Goal: Task Accomplishment & Management: Use online tool/utility

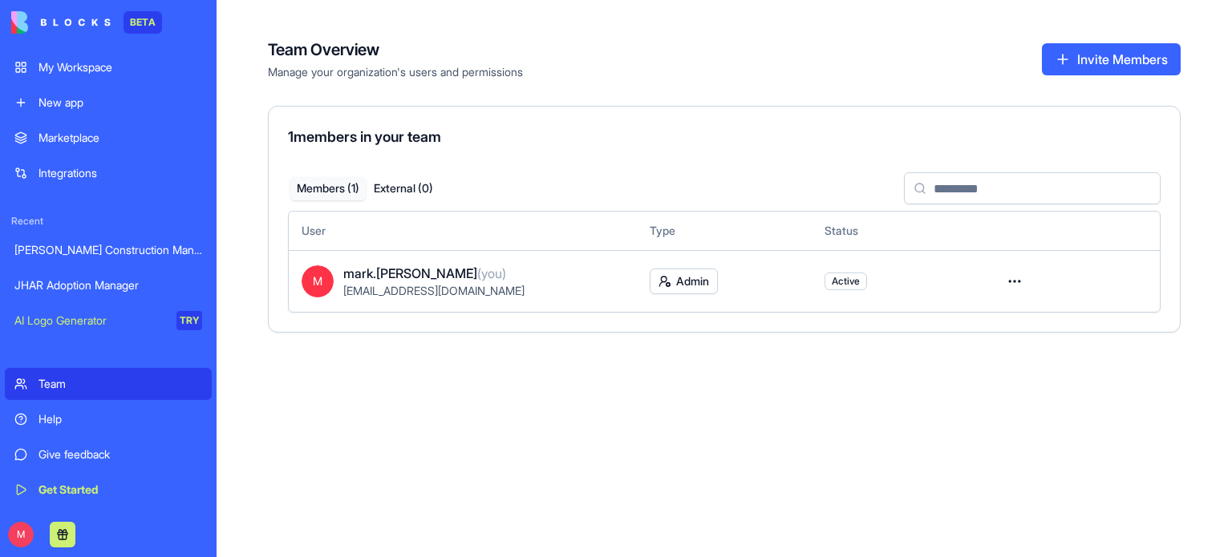
click at [114, 78] on link "My Workspace" at bounding box center [108, 67] width 207 height 32
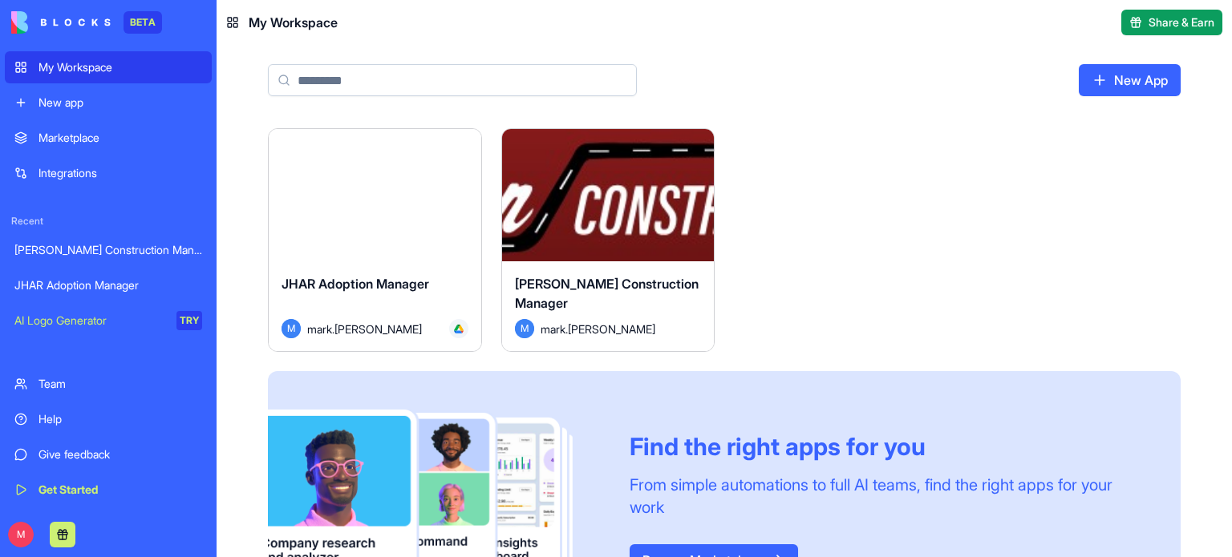
click at [107, 282] on div "JHAR Adoption Manager" at bounding box center [108, 285] width 188 height 16
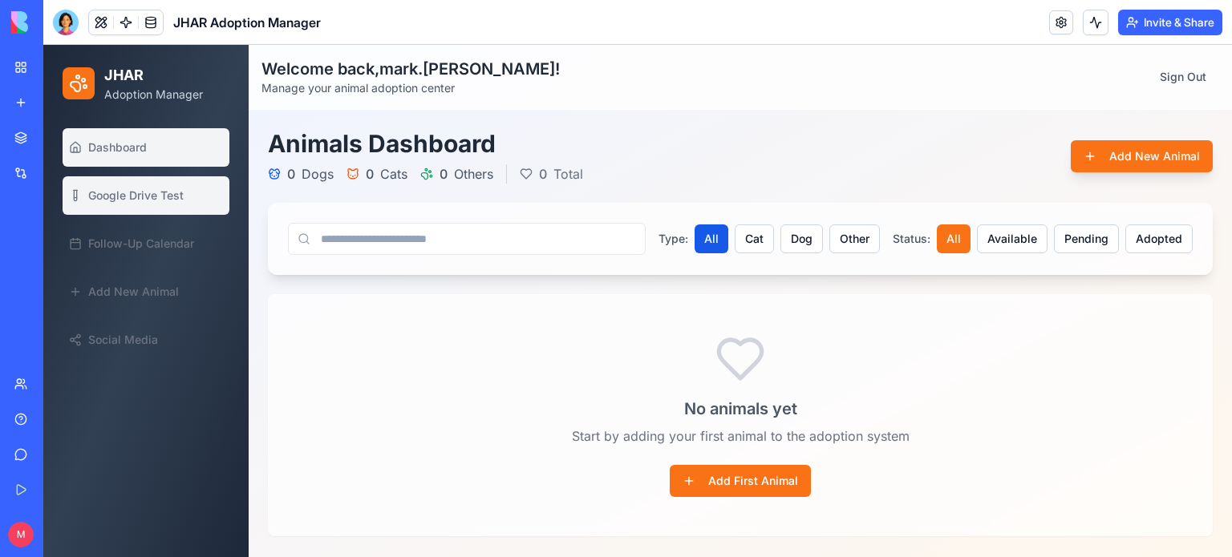
click at [180, 196] on span "Google Drive Test" at bounding box center [135, 196] width 95 height 16
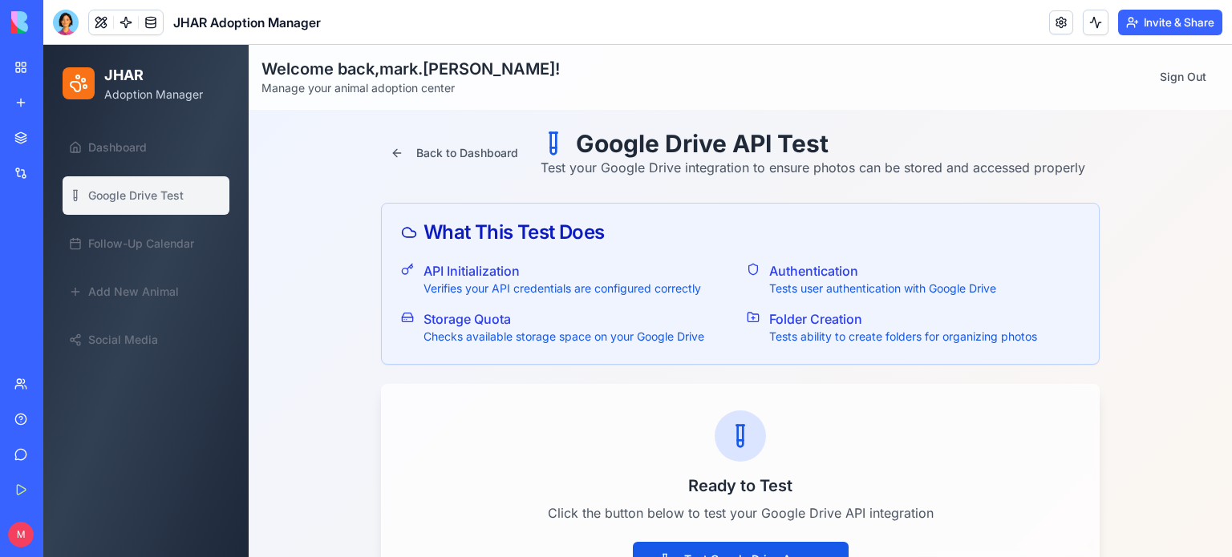
click at [1056, 23] on link at bounding box center [1061, 22] width 24 height 24
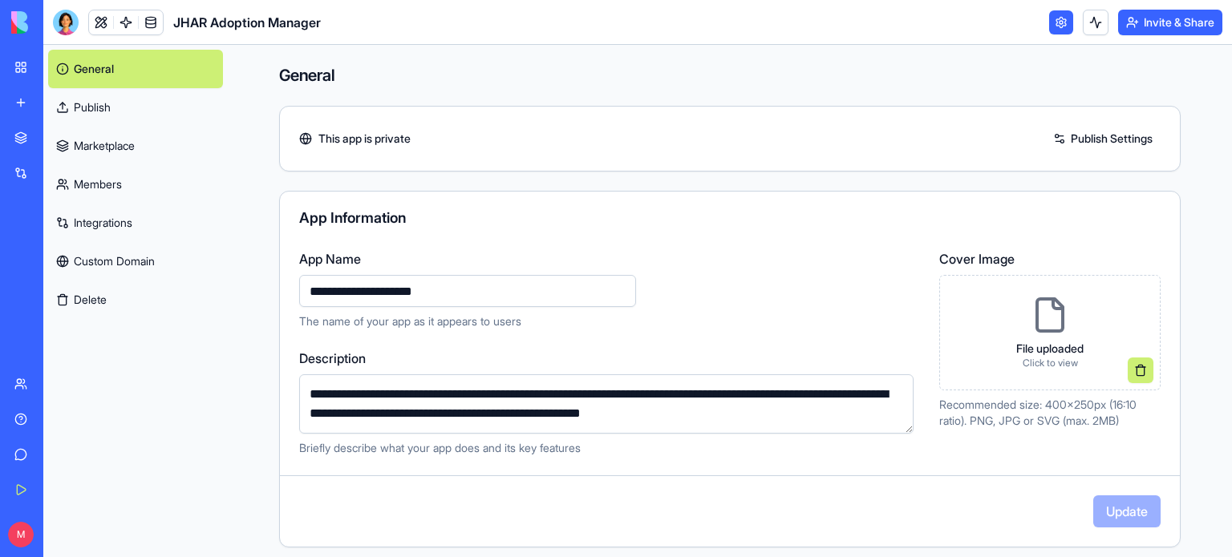
click at [113, 172] on link "Members" at bounding box center [135, 184] width 175 height 38
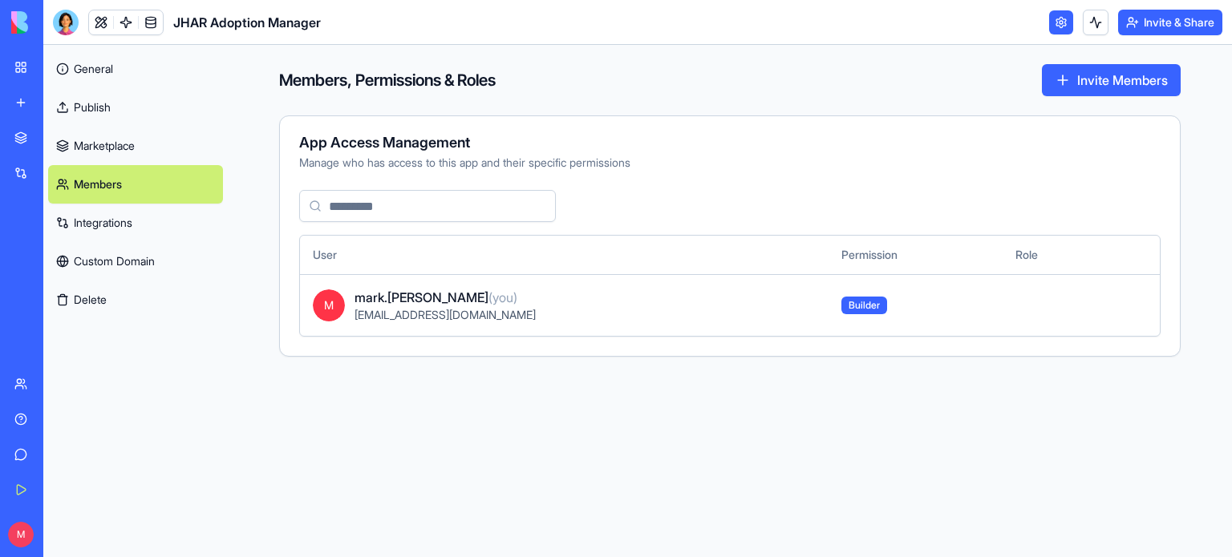
click at [112, 227] on link "Integrations" at bounding box center [135, 223] width 175 height 38
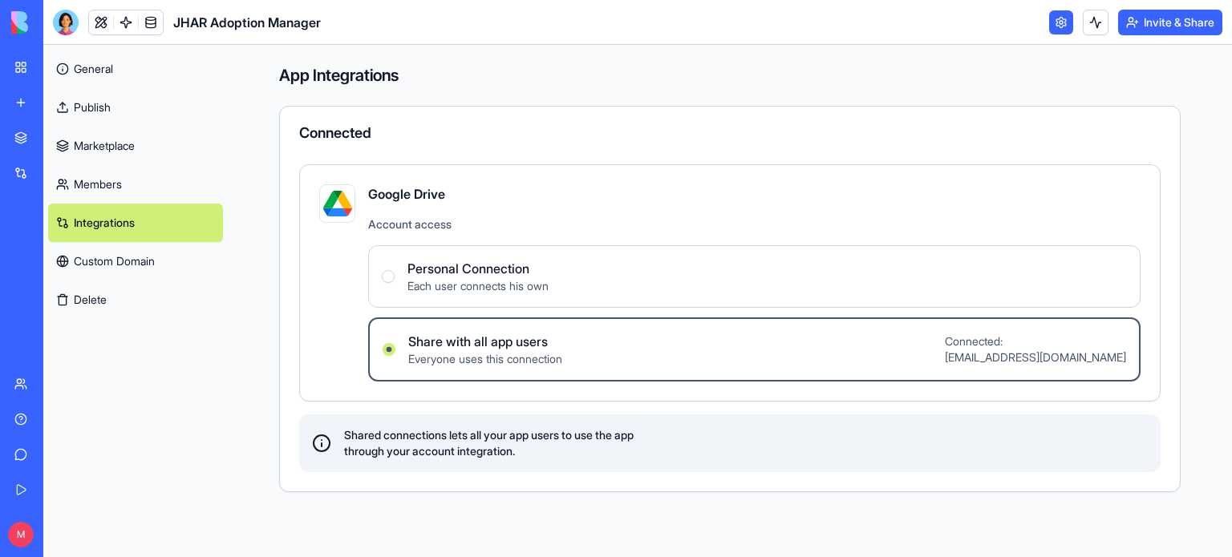
click at [105, 152] on link "Marketplace" at bounding box center [135, 146] width 175 height 38
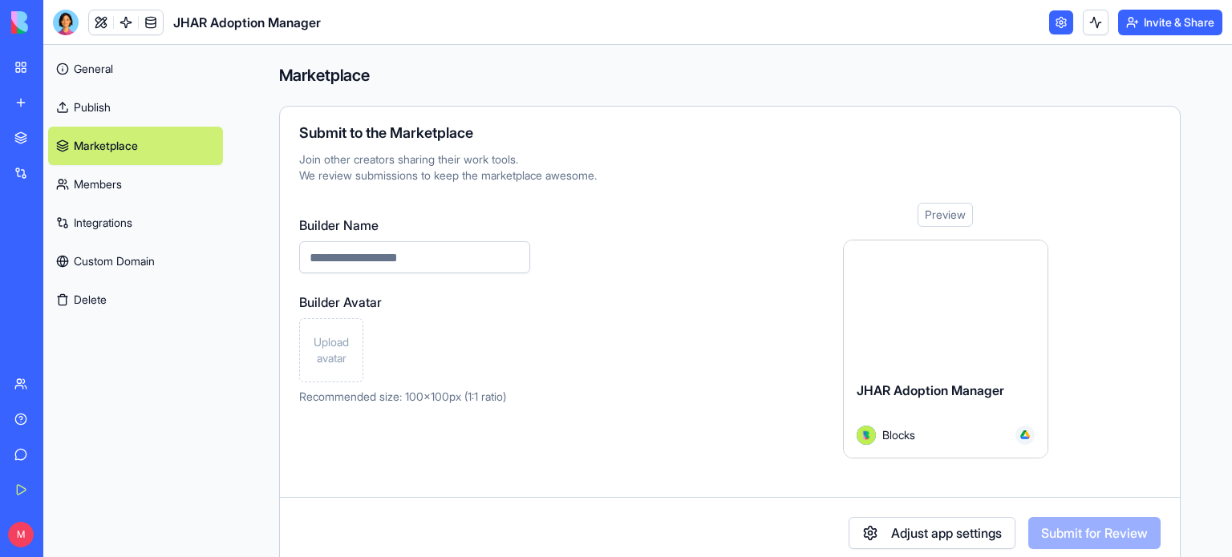
click at [86, 111] on link "Publish" at bounding box center [135, 107] width 175 height 38
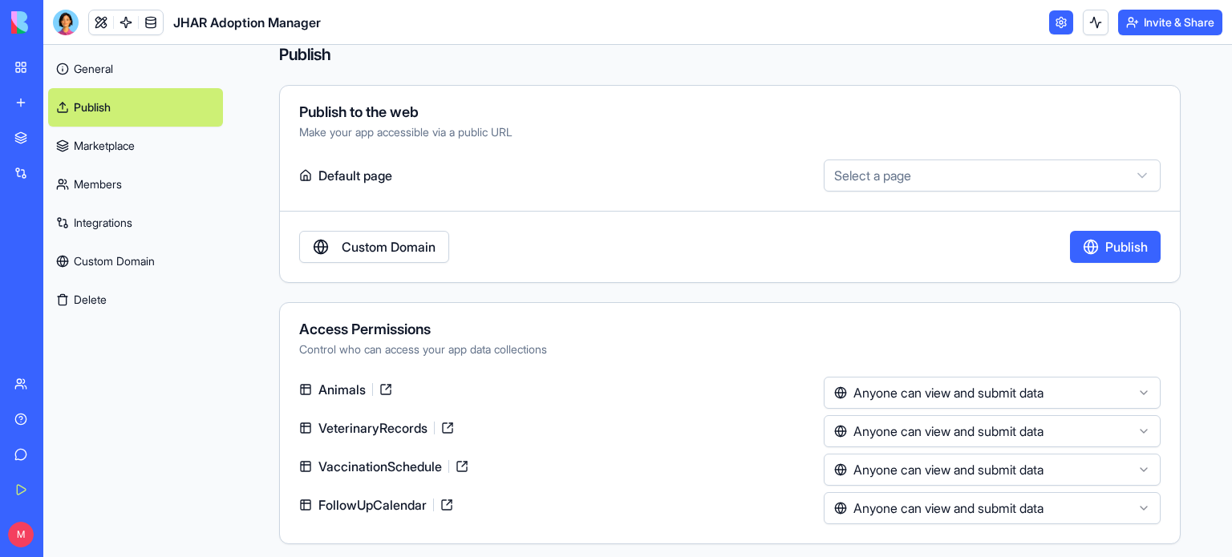
scroll to position [26, 0]
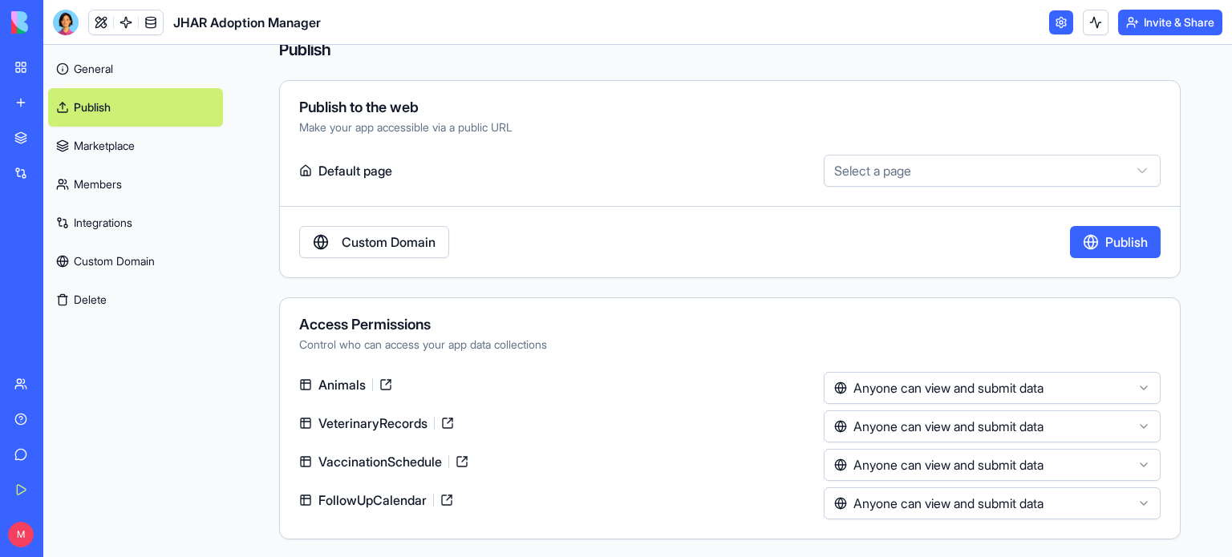
click at [148, 27] on link at bounding box center [151, 22] width 24 height 24
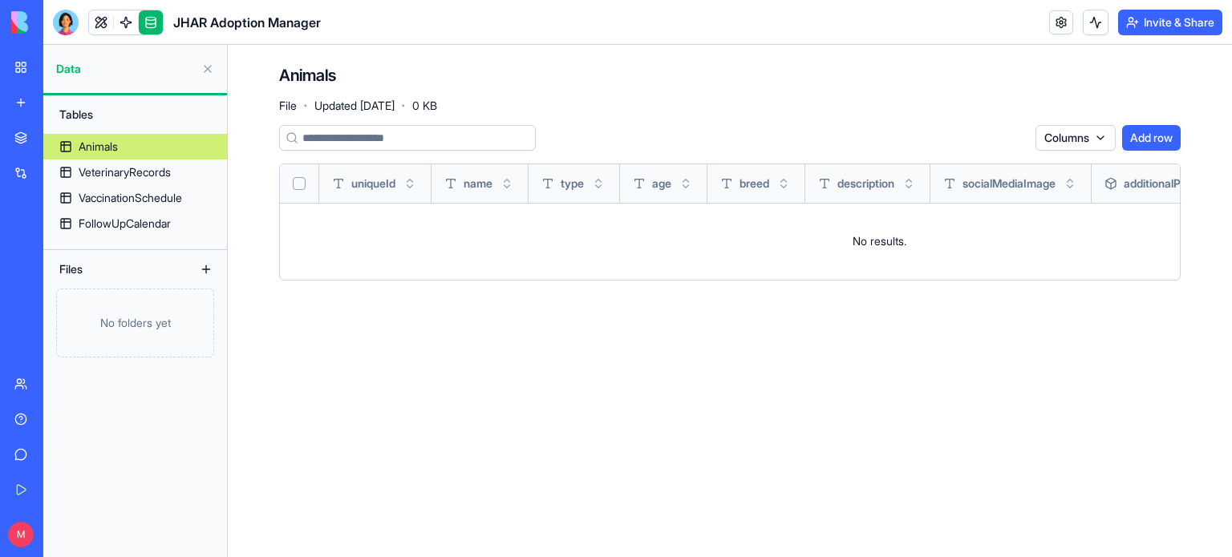
click at [92, 18] on link at bounding box center [101, 22] width 24 height 24
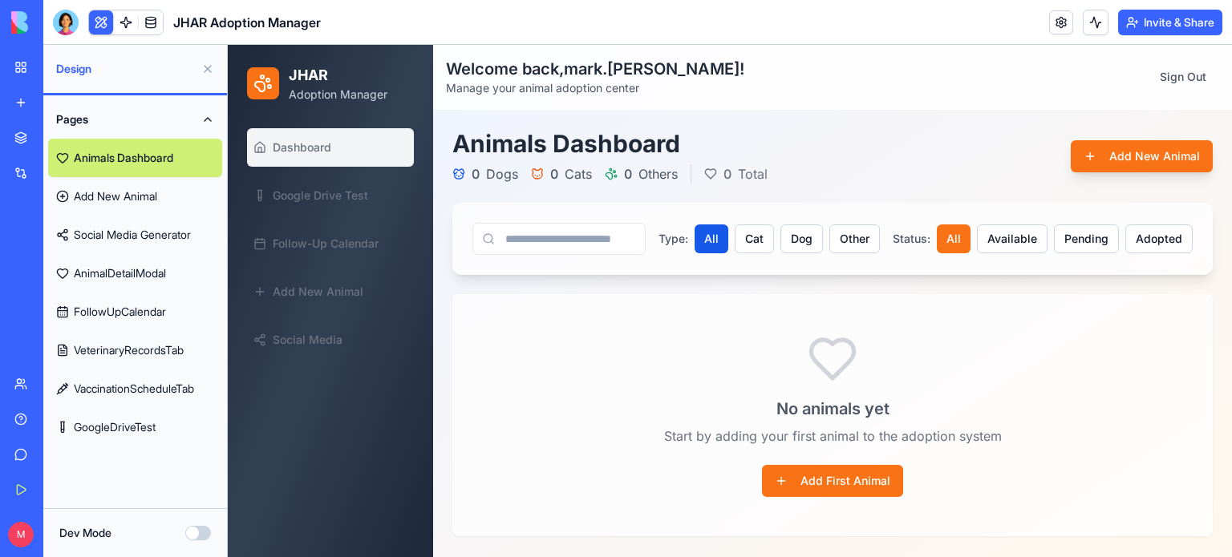
click at [128, 424] on link "GoogleDriveTest" at bounding box center [135, 427] width 174 height 38
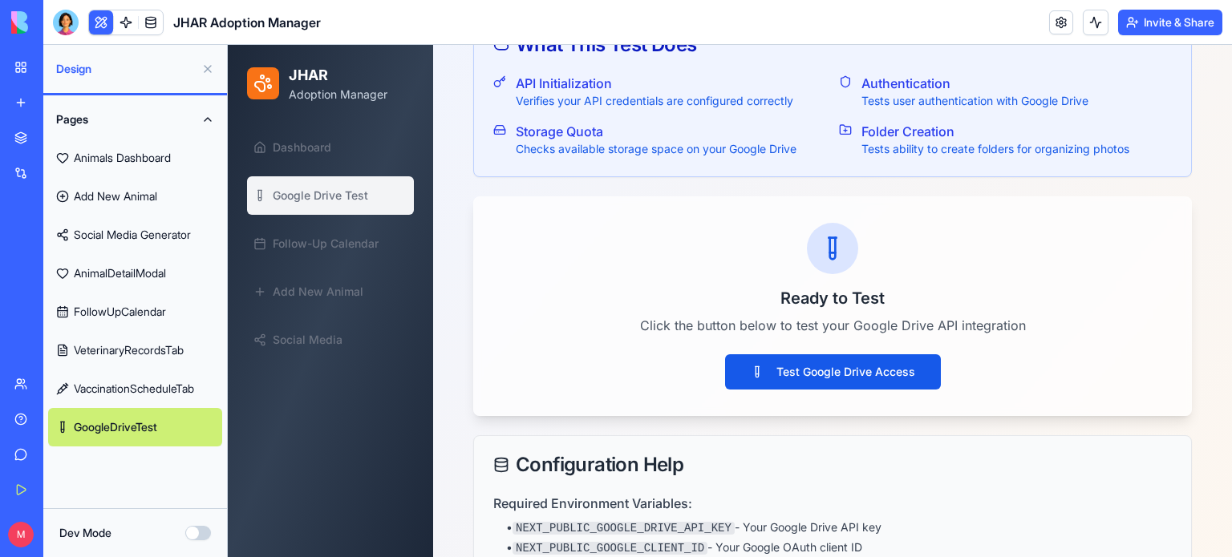
scroll to position [188, 0]
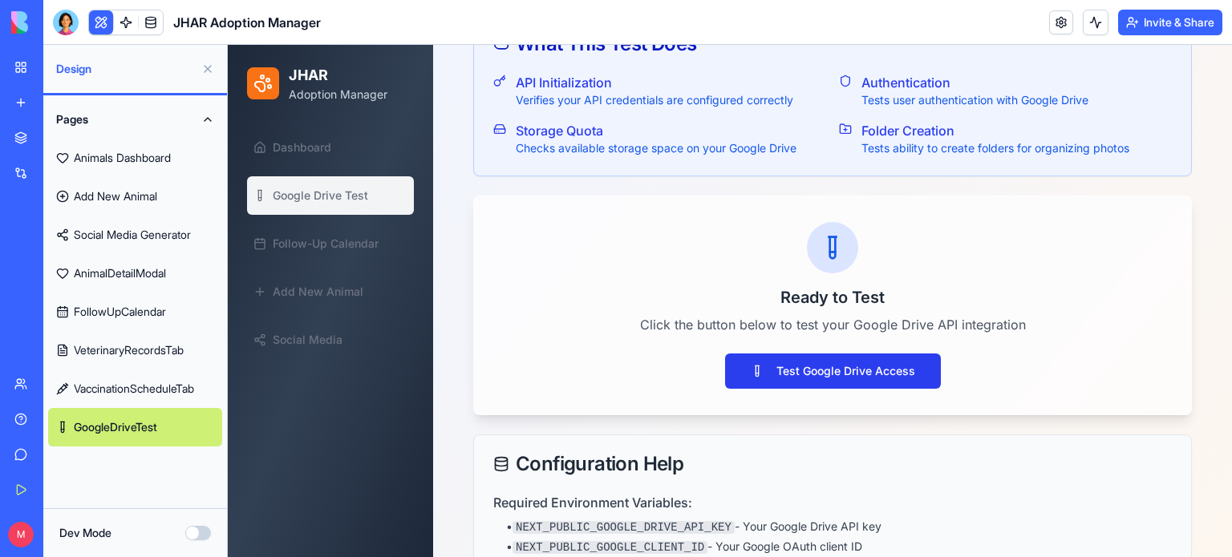
click at [829, 365] on button "Test Google Drive Access" at bounding box center [833, 371] width 216 height 35
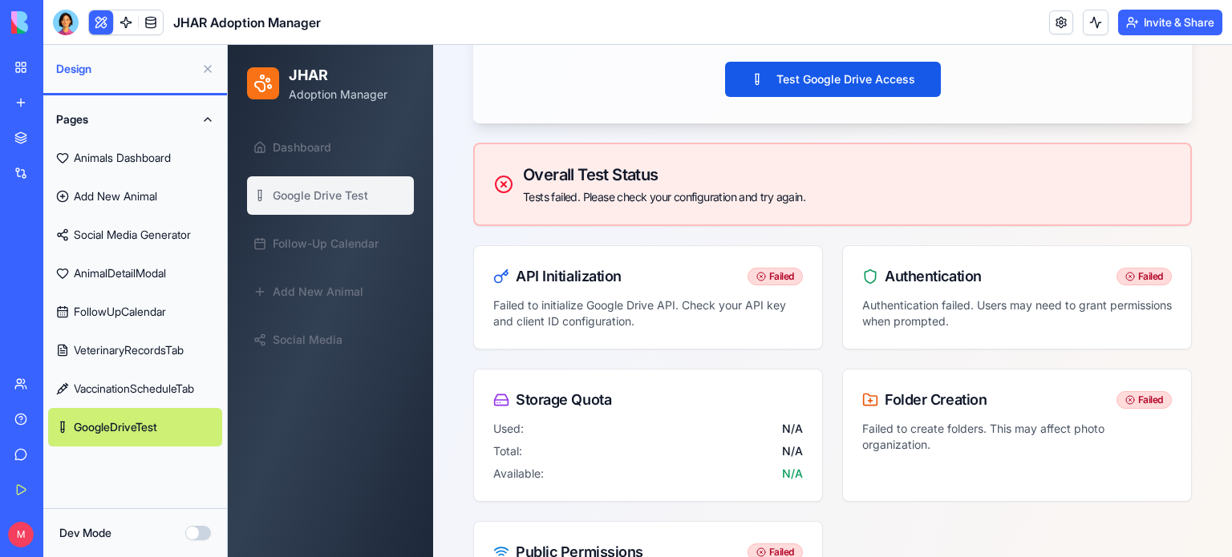
scroll to position [478, 0]
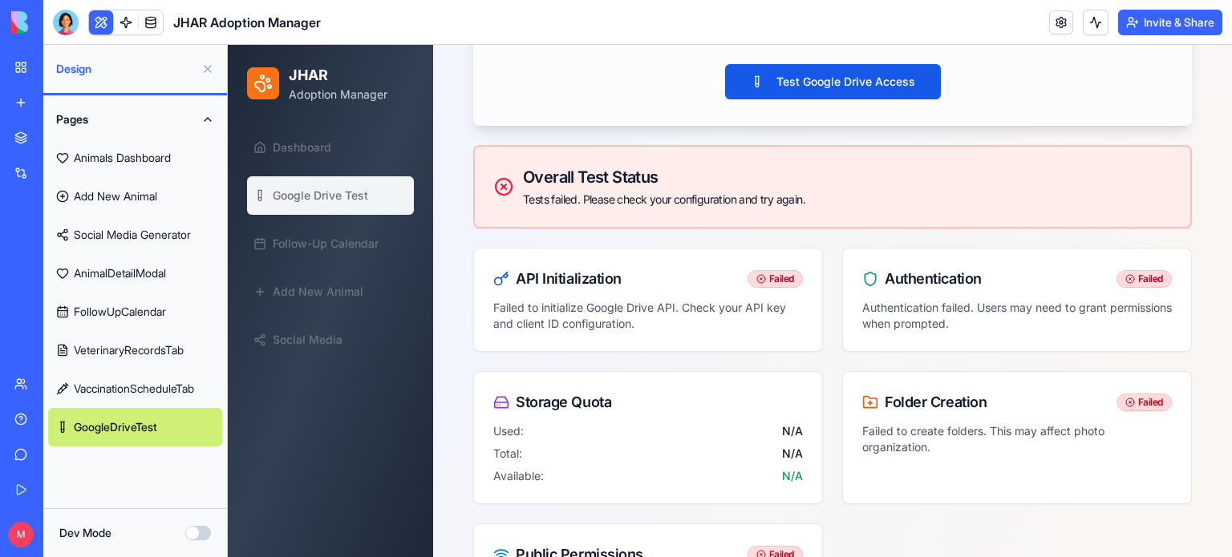
click at [630, 310] on p "Failed to initialize Google Drive API. Check your API key and client ID configu…" at bounding box center [648, 316] width 310 height 32
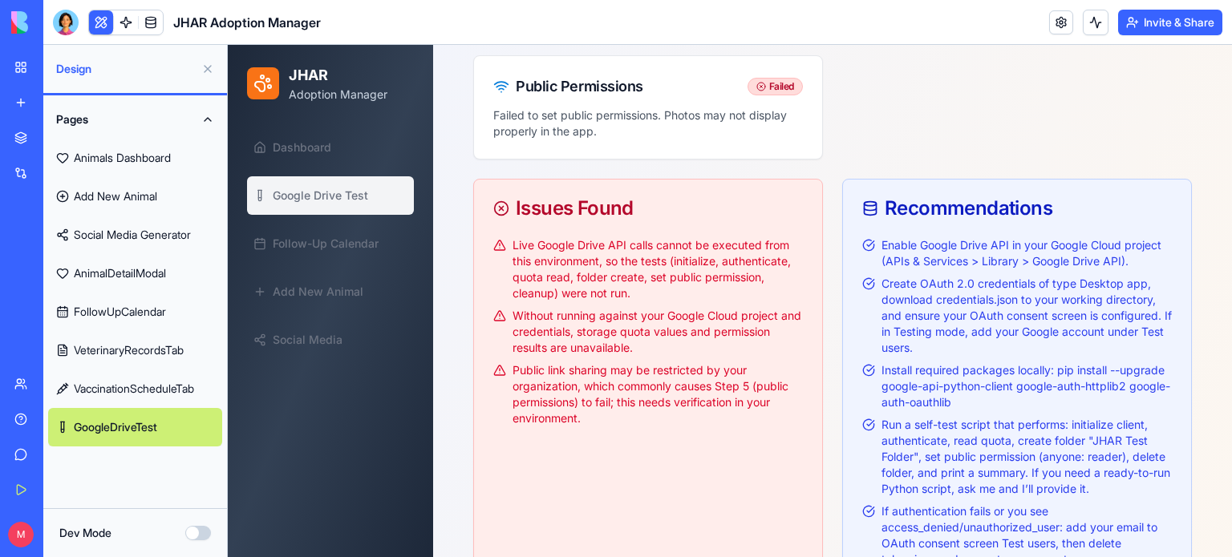
scroll to position [824, 0]
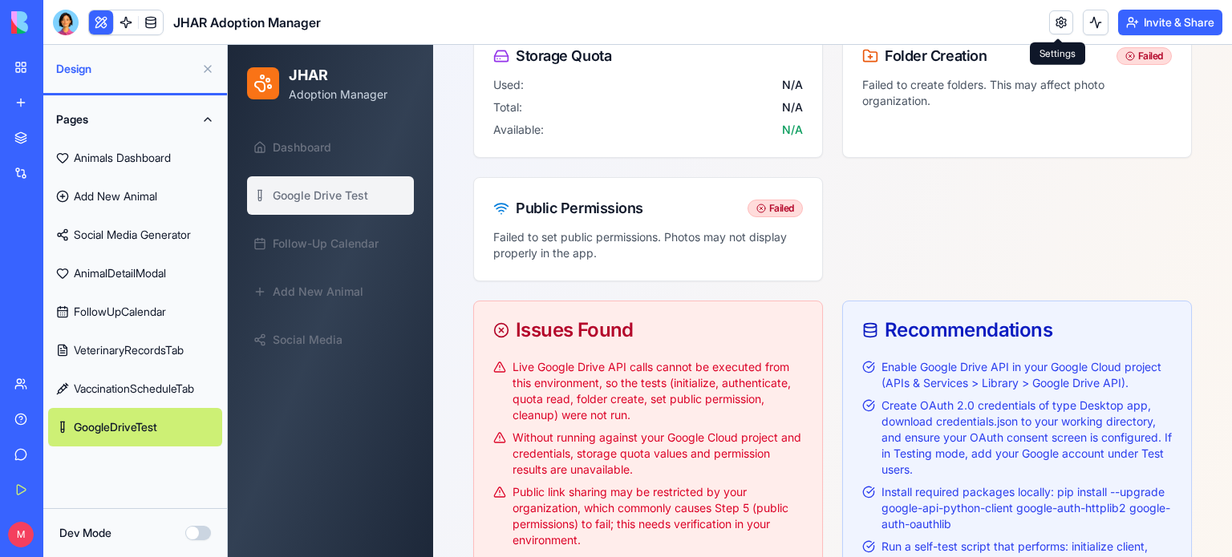
click at [1049, 23] on link at bounding box center [1061, 22] width 24 height 24
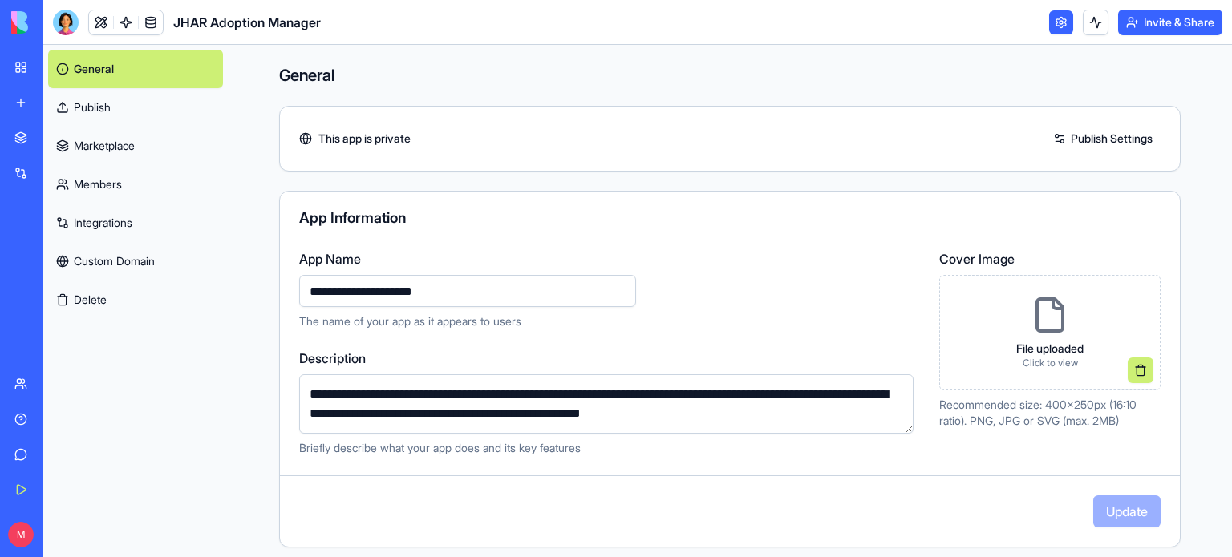
click at [97, 227] on link "Integrations" at bounding box center [135, 223] width 175 height 38
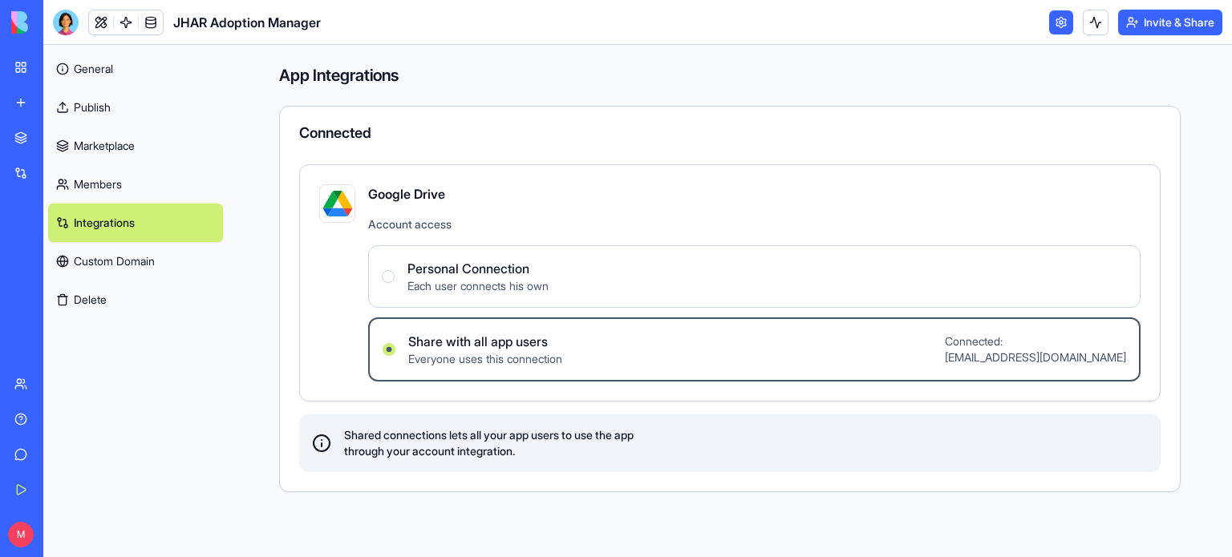
click at [646, 361] on label "Share with all app users Everyone uses this connection Connected: [PERSON_NAME]…" at bounding box center [754, 350] width 772 height 64
click at [395, 356] on users "Share with all app users Everyone uses this connection Connected: [PERSON_NAME]…" at bounding box center [389, 349] width 13 height 13
click at [521, 336] on span "Share with all app users" at bounding box center [485, 341] width 154 height 19
click at [395, 343] on users "Share with all app users Everyone uses this connection Connected: [PERSON_NAME]…" at bounding box center [389, 349] width 13 height 13
click at [69, 162] on link "Integrations" at bounding box center [37, 173] width 64 height 32
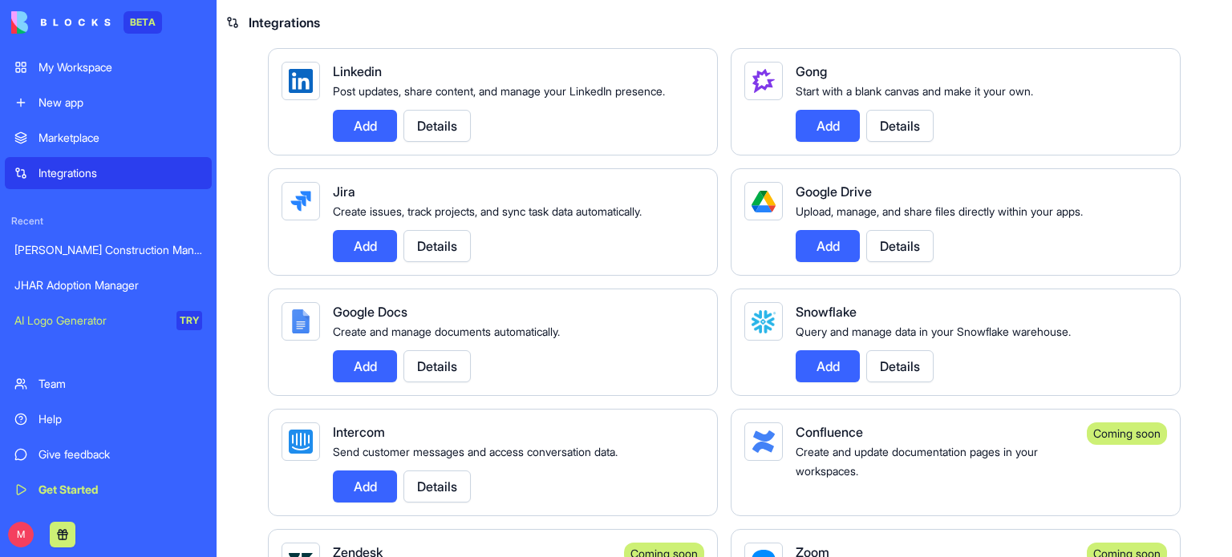
scroll to position [878, 0]
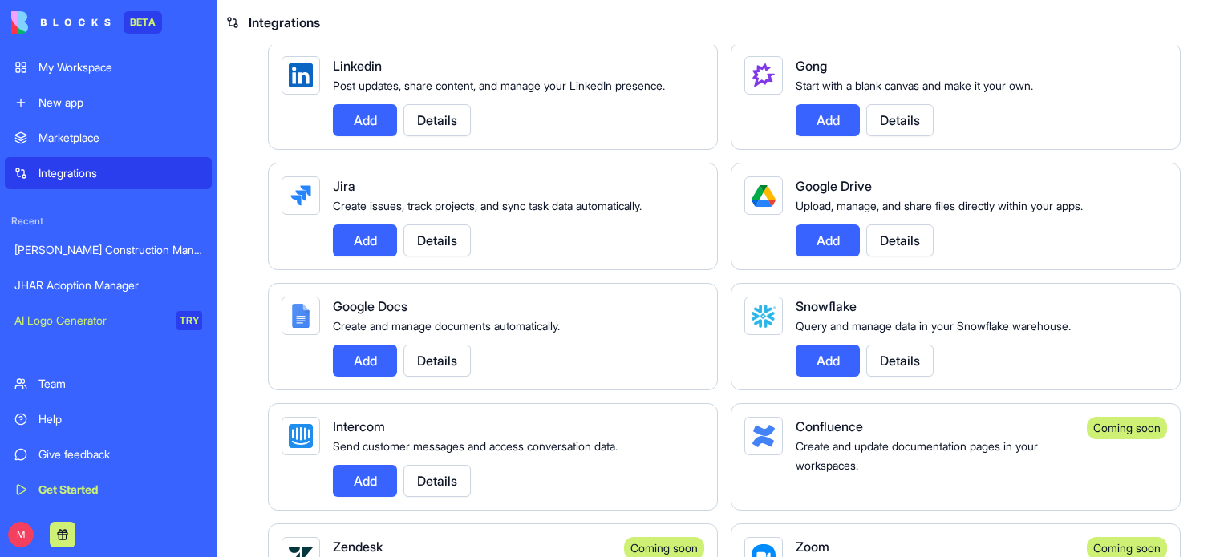
click at [885, 257] on button "Details" at bounding box center [899, 241] width 67 height 32
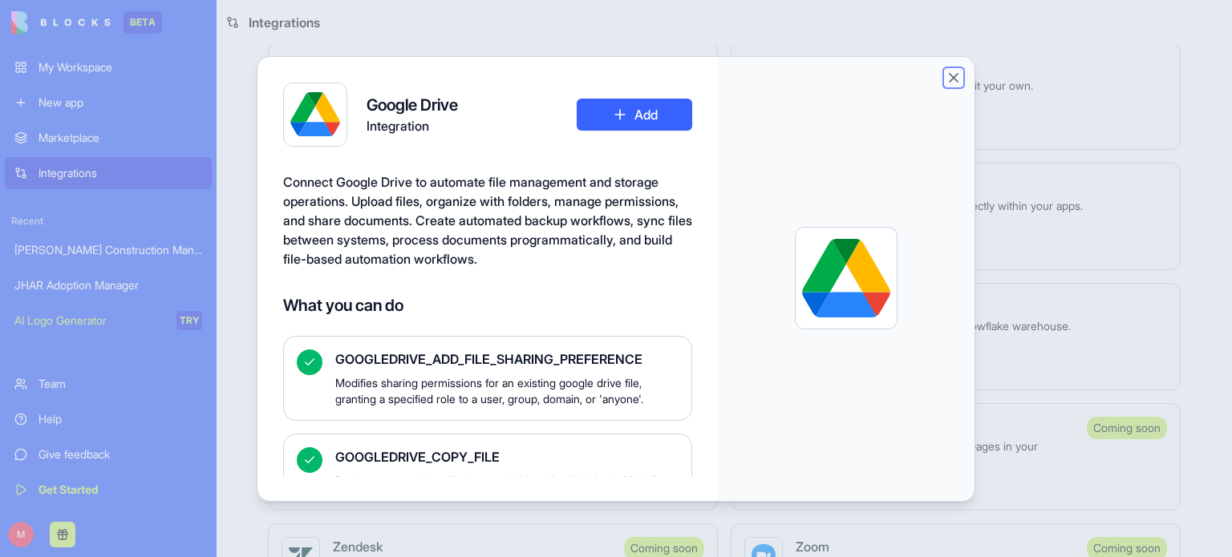
click at [952, 73] on button "Close" at bounding box center [954, 78] width 16 height 16
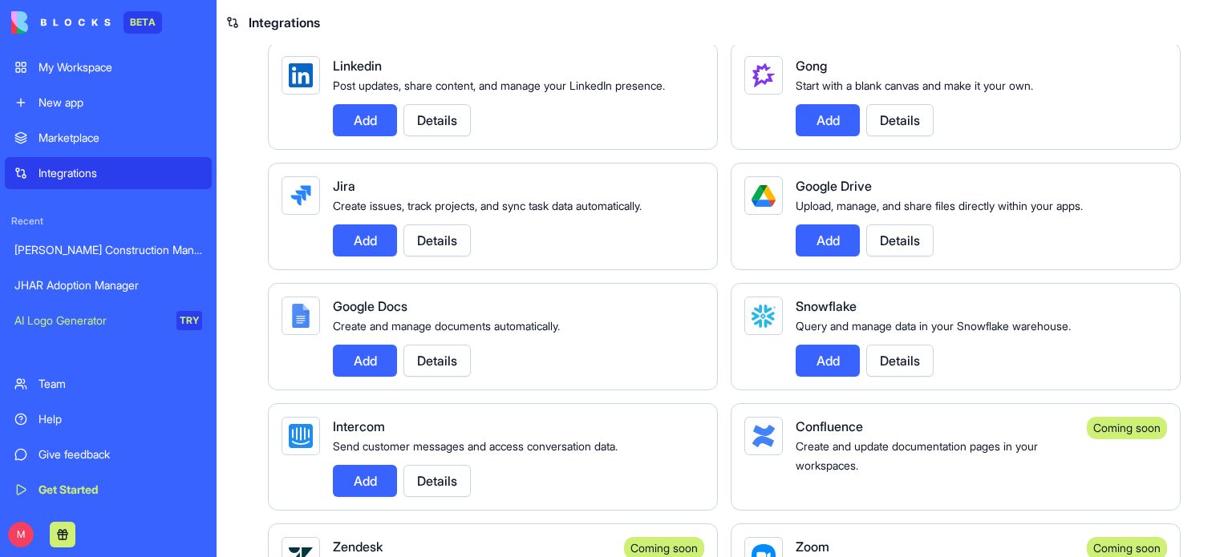
click at [816, 257] on button "Add" at bounding box center [828, 241] width 64 height 32
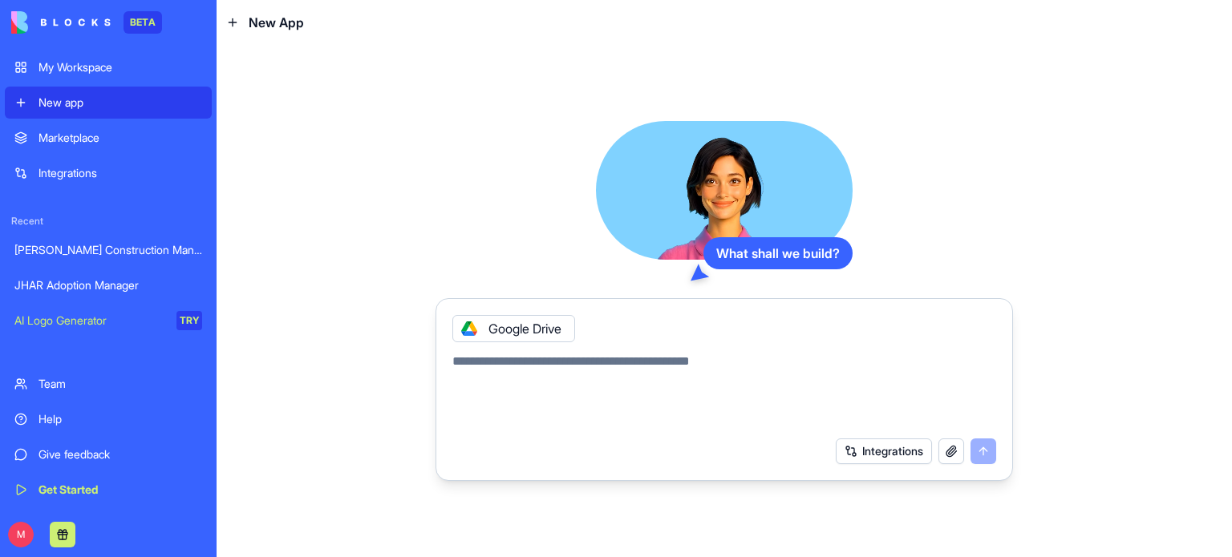
click at [1001, 261] on div "What shall we build? Google Drive Integrations" at bounding box center [723, 301] width 577 height 361
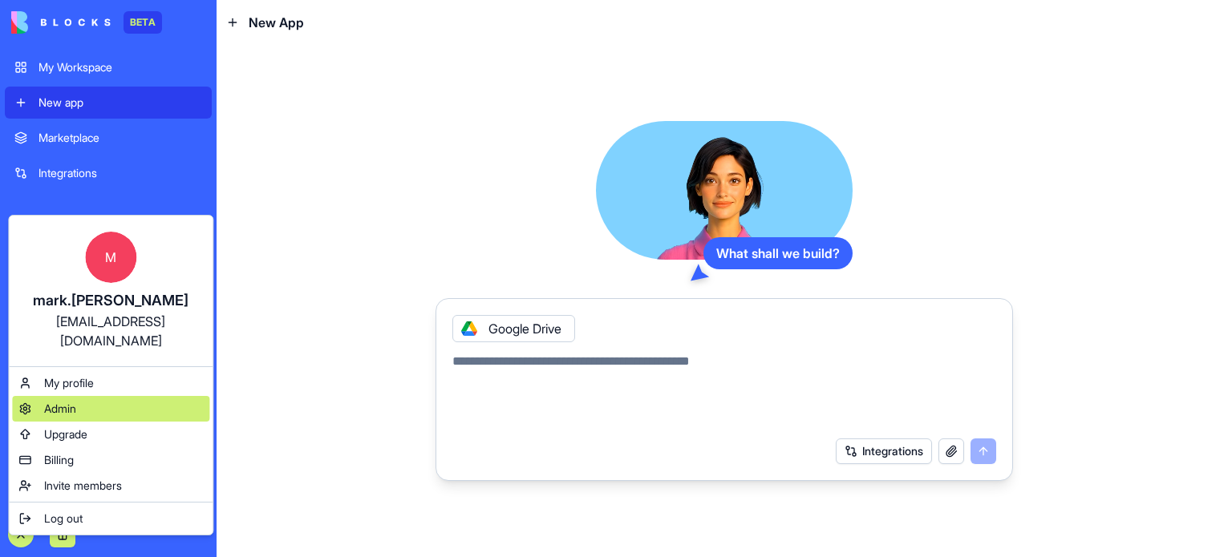
click at [66, 401] on span "Admin" at bounding box center [60, 409] width 32 height 16
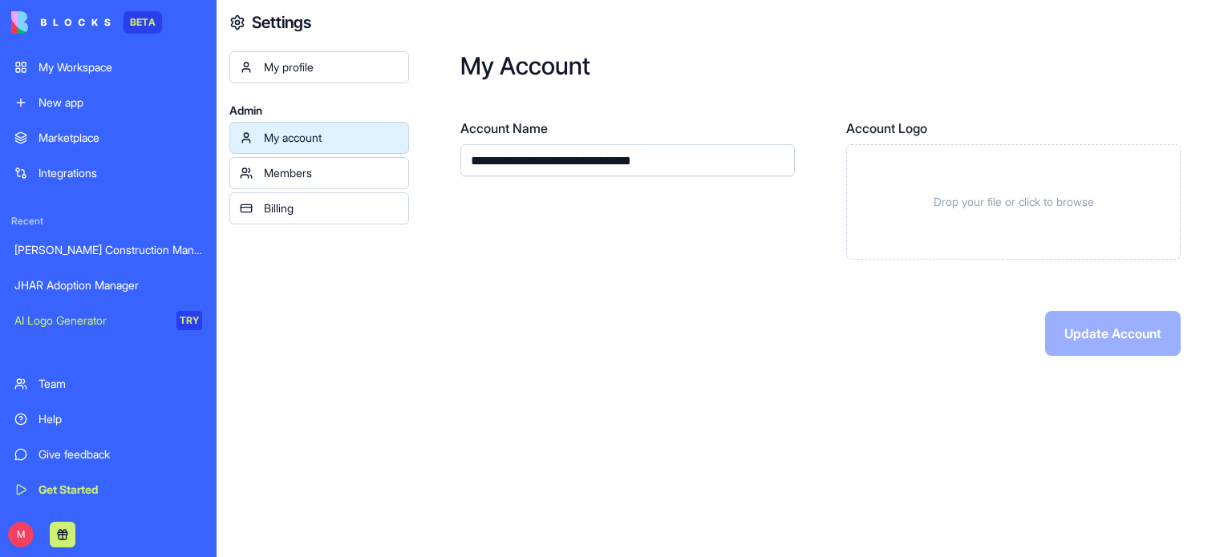
click at [330, 172] on div "Members" at bounding box center [331, 173] width 135 height 16
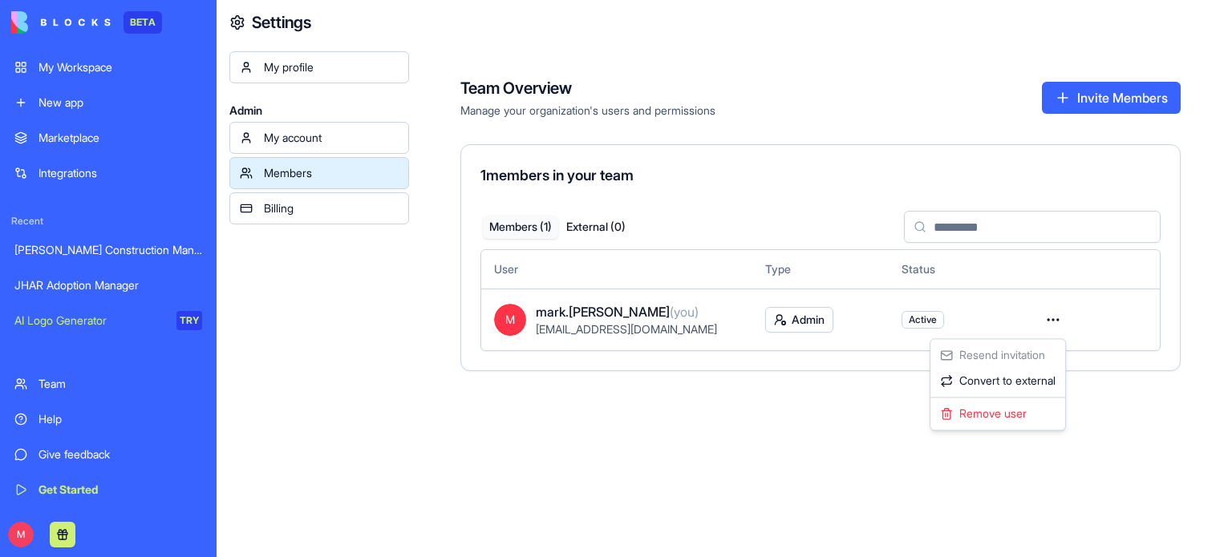
click at [1047, 320] on html "BETA My Workspace New app Marketplace Integrations Recent [PERSON_NAME] Constru…" at bounding box center [616, 278] width 1232 height 557
click at [75, 66] on html "BETA My Workspace New app Marketplace Integrations Recent [PERSON_NAME] Constru…" at bounding box center [616, 278] width 1232 height 557
click at [75, 66] on div "My Workspace" at bounding box center [120, 67] width 164 height 16
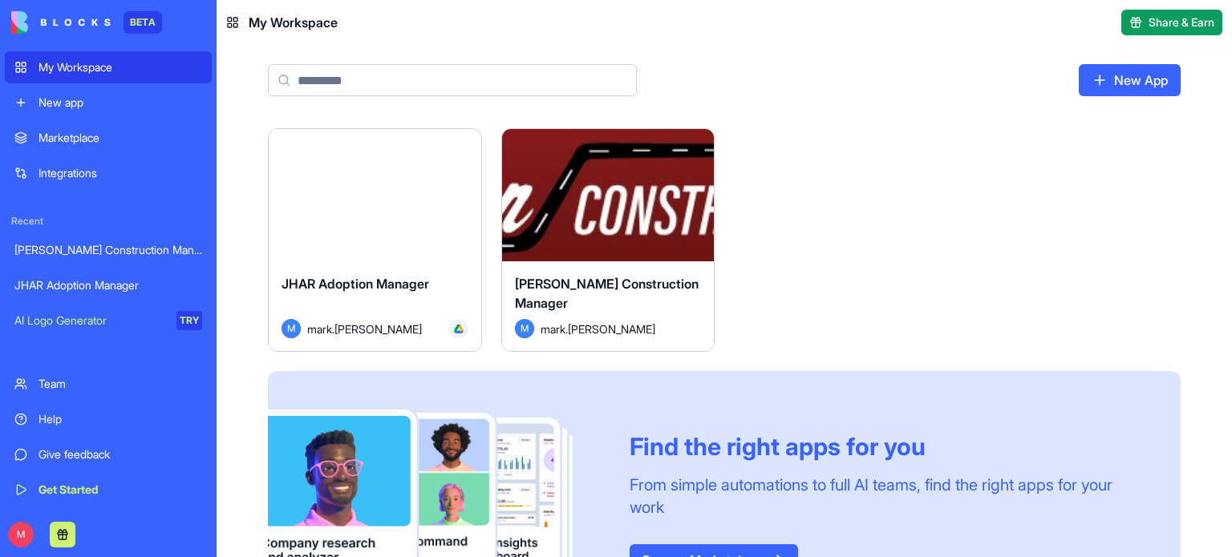
click at [71, 165] on div "Integrations" at bounding box center [120, 173] width 164 height 16
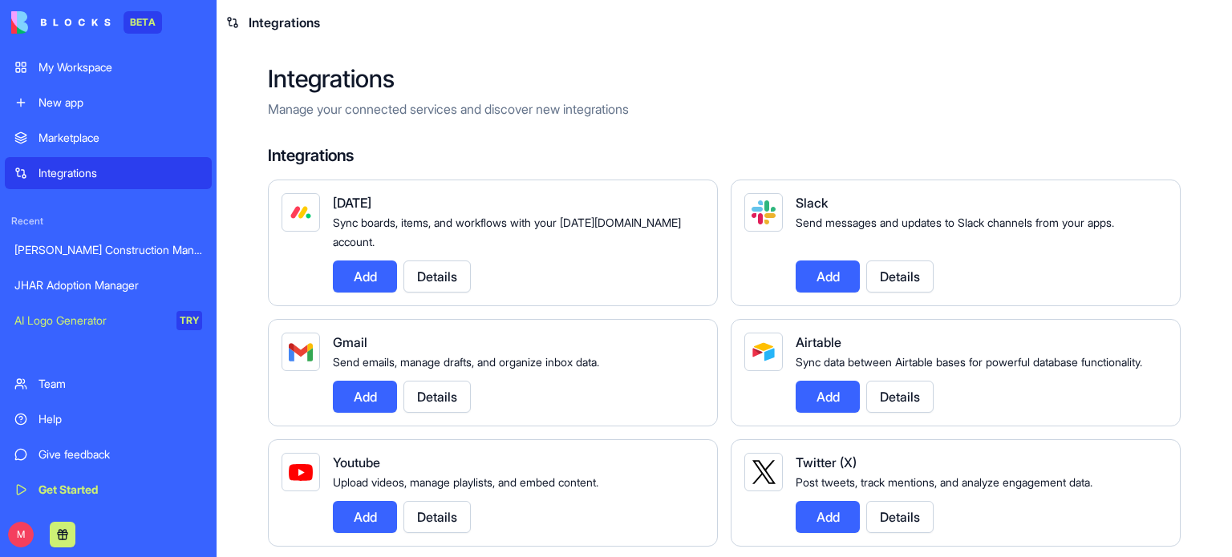
click at [83, 286] on div "JHAR Adoption Manager" at bounding box center [108, 285] width 188 height 16
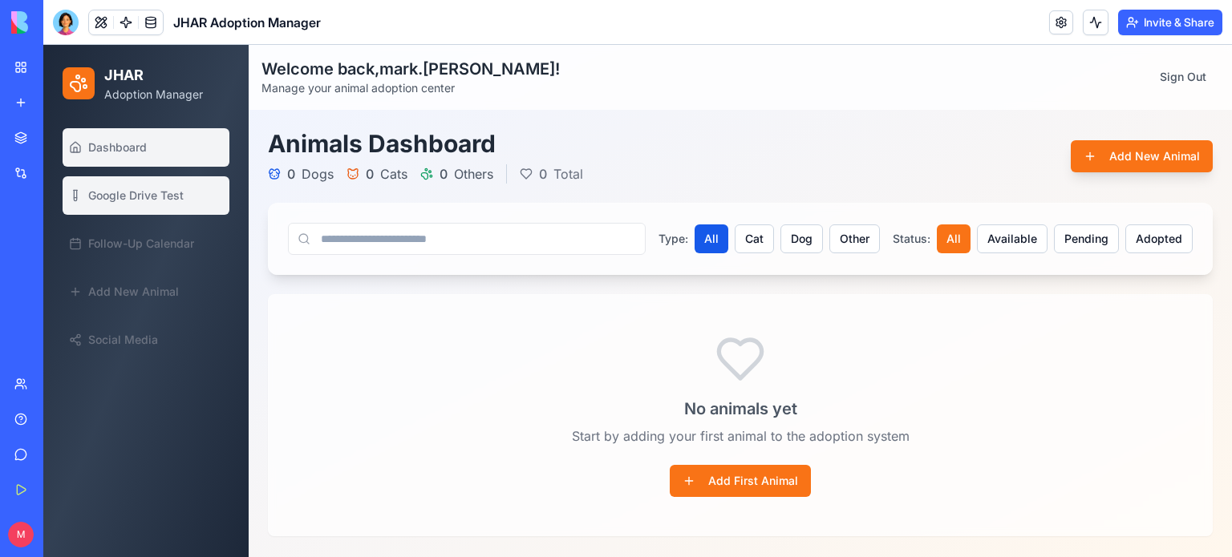
click at [115, 192] on span "Google Drive Test" at bounding box center [135, 196] width 95 height 16
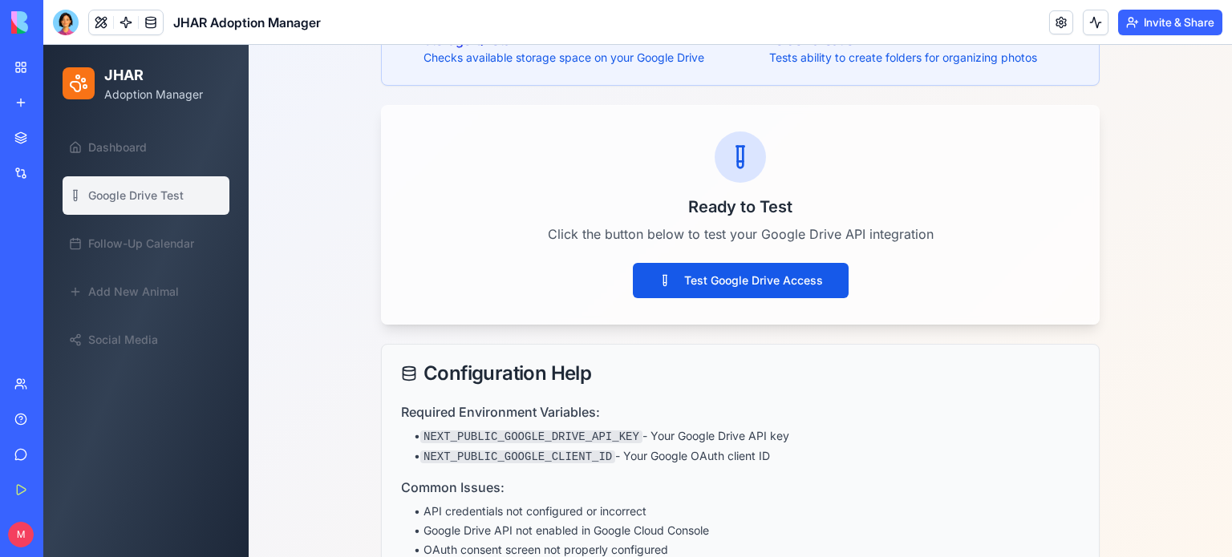
scroll to position [279, 0]
click at [739, 279] on button "Test Google Drive Access" at bounding box center [741, 280] width 216 height 35
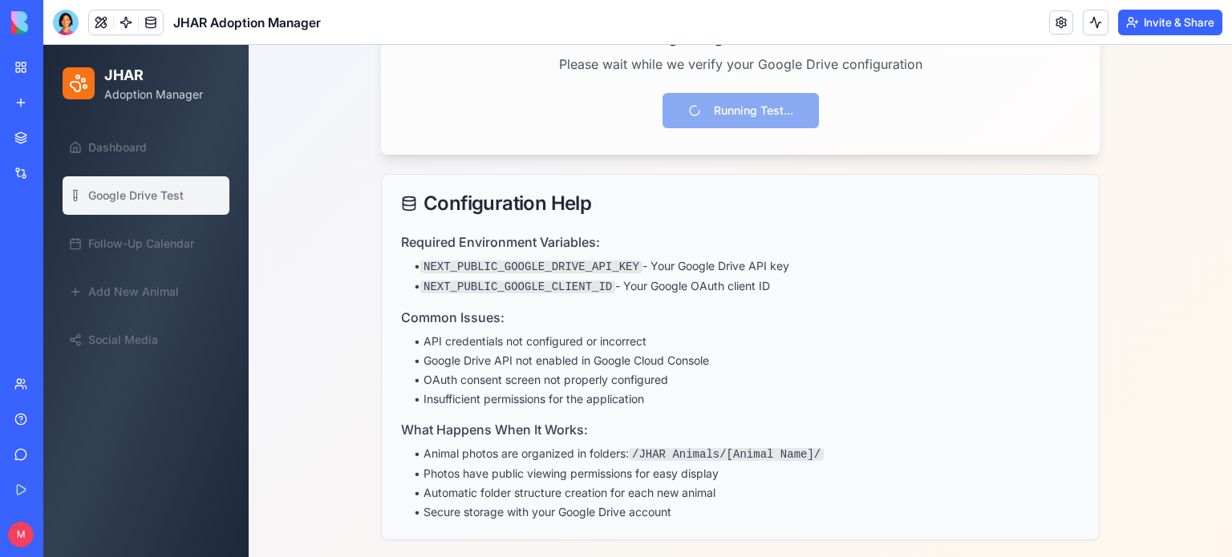
scroll to position [0, 0]
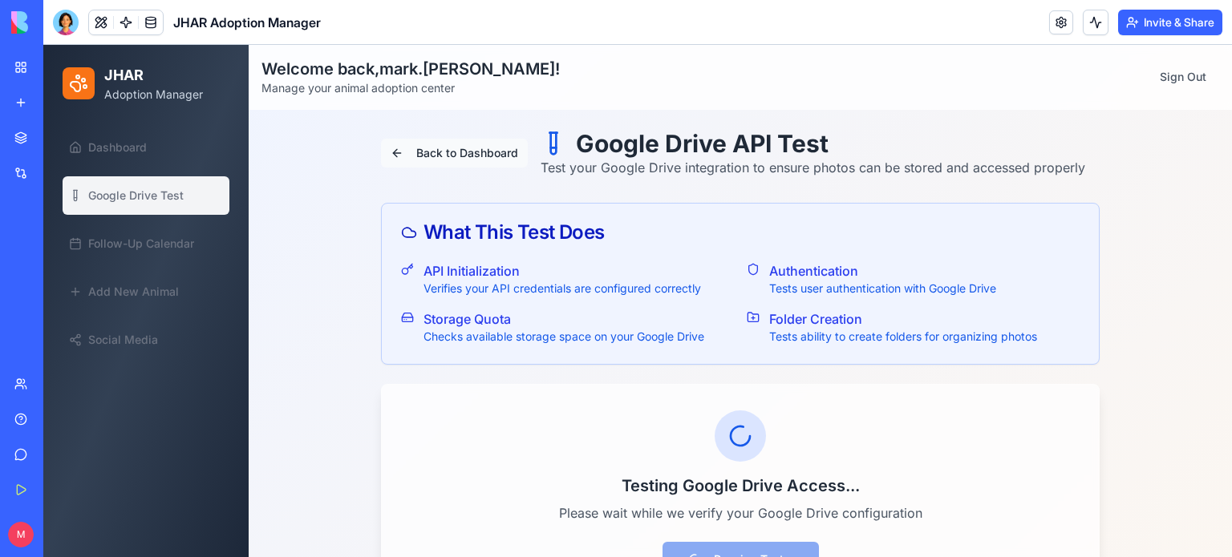
click at [427, 152] on button "Back to Dashboard" at bounding box center [454, 153] width 147 height 29
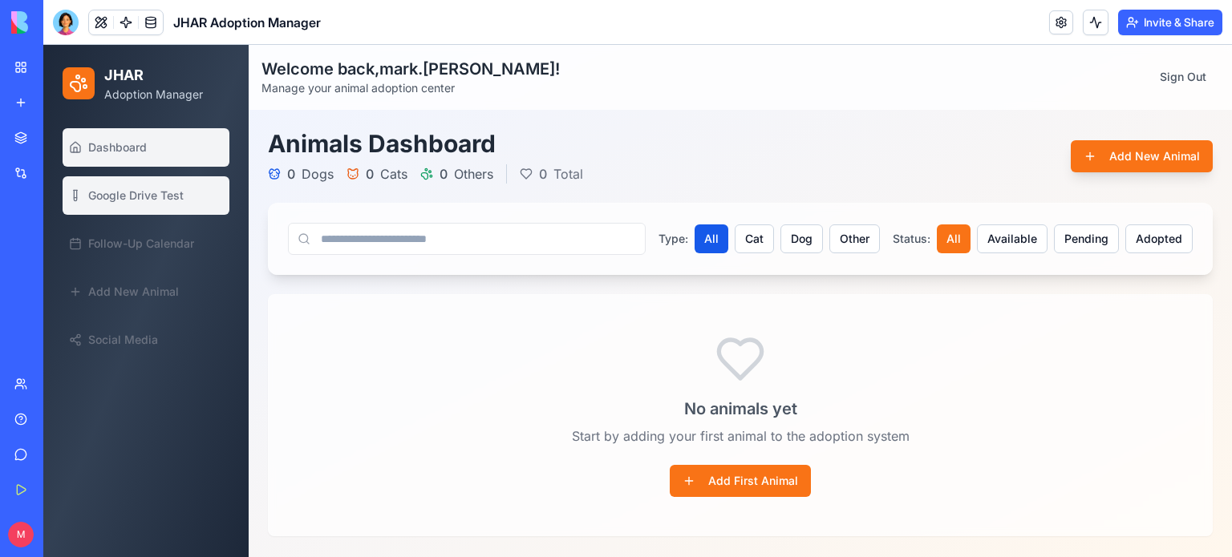
click at [141, 214] on link "Google Drive Test" at bounding box center [146, 195] width 167 height 38
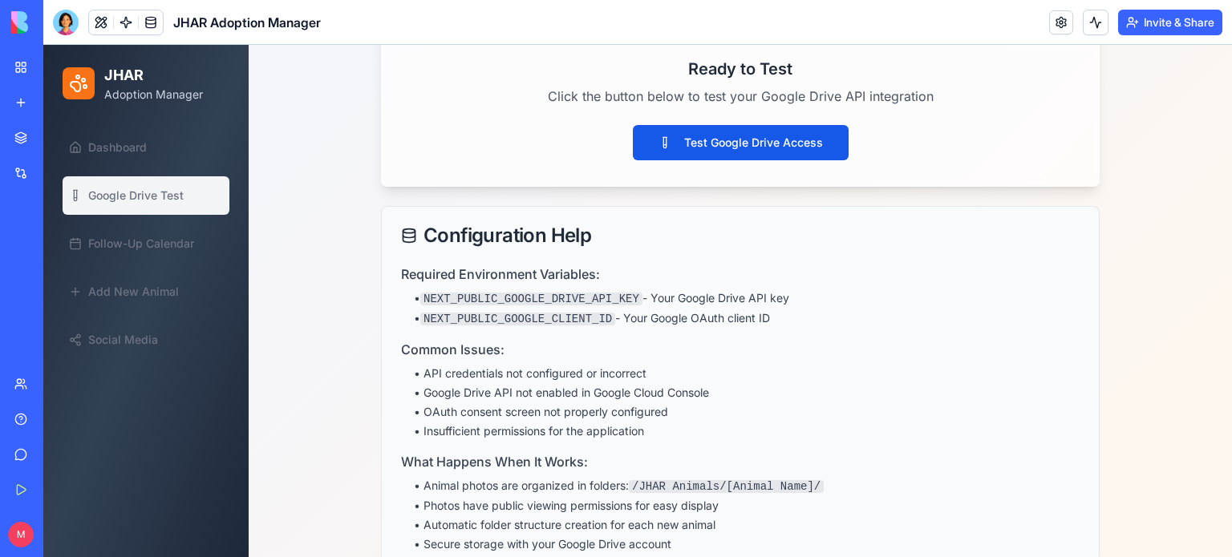
scroll to position [417, 0]
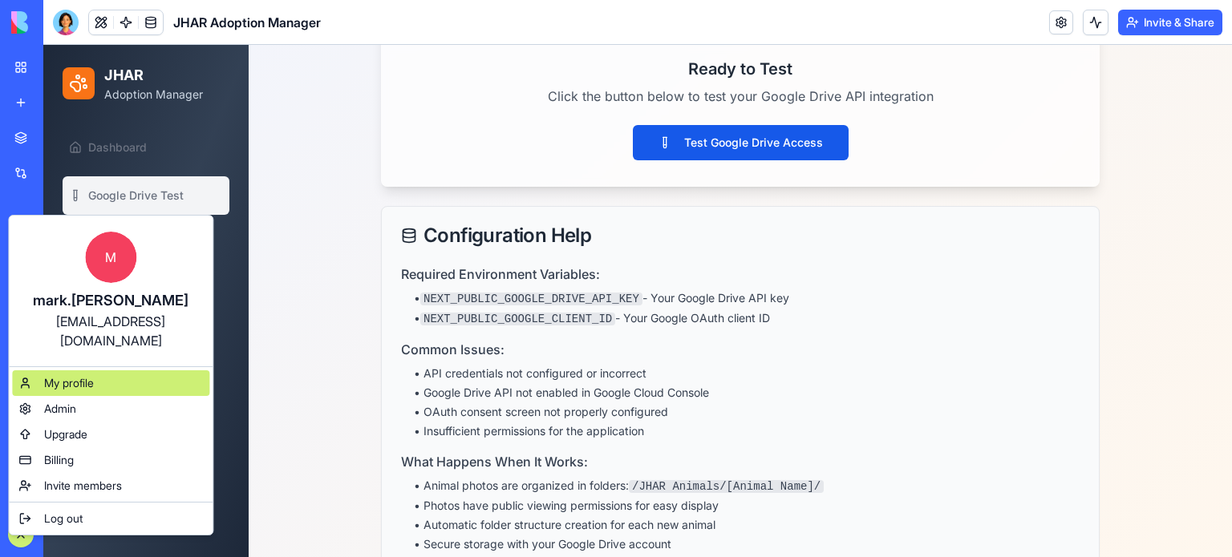
click at [71, 375] on span "My profile" at bounding box center [69, 383] width 50 height 16
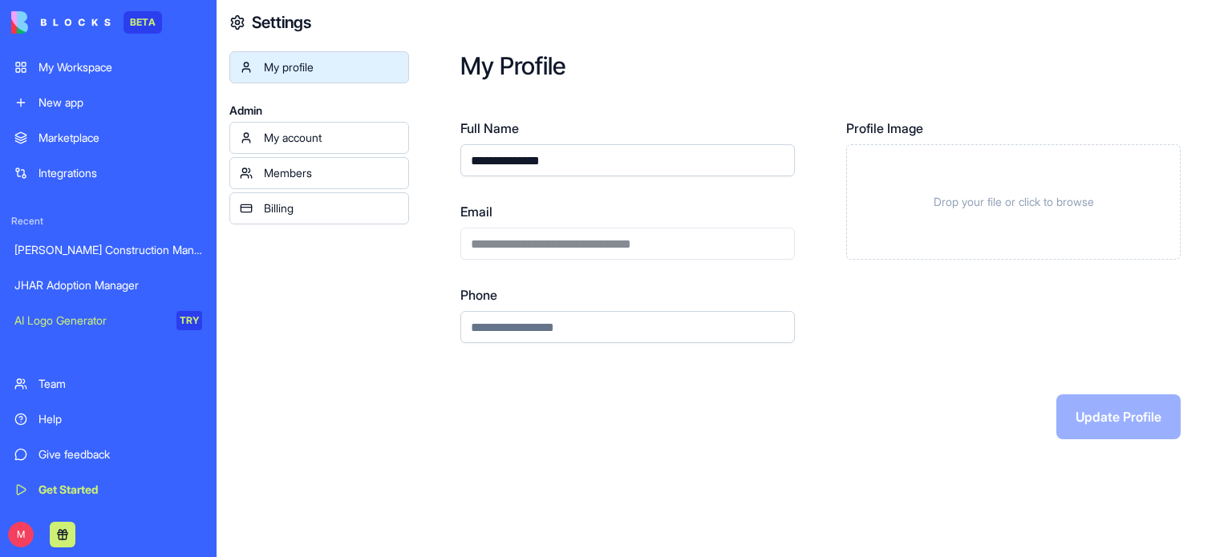
click at [83, 172] on div "Integrations" at bounding box center [120, 173] width 164 height 16
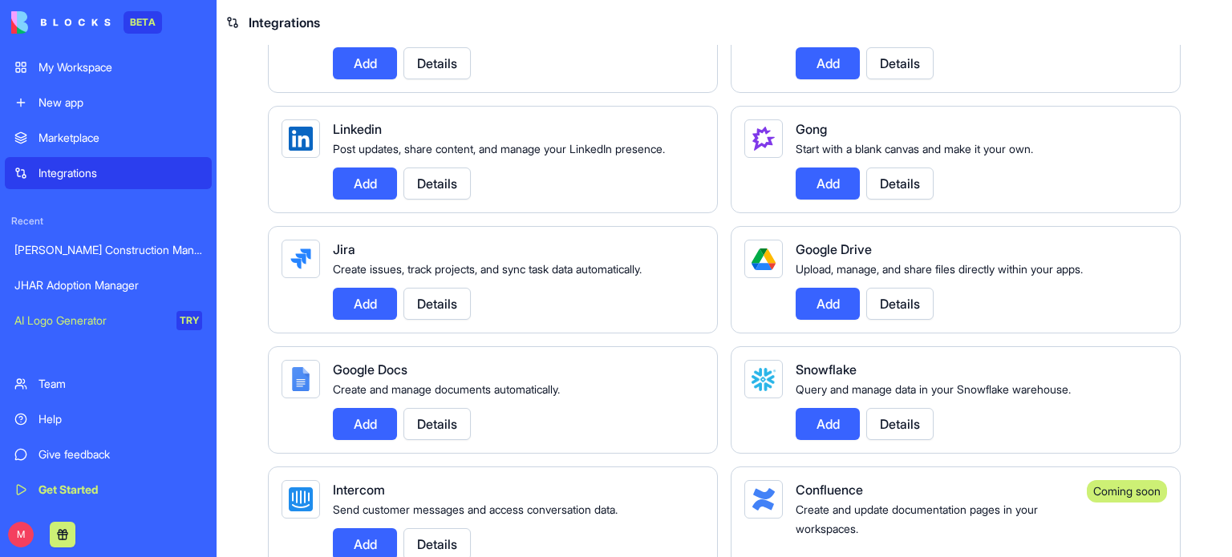
scroll to position [816, 0]
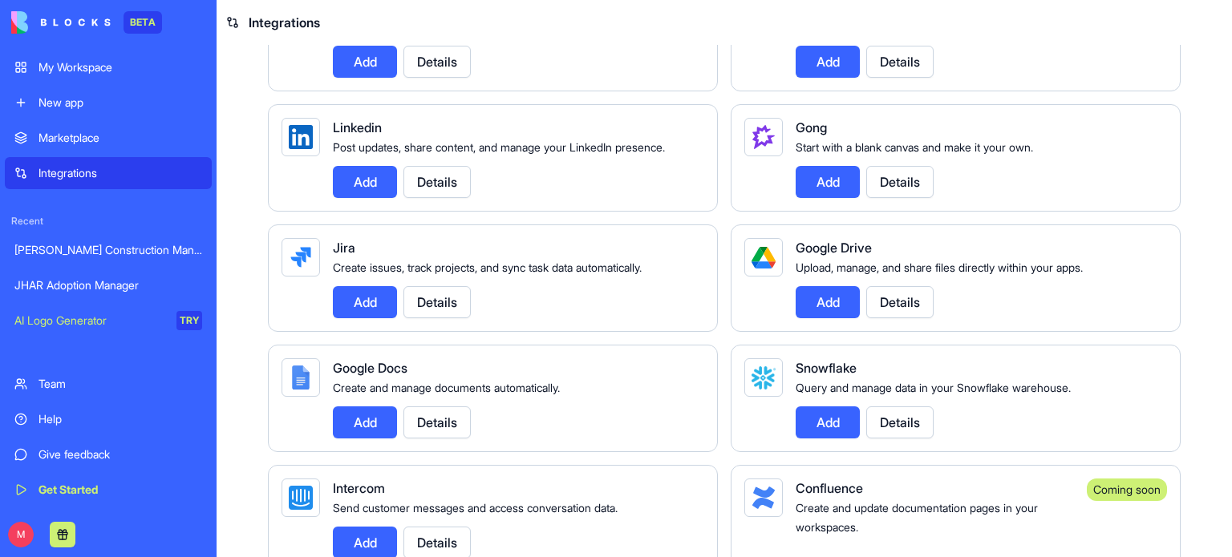
click at [822, 318] on button "Add" at bounding box center [828, 302] width 64 height 32
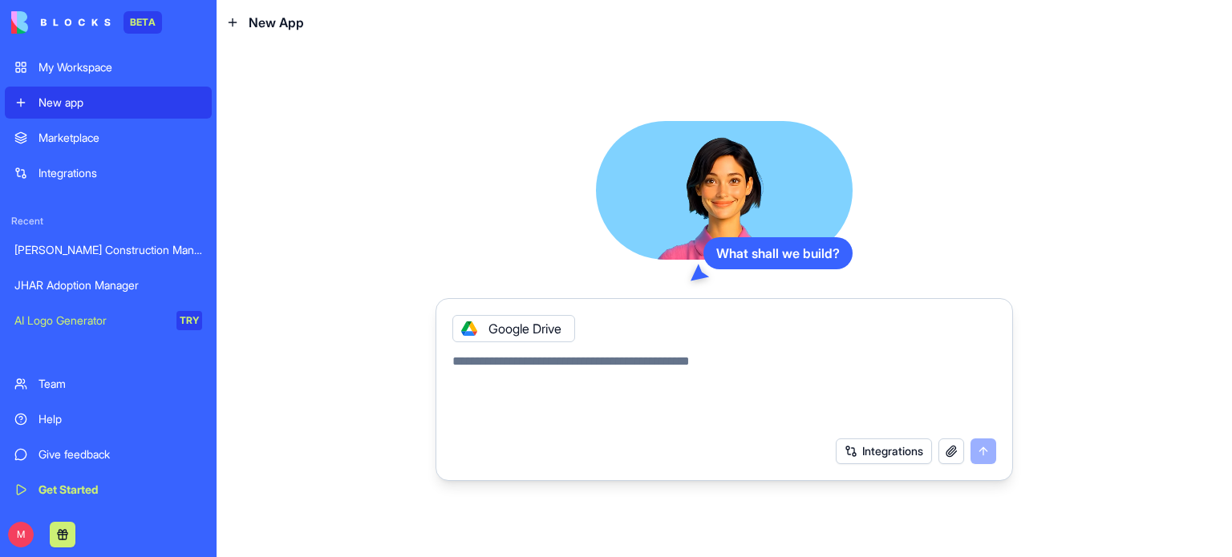
click at [533, 326] on div "Google Drive" at bounding box center [513, 328] width 123 height 27
click at [464, 333] on icon at bounding box center [469, 328] width 13 height 13
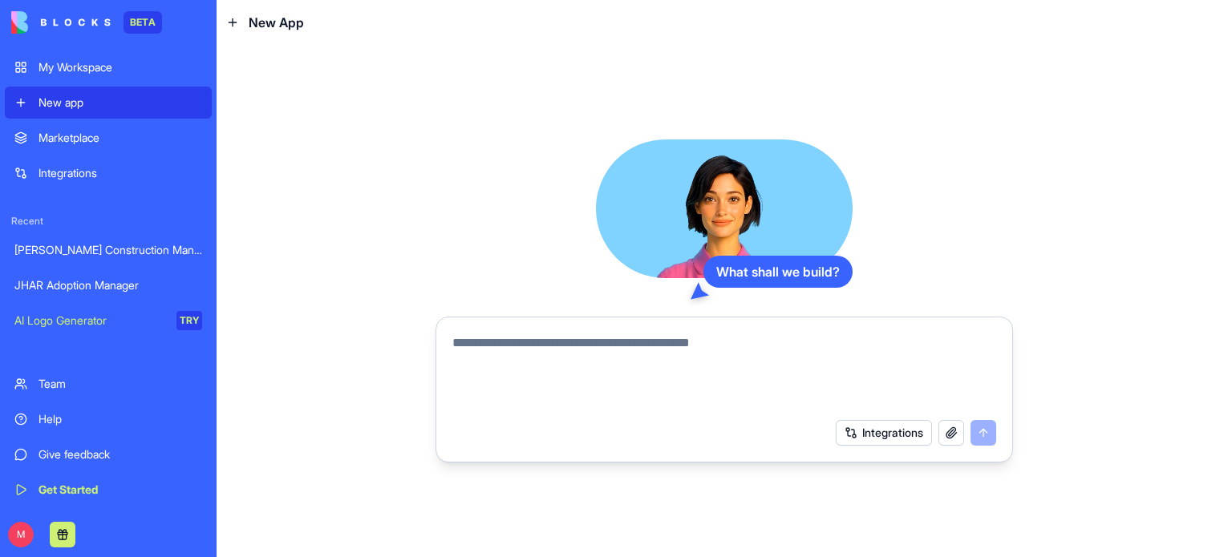
click at [881, 434] on button "Integrations" at bounding box center [884, 433] width 96 height 26
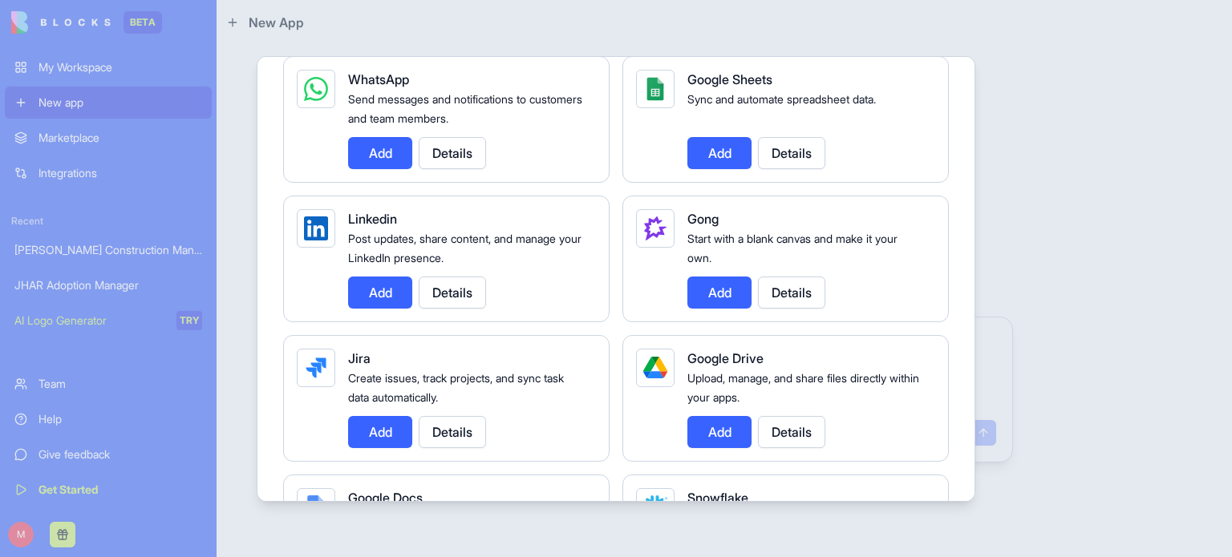
scroll to position [840, 0]
click at [720, 426] on button "Add" at bounding box center [719, 431] width 64 height 32
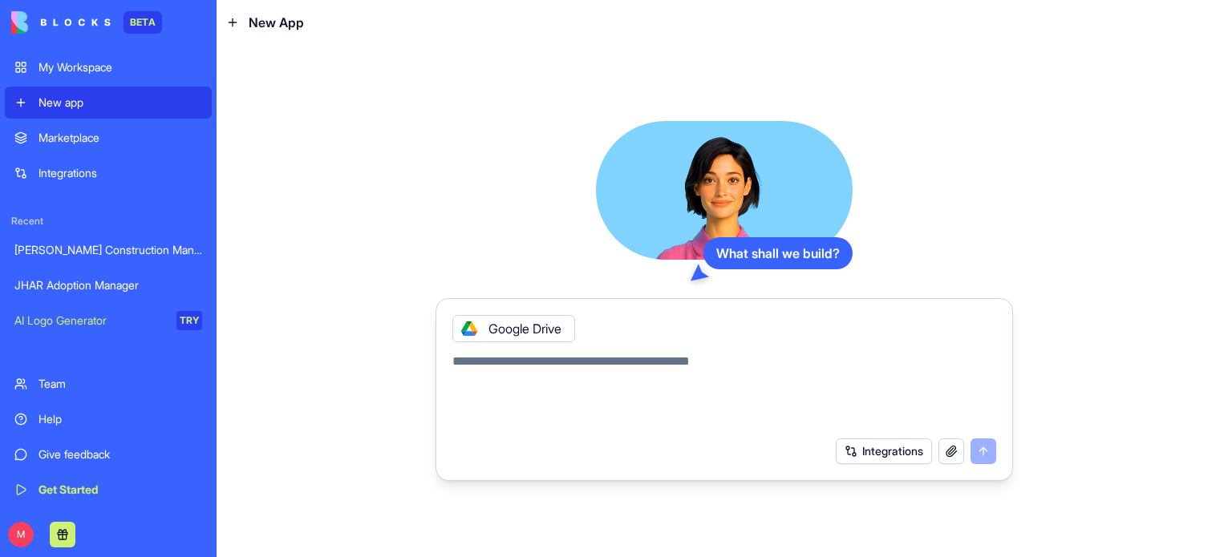
click at [586, 372] on textarea at bounding box center [724, 390] width 544 height 77
click at [90, 283] on div "JHAR Adoption Manager" at bounding box center [108, 285] width 188 height 16
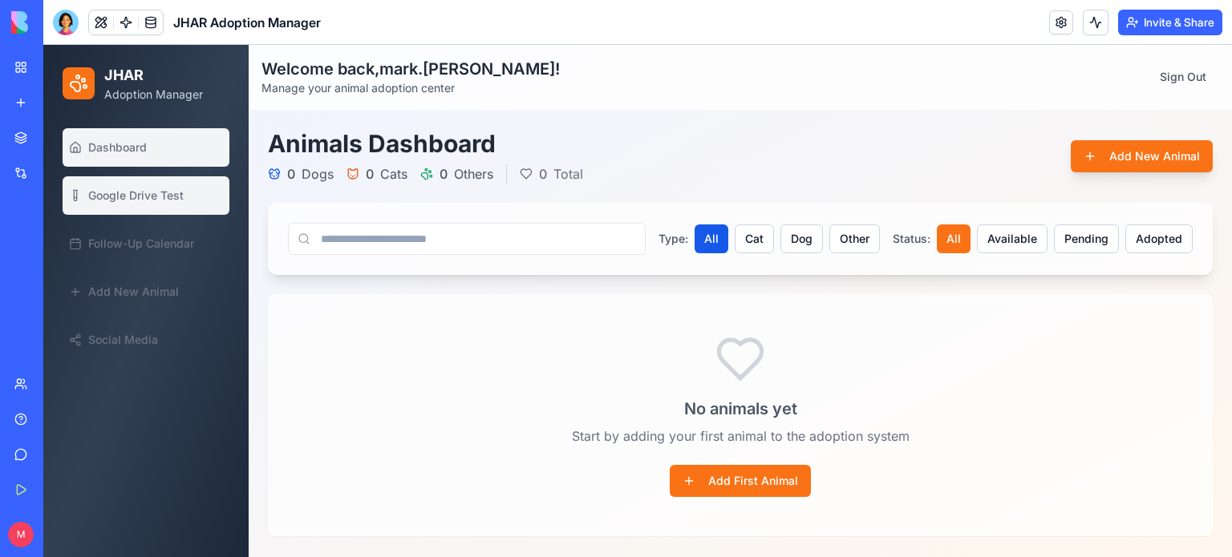
click at [134, 194] on span "Google Drive Test" at bounding box center [135, 196] width 95 height 16
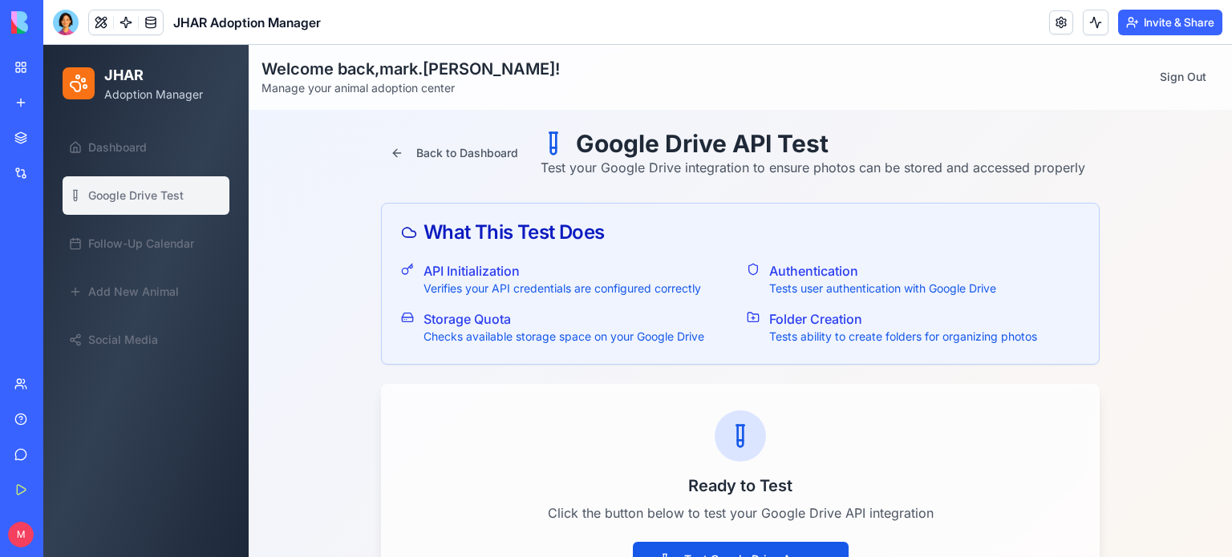
click at [130, 200] on span "Google Drive Test" at bounding box center [135, 196] width 95 height 16
click at [117, 64] on h2 "JHAR" at bounding box center [153, 75] width 99 height 22
click at [59, 290] on div "JHAR Adoption Manager" at bounding box center [36, 285] width 45 height 16
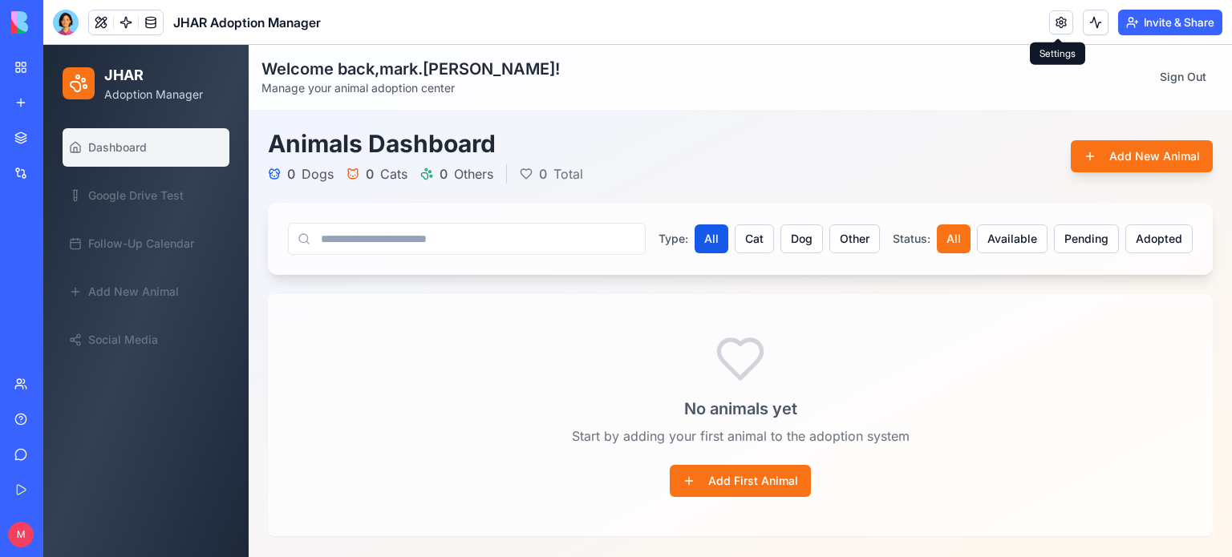
click at [1052, 22] on link at bounding box center [1061, 22] width 24 height 24
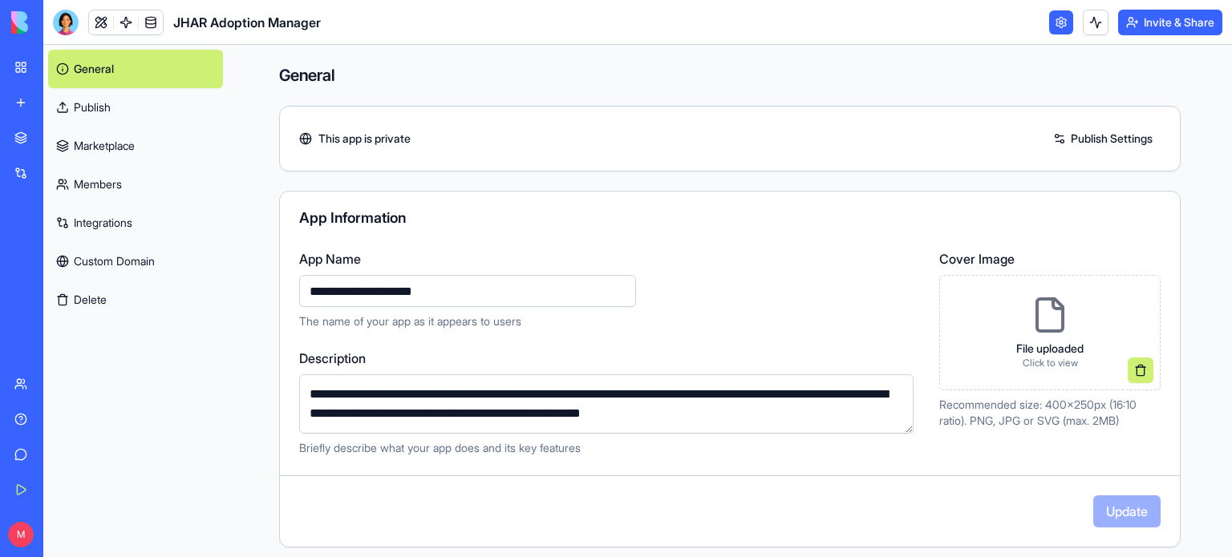
click at [100, 223] on link "Integrations" at bounding box center [135, 223] width 175 height 38
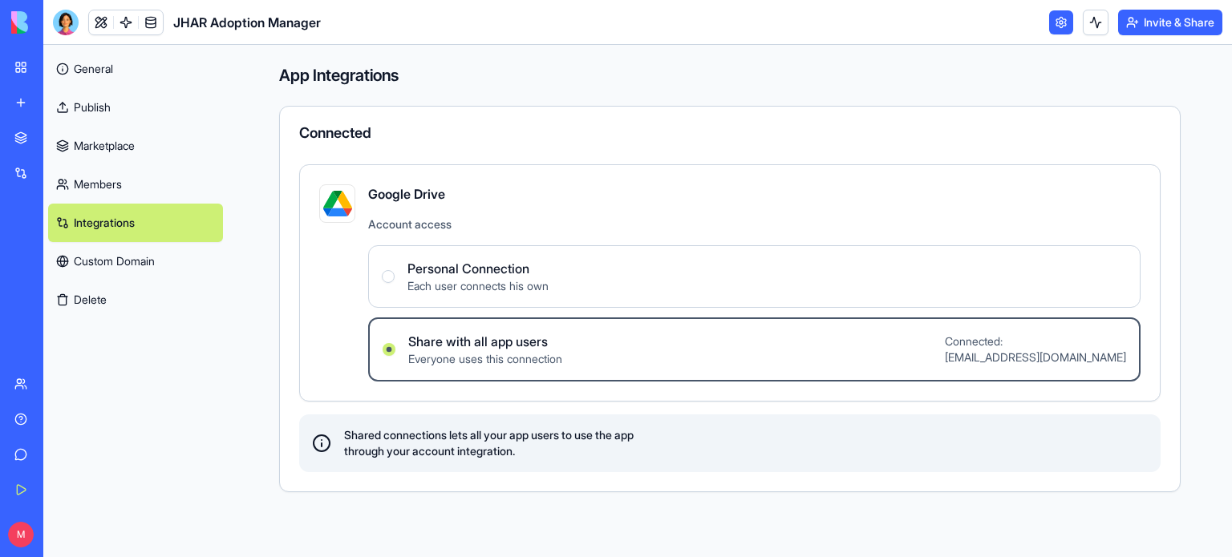
click at [340, 205] on img at bounding box center [337, 203] width 29 height 29
click at [388, 274] on Connection "Personal Connection Each user connects his own" at bounding box center [388, 276] width 13 height 13
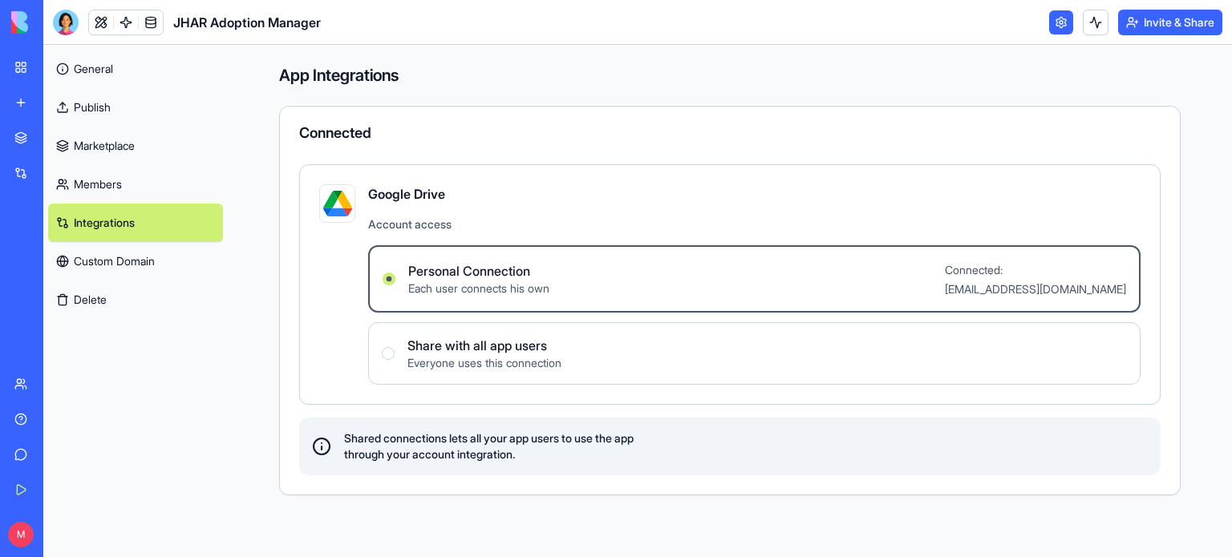
click at [390, 358] on users "Share with all app users Everyone uses this connection" at bounding box center [388, 353] width 13 height 13
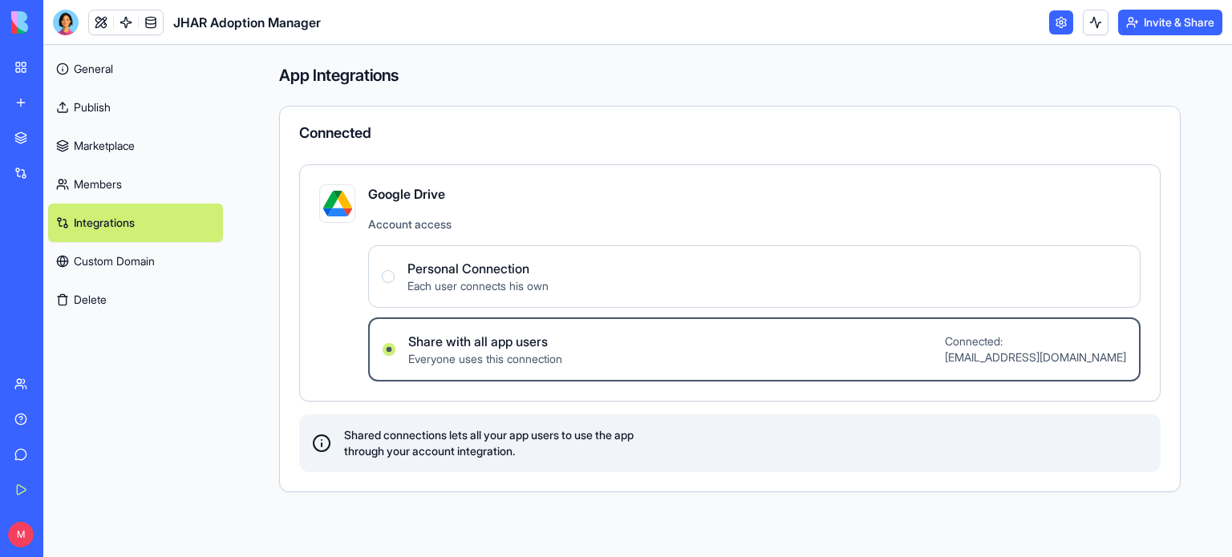
click at [945, 351] on span "Connected: [EMAIL_ADDRESS][DOMAIN_NAME]" at bounding box center [1035, 350] width 181 height 32
click at [395, 351] on users "Share with all app users Everyone uses this connection Connected: [PERSON_NAME]…" at bounding box center [389, 349] width 13 height 13
click at [945, 351] on span "Connected: [EMAIL_ADDRESS][DOMAIN_NAME]" at bounding box center [1035, 350] width 181 height 32
click at [395, 351] on users "Share with all app users Everyone uses this connection Connected: [PERSON_NAME]…" at bounding box center [389, 349] width 13 height 13
click at [509, 447] on span "Shared connections lets all your app users to use the app through your account …" at bounding box center [489, 443] width 290 height 32
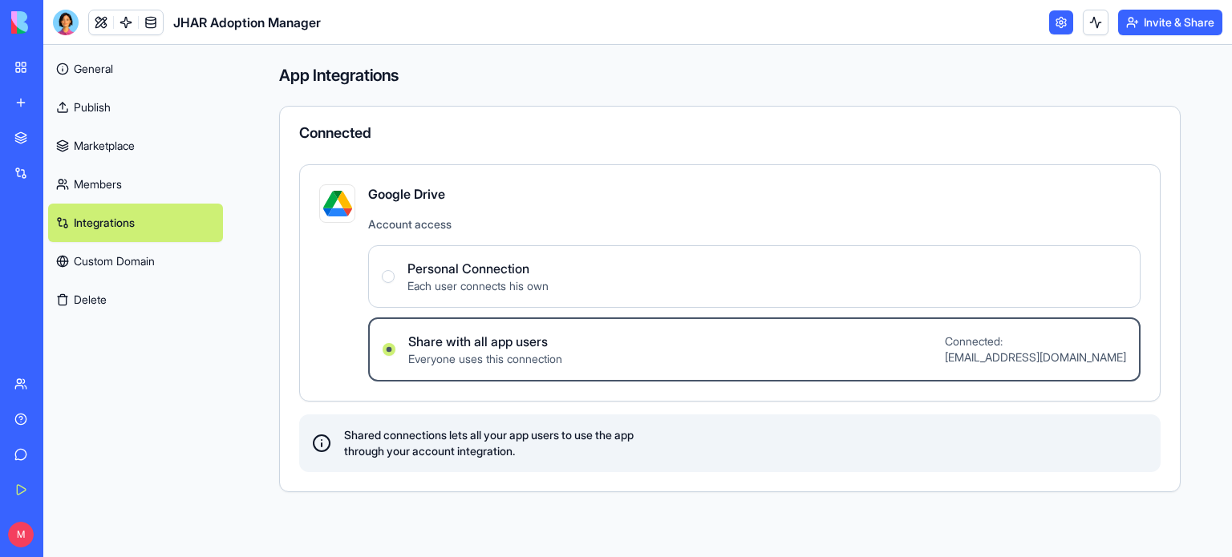
click at [91, 97] on link "Publish" at bounding box center [135, 107] width 175 height 38
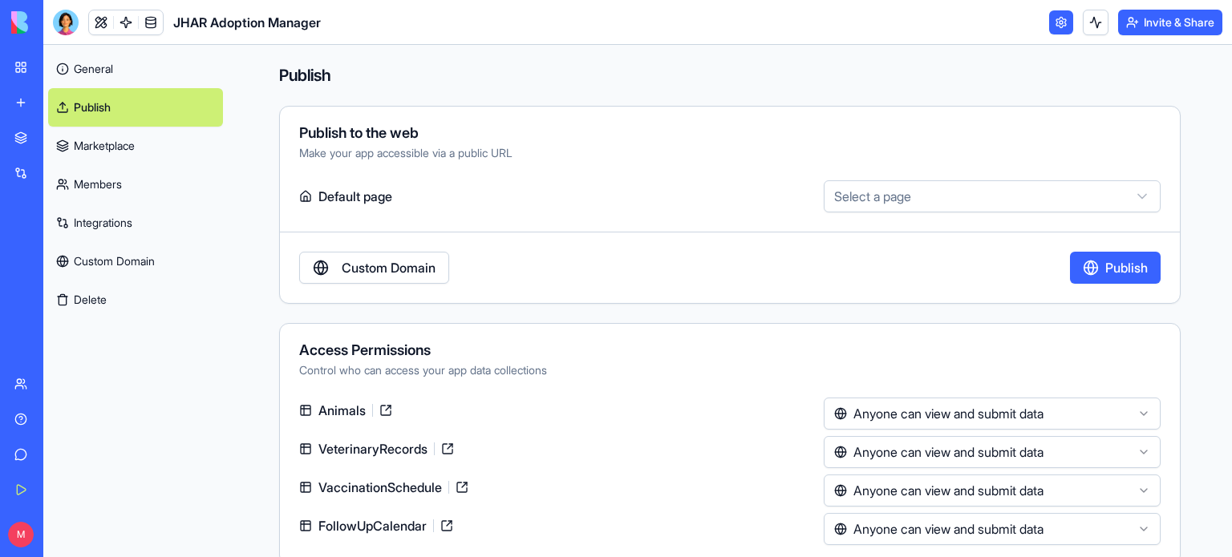
click at [110, 76] on link "General" at bounding box center [135, 69] width 175 height 38
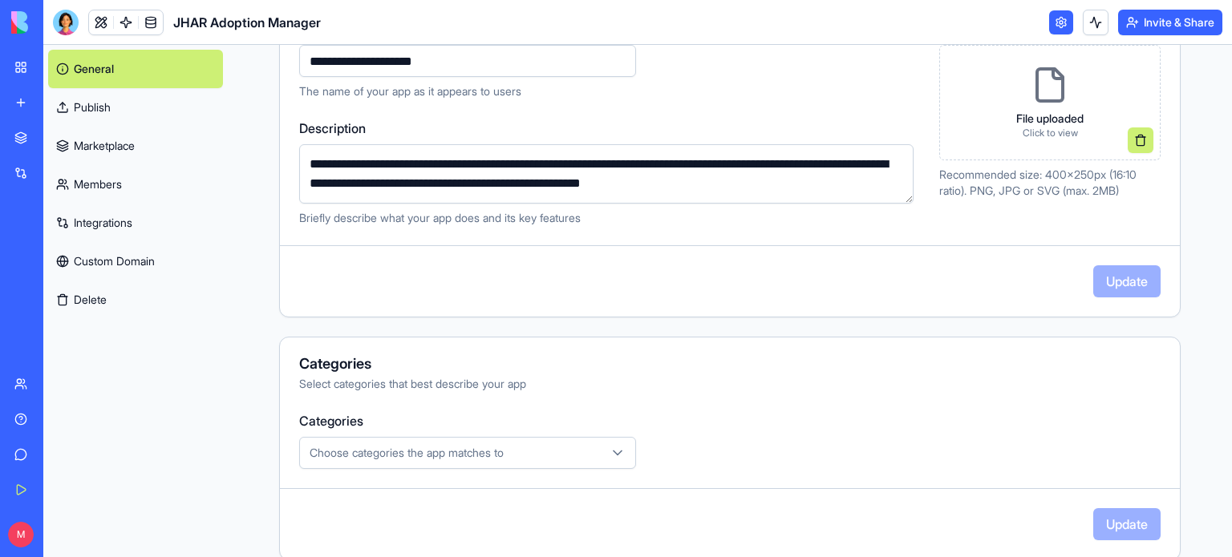
scroll to position [417, 0]
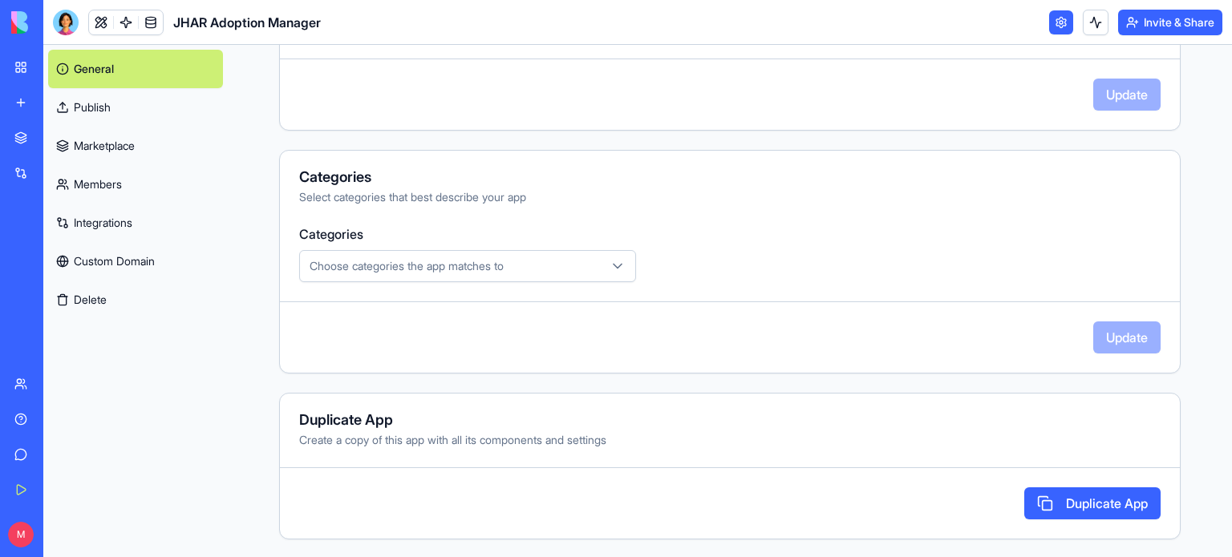
click at [84, 222] on link "Integrations" at bounding box center [135, 223] width 175 height 38
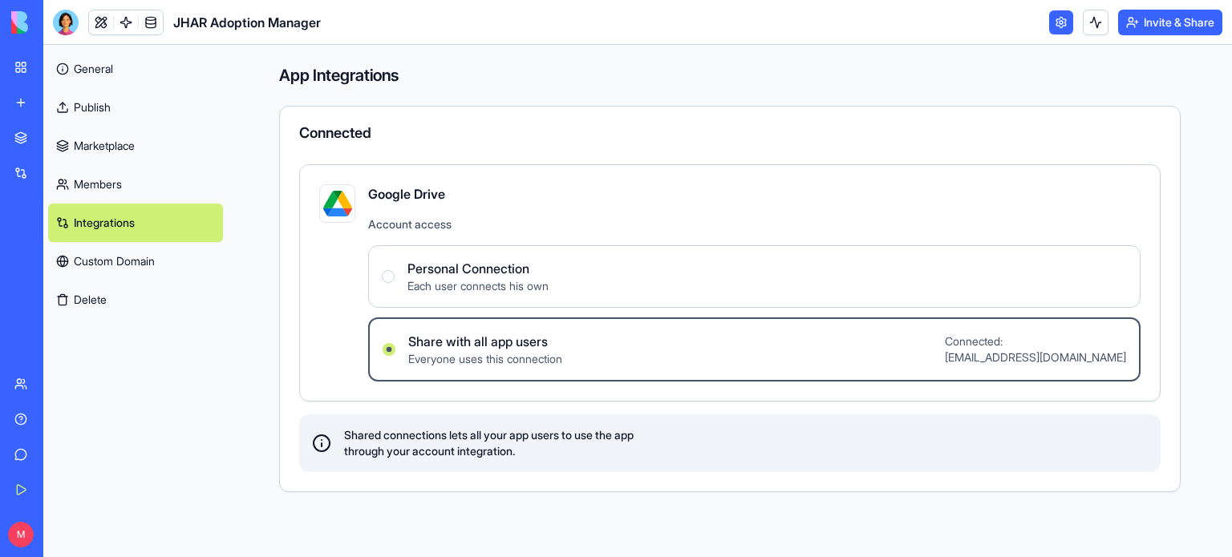
click at [103, 213] on link "Integrations" at bounding box center [135, 223] width 175 height 38
click at [48, 415] on div "Help" at bounding box center [48, 419] width 21 height 16
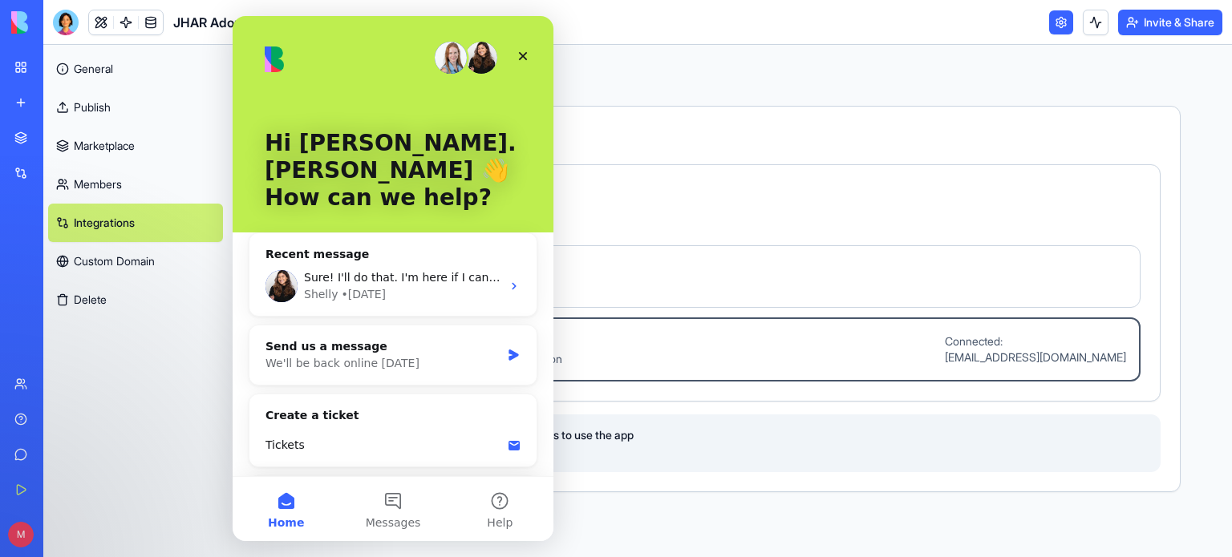
click at [311, 491] on span "Search for help" at bounding box center [313, 499] width 97 height 17
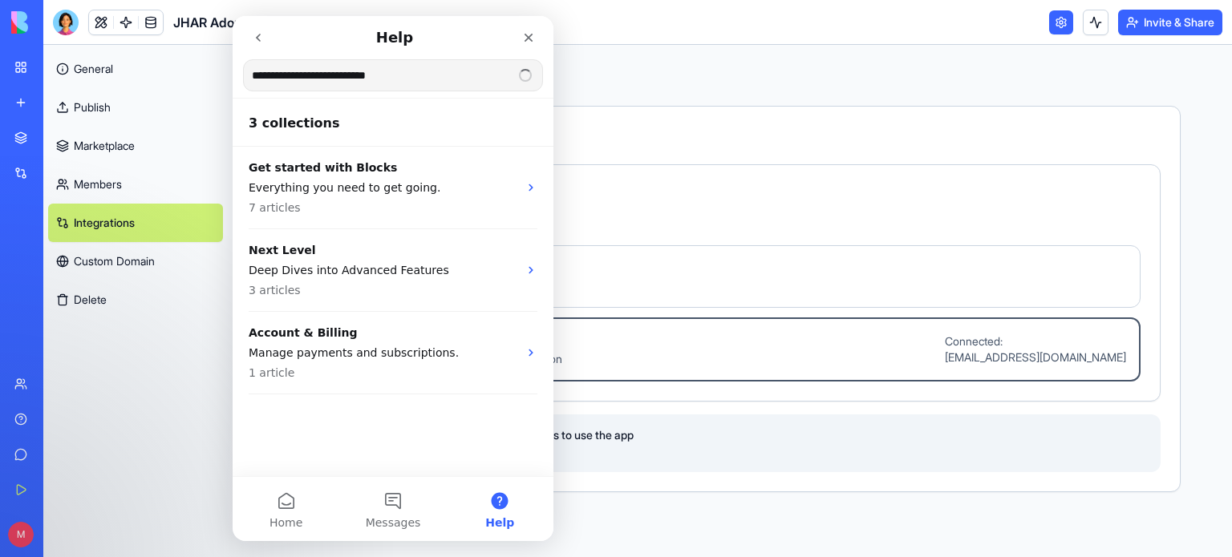
type input "**********"
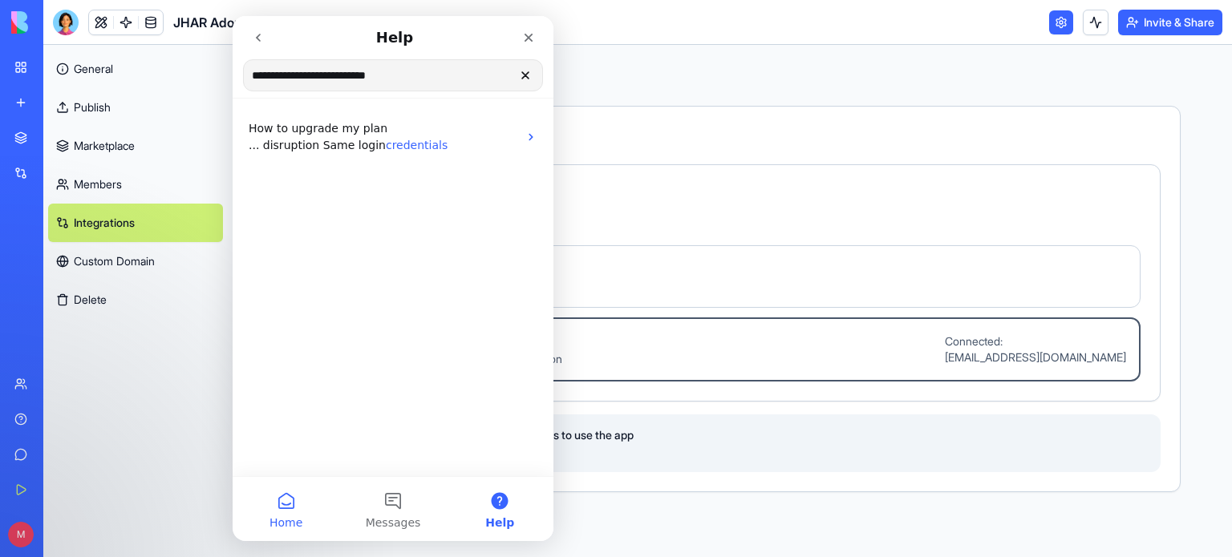
click at [298, 504] on button "Home" at bounding box center [286, 509] width 107 height 64
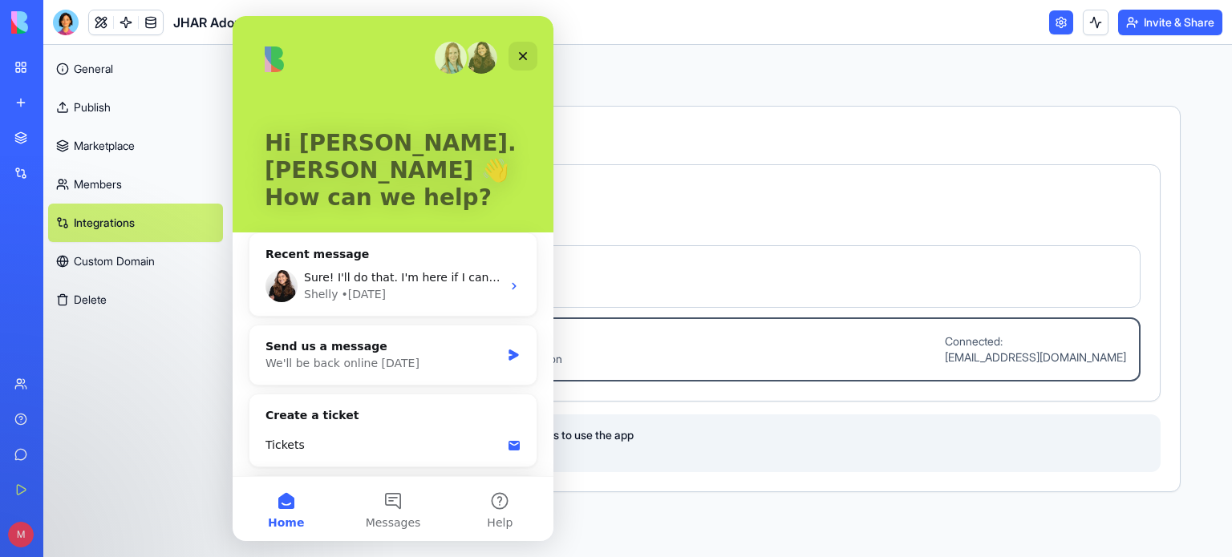
scroll to position [61, 0]
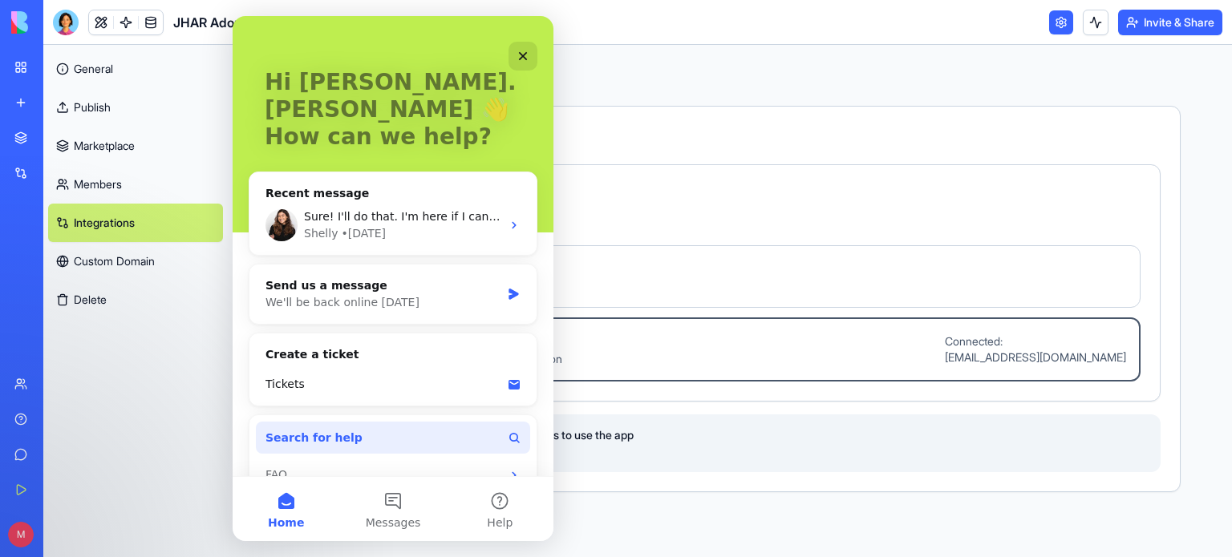
click at [510, 434] on circle "Intercom messenger" at bounding box center [513, 437] width 7 height 7
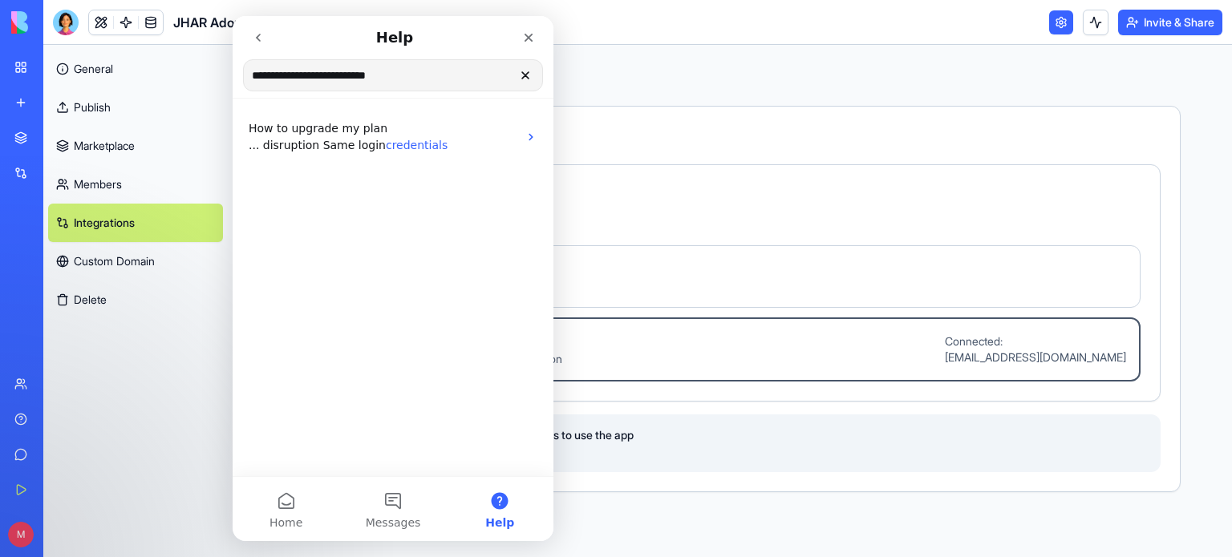
click at [432, 83] on input "**********" at bounding box center [393, 75] width 298 height 30
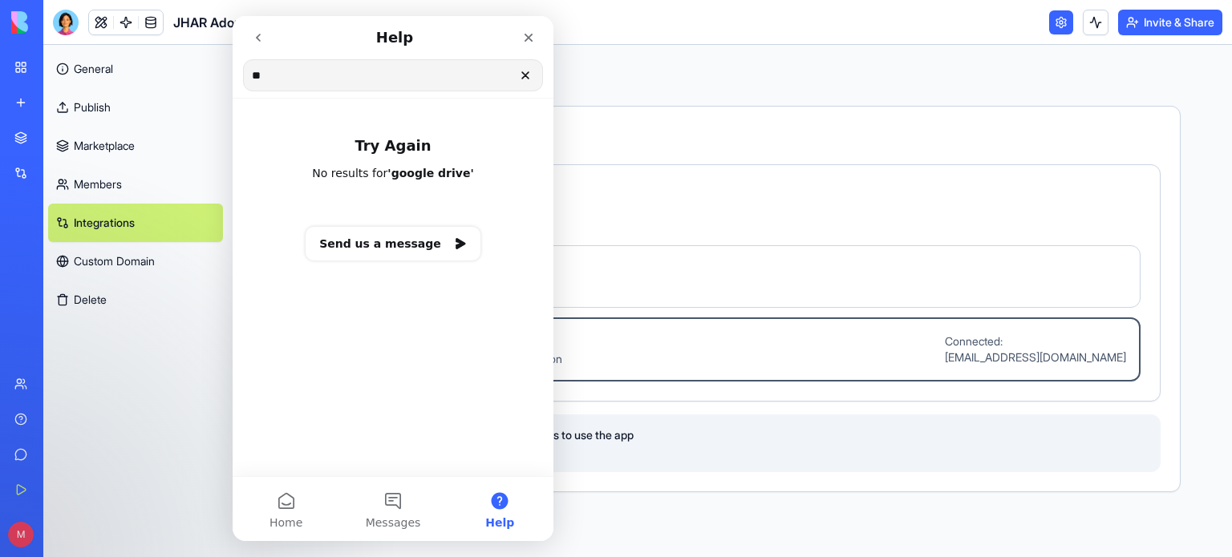
type input "*"
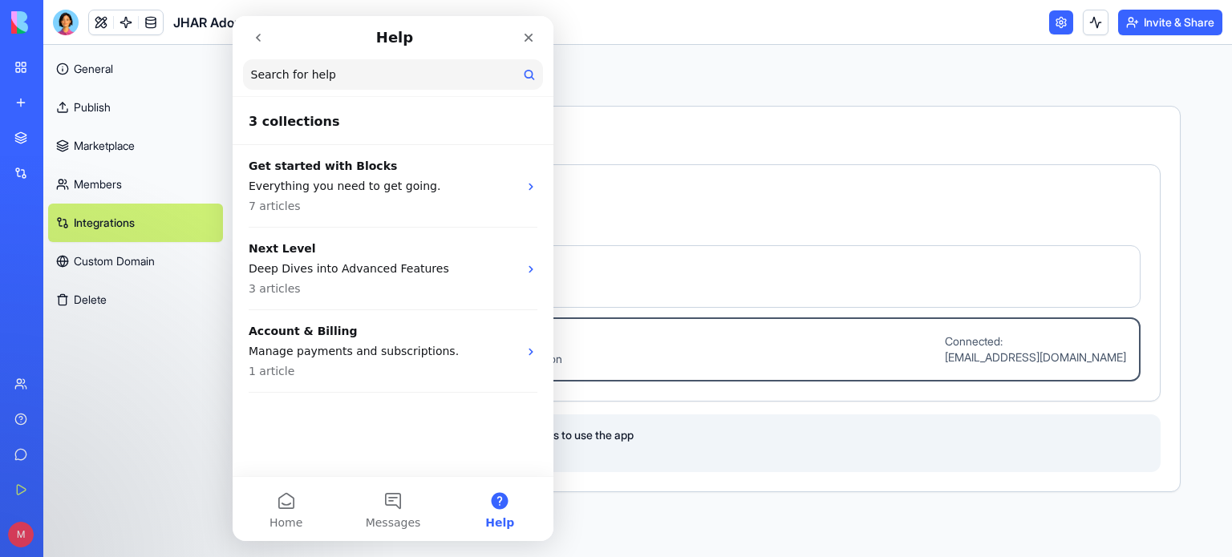
click at [26, 484] on link "Get Started" at bounding box center [37, 490] width 64 height 32
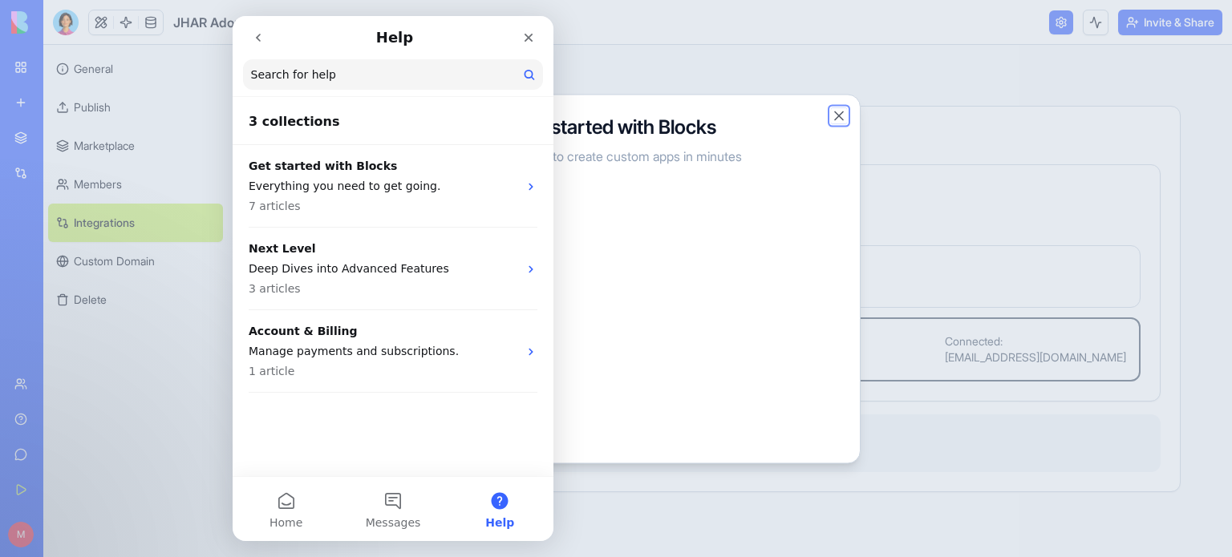
click at [834, 115] on button "Close" at bounding box center [839, 115] width 16 height 16
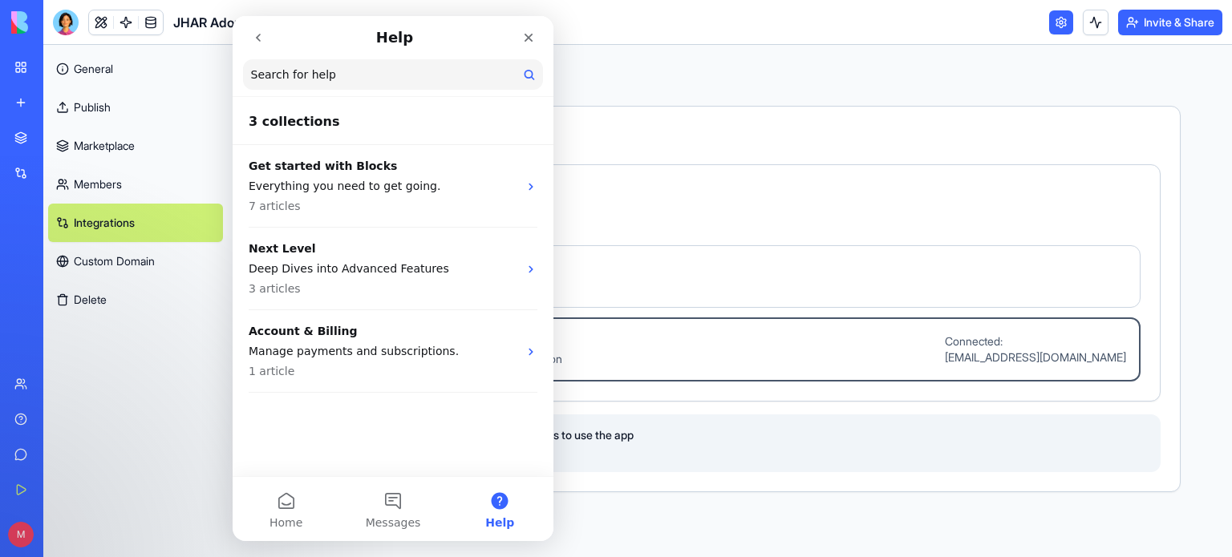
click at [29, 413] on link "Help" at bounding box center [37, 419] width 64 height 32
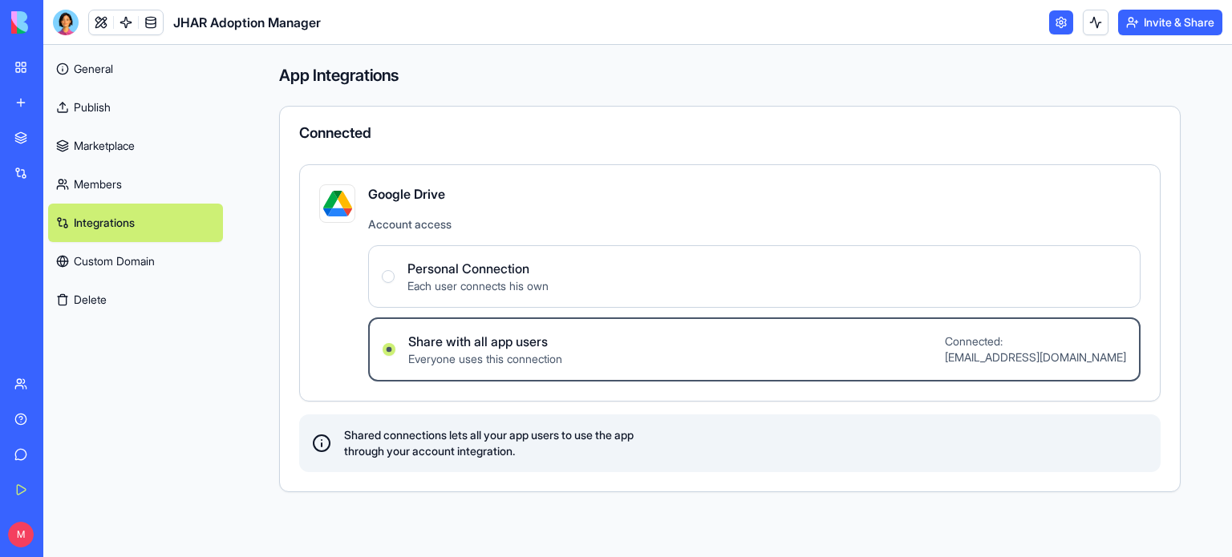
scroll to position [0, 0]
click at [29, 413] on link "Help" at bounding box center [37, 419] width 64 height 32
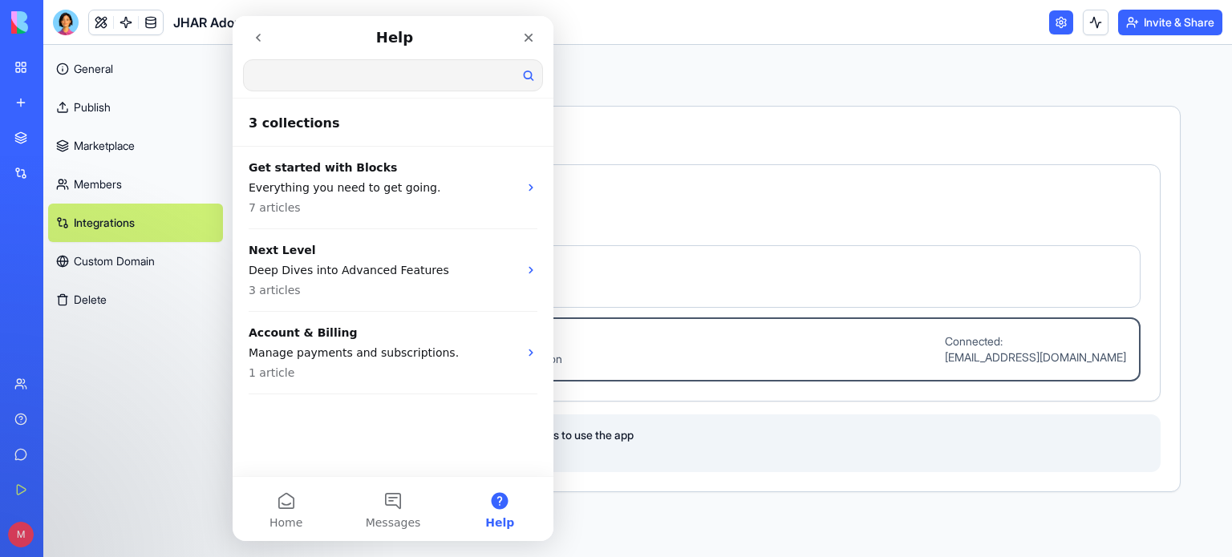
click at [295, 70] on input "Search for help" at bounding box center [393, 75] width 298 height 30
click at [503, 502] on button "Help" at bounding box center [500, 509] width 107 height 64
click at [503, 525] on span "Help" at bounding box center [499, 522] width 29 height 11
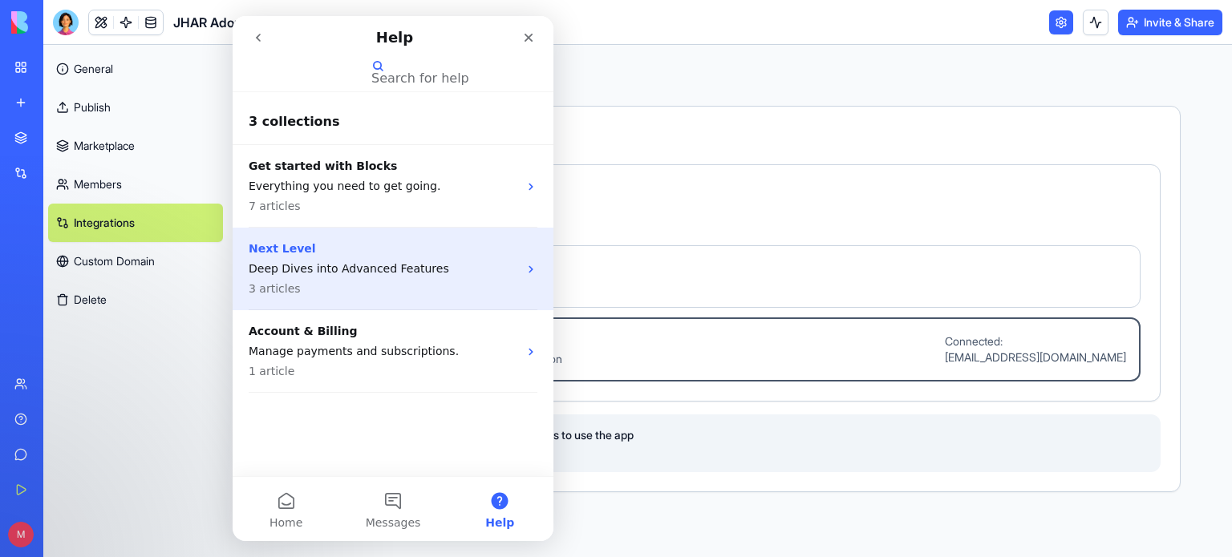
click at [350, 271] on p "Deep Dives into Advanced Features" at bounding box center [383, 269] width 269 height 17
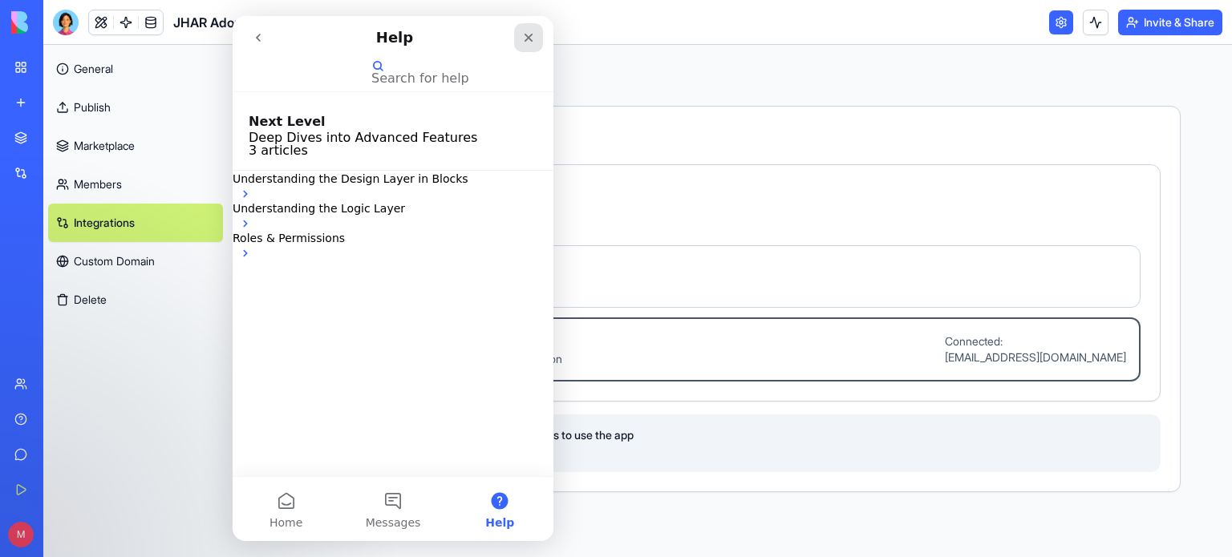
click at [527, 38] on icon "Close" at bounding box center [528, 37] width 13 height 13
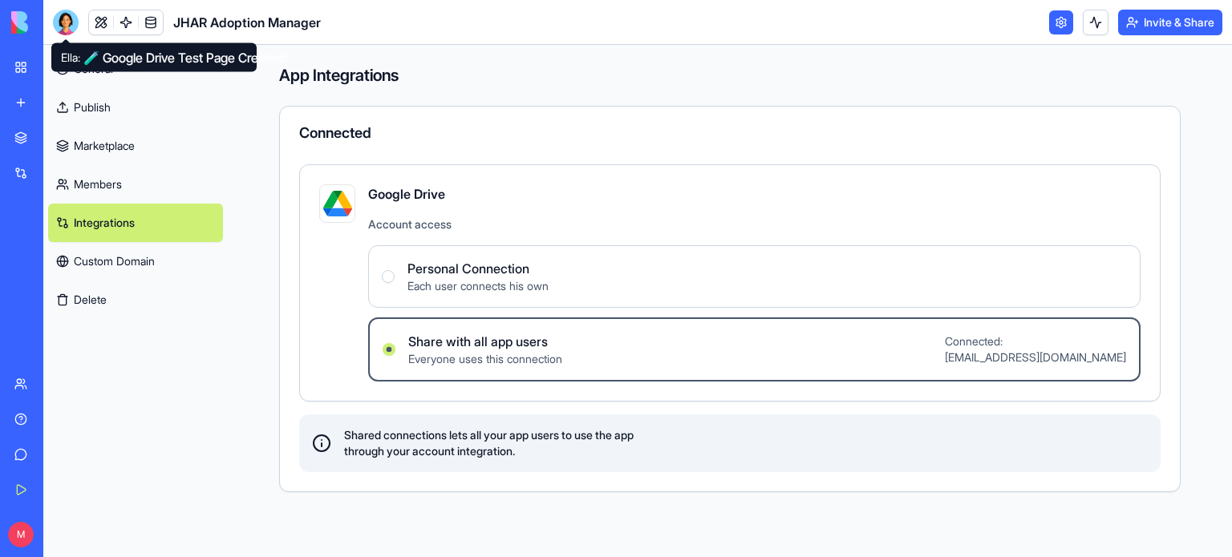
click at [60, 21] on div at bounding box center [66, 23] width 26 height 26
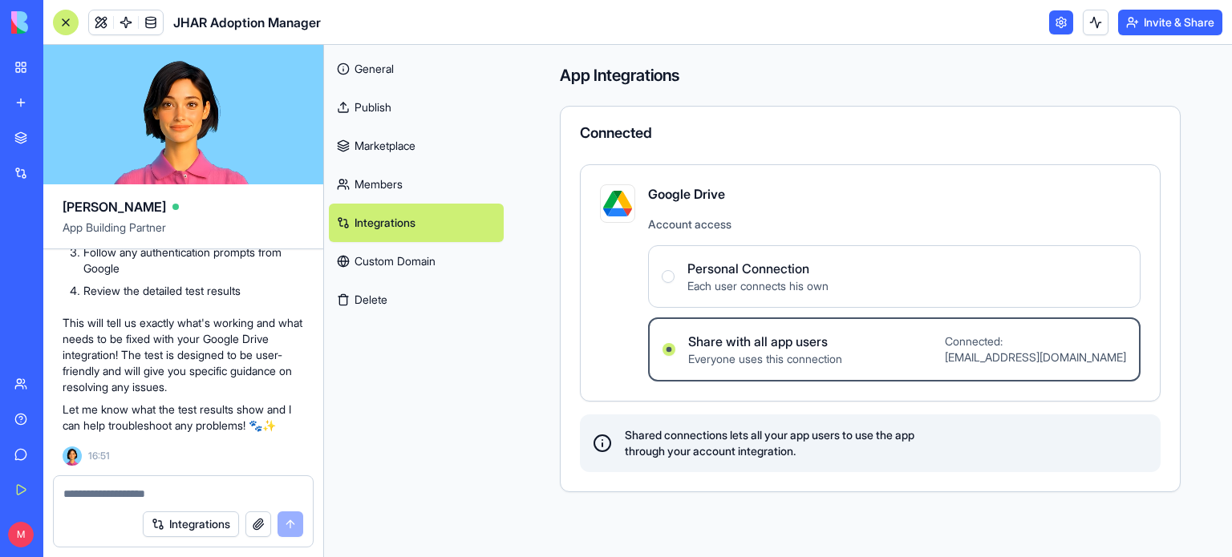
scroll to position [40466, 0]
click at [110, 496] on textarea at bounding box center [183, 494] width 240 height 16
type textarea "*"
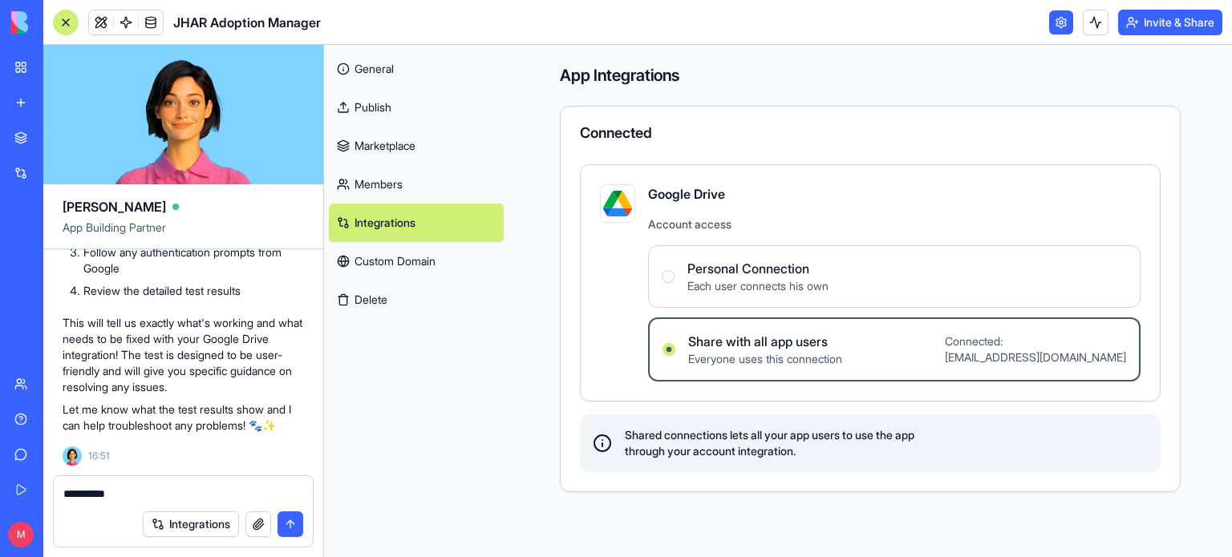
click at [189, 524] on button "Integrations" at bounding box center [191, 525] width 96 height 26
click at [156, 496] on textarea "*********" at bounding box center [183, 494] width 241 height 16
type textarea "**********"
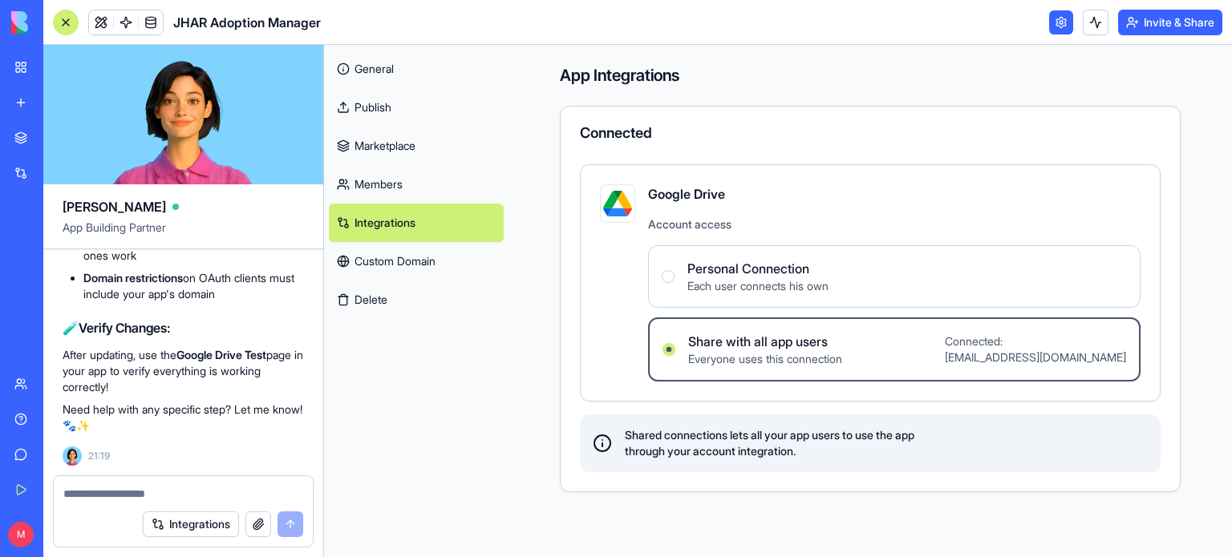
scroll to position [42026, 0]
click at [379, 184] on link "Members" at bounding box center [416, 184] width 175 height 38
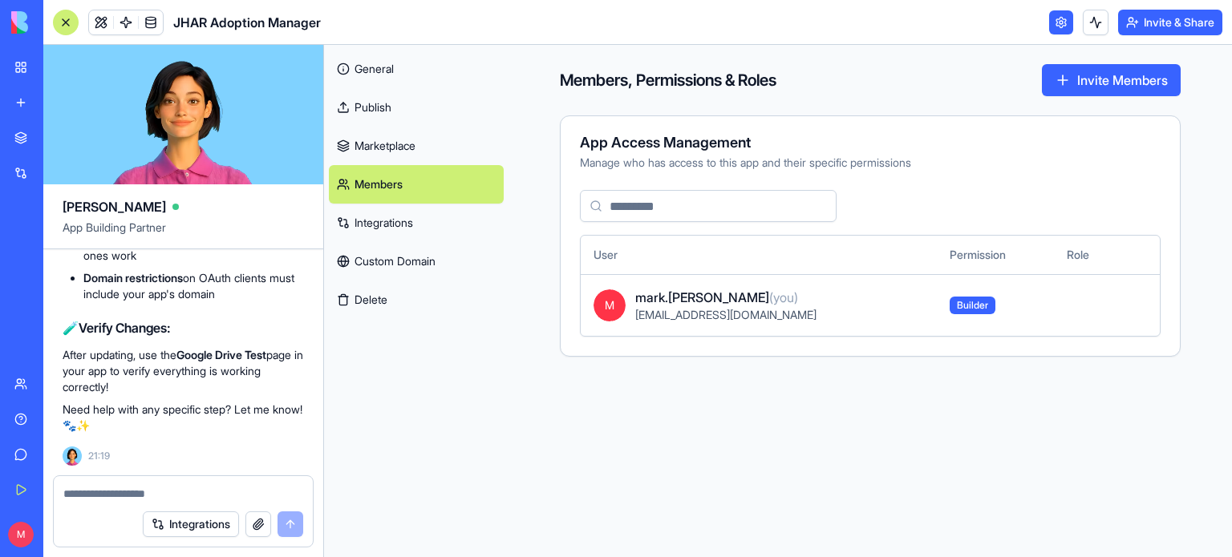
click at [398, 223] on link "Integrations" at bounding box center [416, 223] width 175 height 38
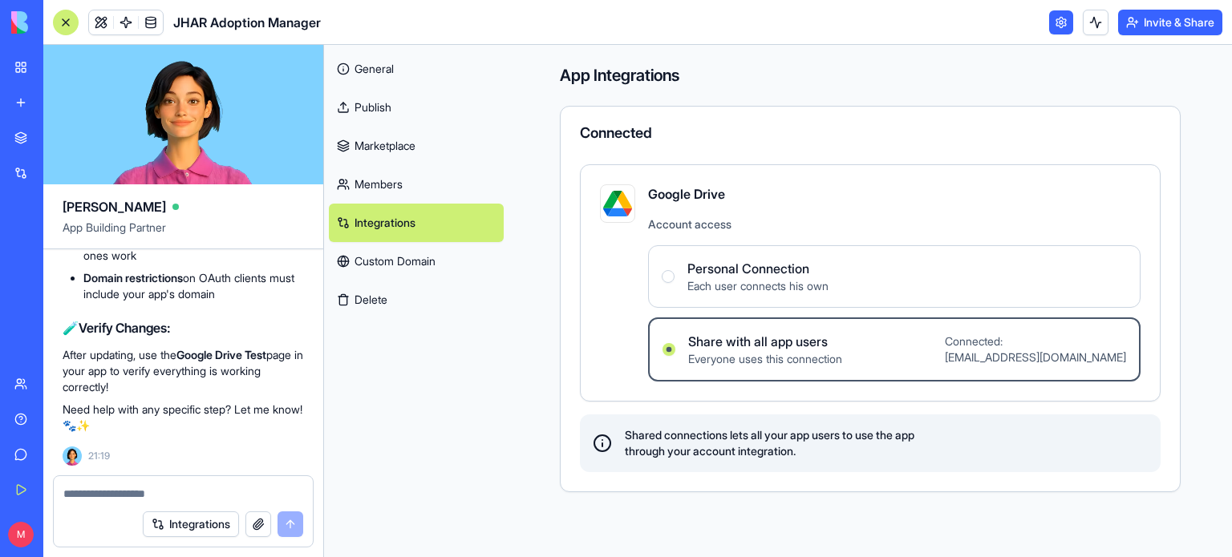
click at [683, 230] on span "Account access" at bounding box center [894, 225] width 492 height 16
click at [605, 204] on img at bounding box center [617, 203] width 29 height 29
click at [616, 147] on div "Connected Google Drive Account access Personal Connection Each user connects hi…" at bounding box center [870, 299] width 621 height 387
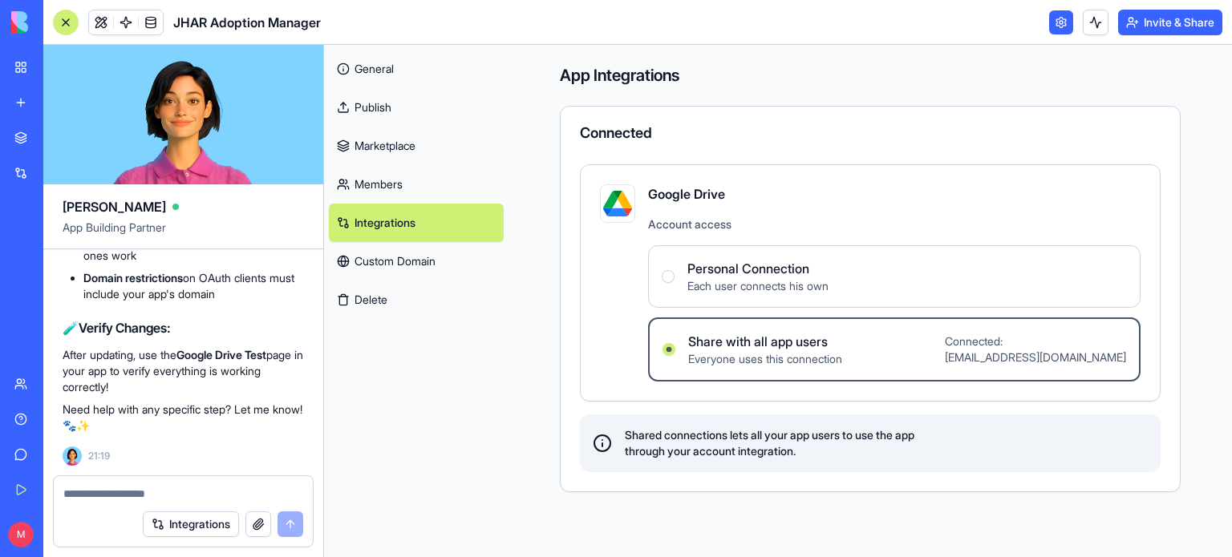
click at [672, 448] on span "Shared connections lets all your app users to use the app through your account …" at bounding box center [770, 443] width 290 height 32
click at [417, 259] on link "Custom Domain" at bounding box center [416, 261] width 175 height 38
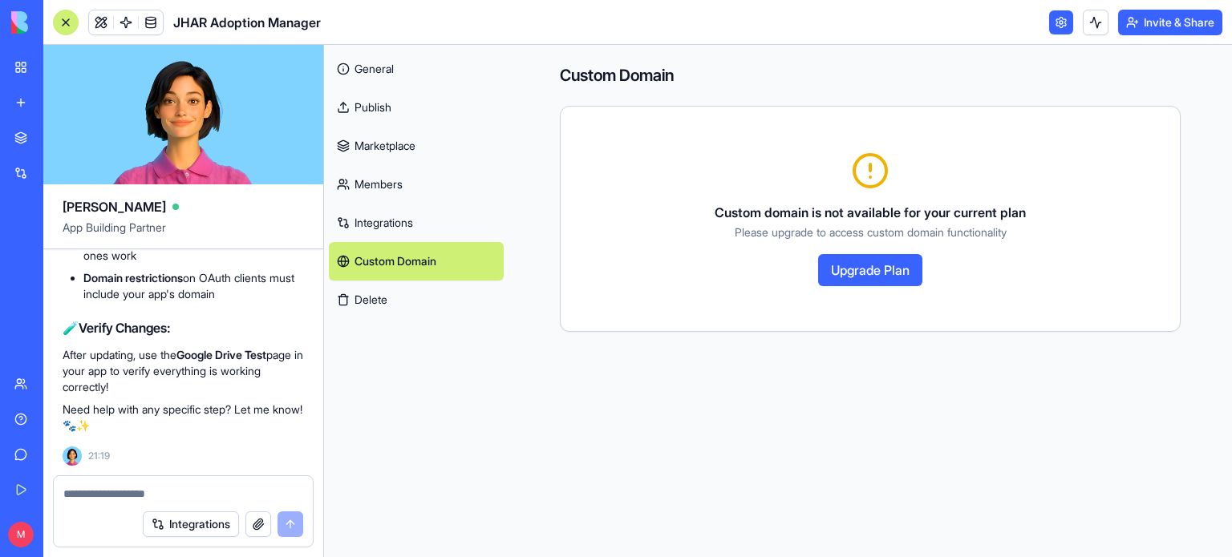
click at [396, 219] on link "Integrations" at bounding box center [416, 223] width 175 height 38
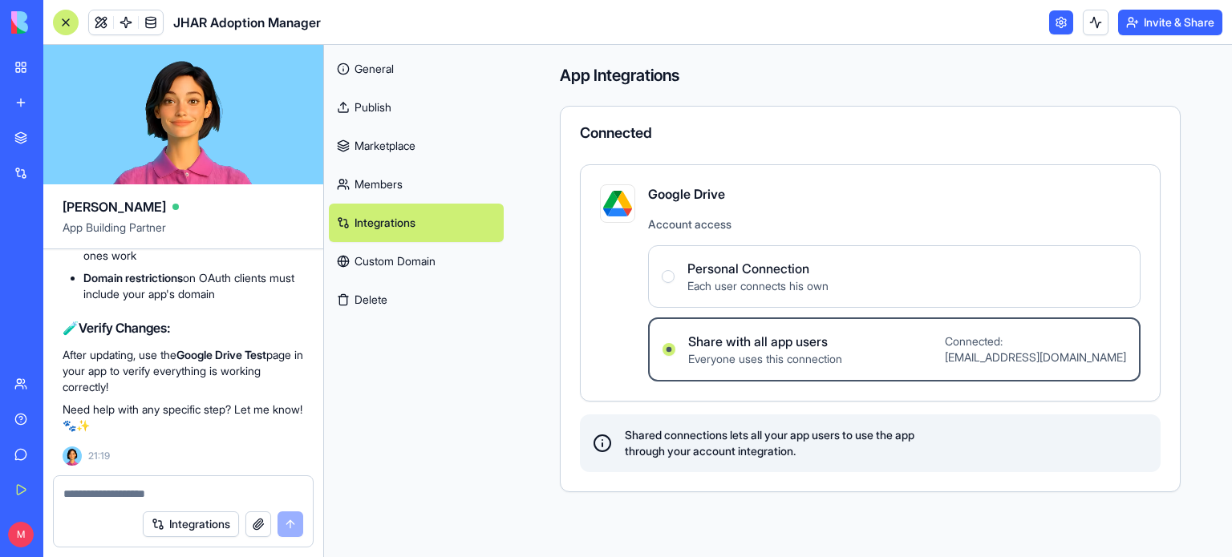
click at [213, 528] on button "Integrations" at bounding box center [191, 525] width 96 height 26
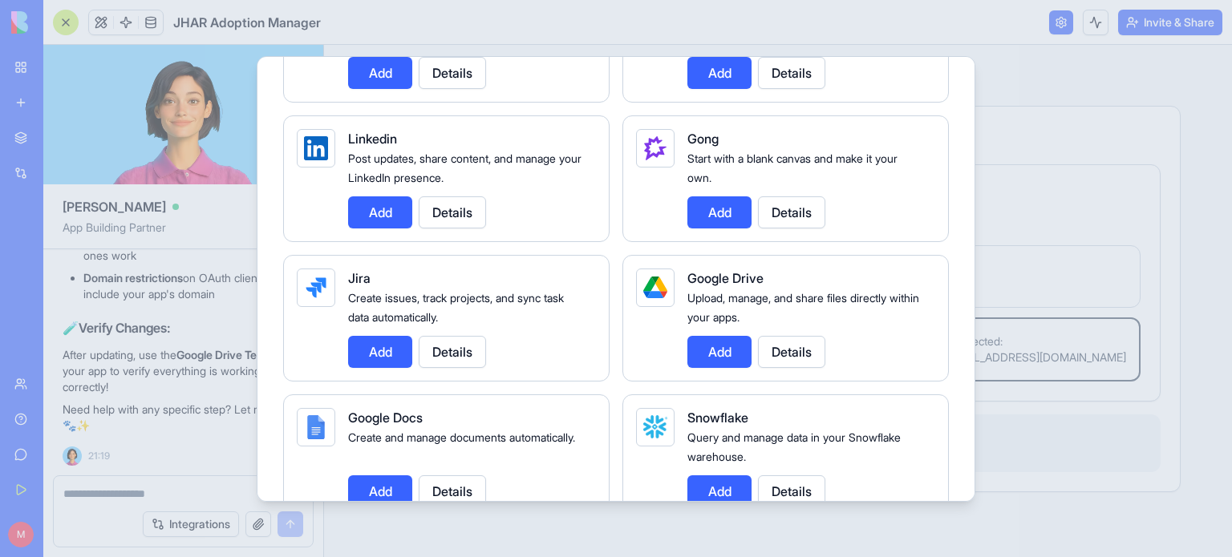
scroll to position [921, 0]
click at [787, 343] on button "Details" at bounding box center [791, 351] width 67 height 32
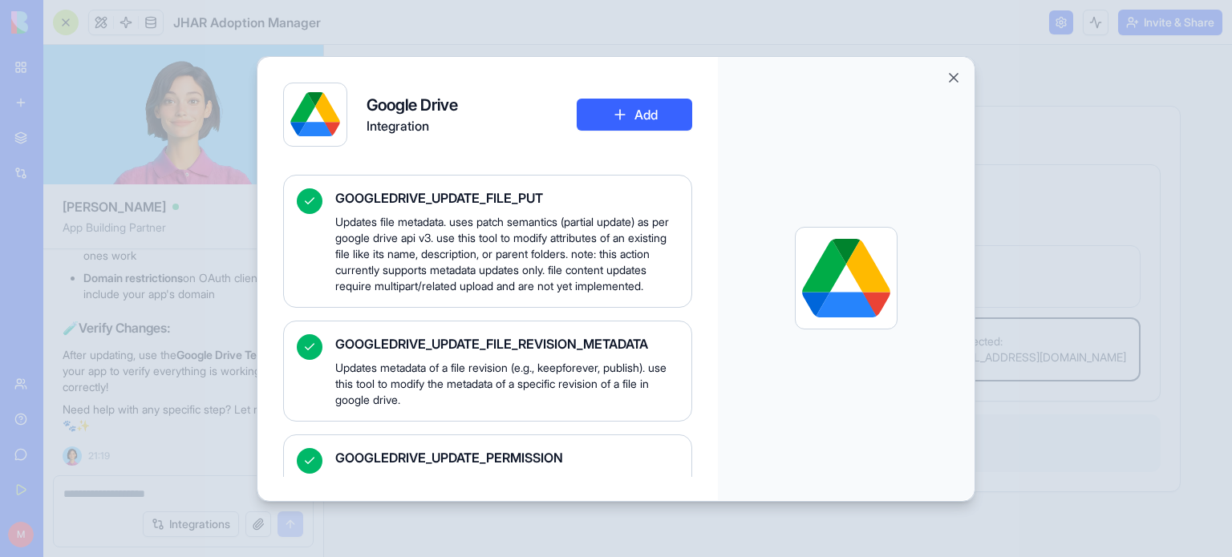
scroll to position [5573, 0]
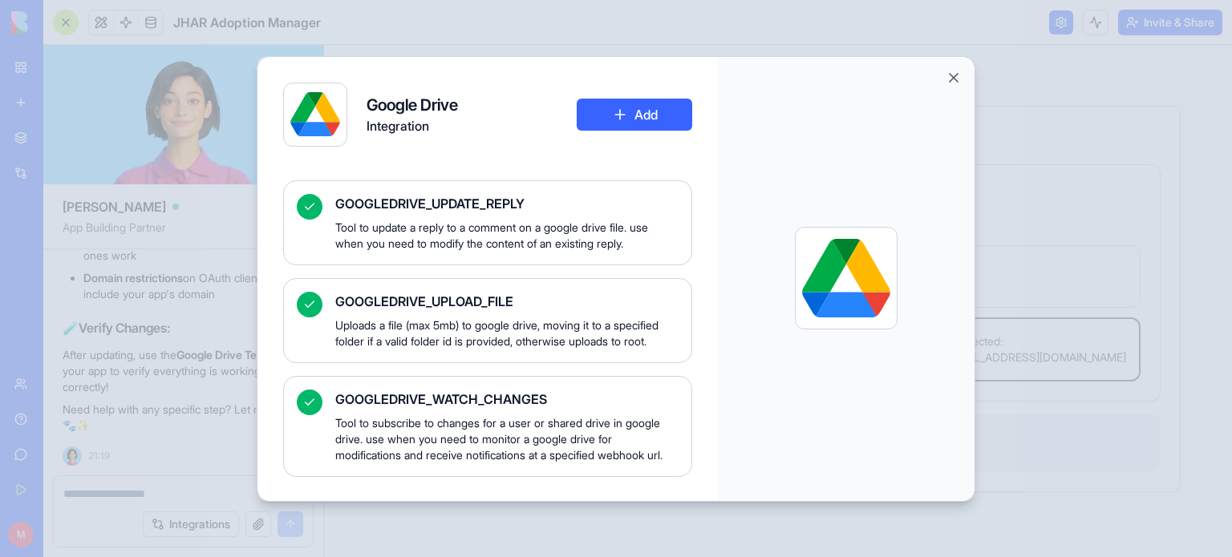
click at [302, 124] on div at bounding box center [315, 115] width 50 height 50
click at [653, 102] on button "Add" at bounding box center [634, 115] width 115 height 32
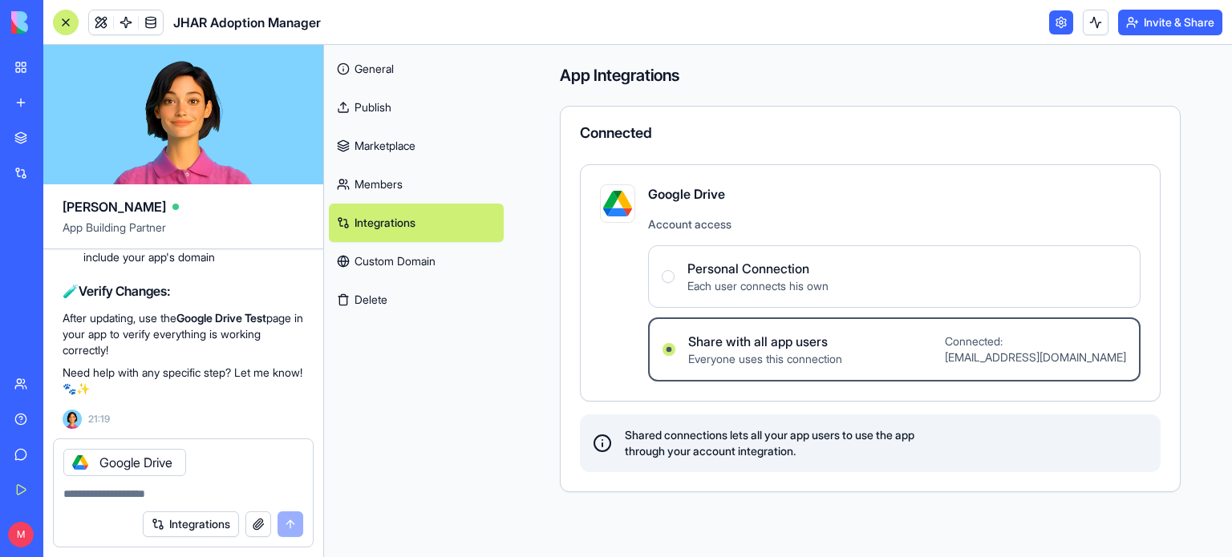
click at [145, 460] on div "Google Drive" at bounding box center [124, 462] width 123 height 27
drag, startPoint x: 291, startPoint y: 533, endPoint x: 107, endPoint y: 492, distance: 189.1
click at [107, 492] on form "Google Drive Integrations" at bounding box center [183, 493] width 261 height 109
click at [107, 492] on textarea at bounding box center [183, 494] width 241 height 16
type textarea "**********"
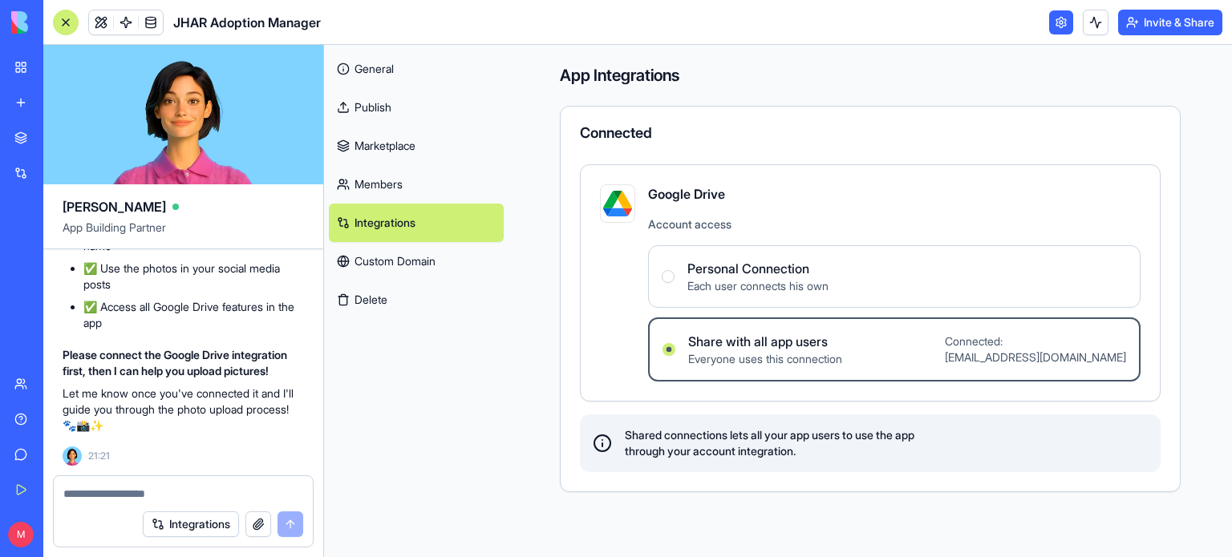
scroll to position [43421, 0]
click at [178, 489] on textarea at bounding box center [183, 494] width 241 height 16
click at [388, 222] on link "Integrations" at bounding box center [416, 223] width 175 height 38
click at [626, 129] on div "Connected" at bounding box center [870, 133] width 581 height 14
click at [661, 197] on span "Google Drive" at bounding box center [894, 193] width 492 height 19
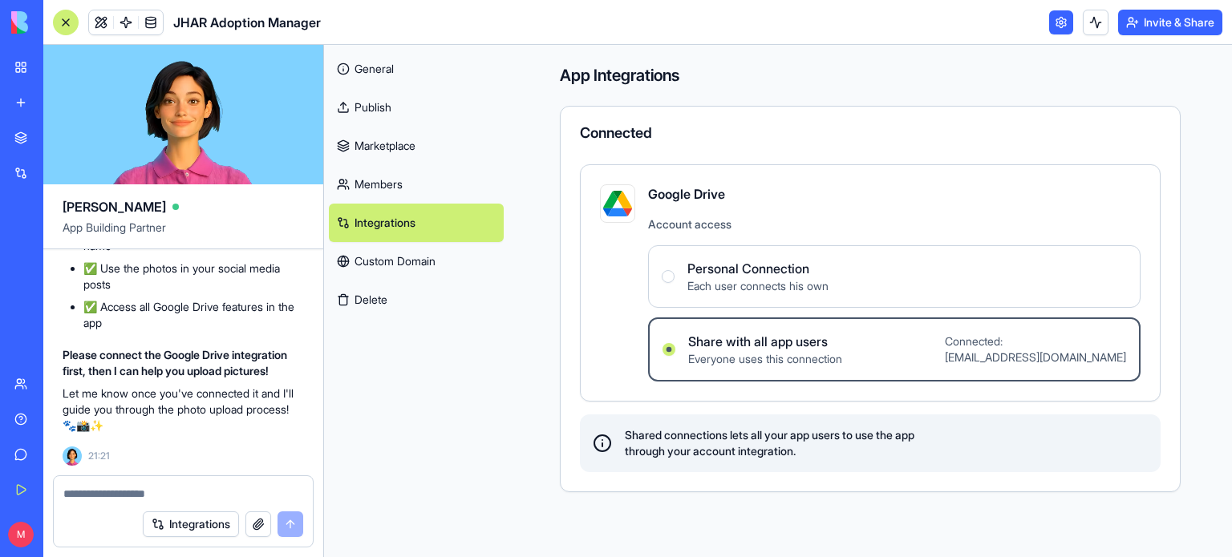
click at [686, 260] on div "Personal Connection Each user connects his own" at bounding box center [745, 276] width 167 height 35
click at [674, 270] on Connection "Personal Connection Each user connects his own" at bounding box center [668, 276] width 13 height 13
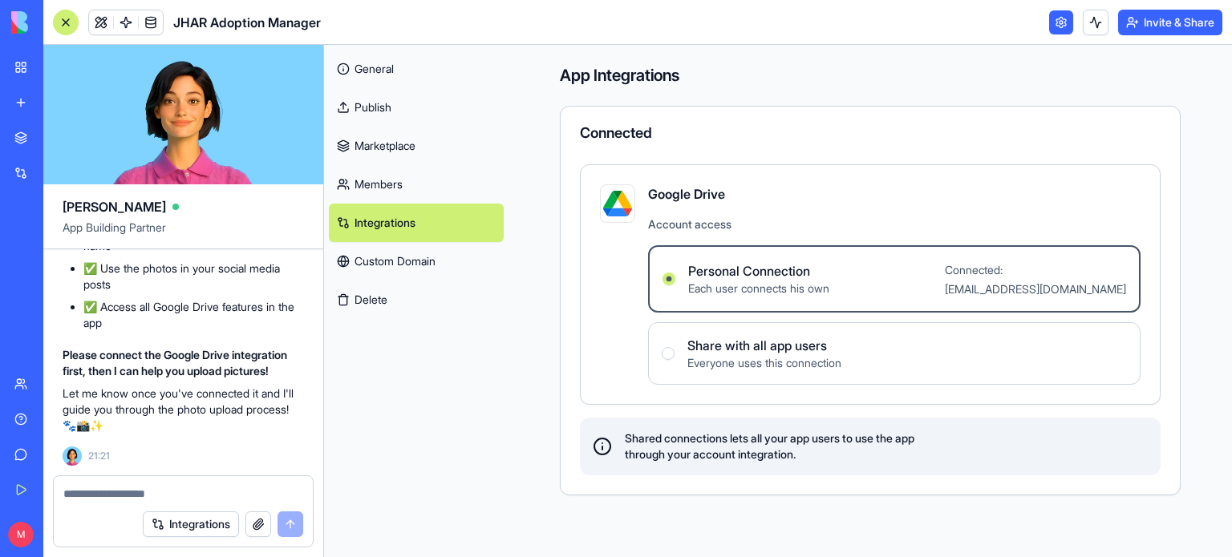
click at [1051, 12] on link at bounding box center [1061, 22] width 24 height 24
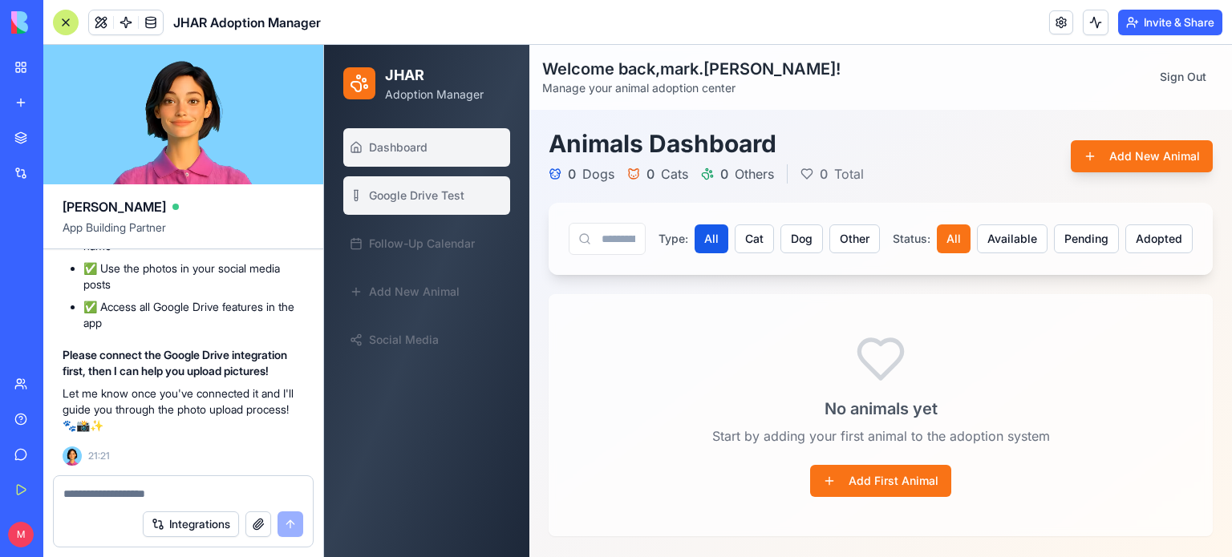
click at [435, 190] on span "Google Drive Test" at bounding box center [416, 196] width 95 height 16
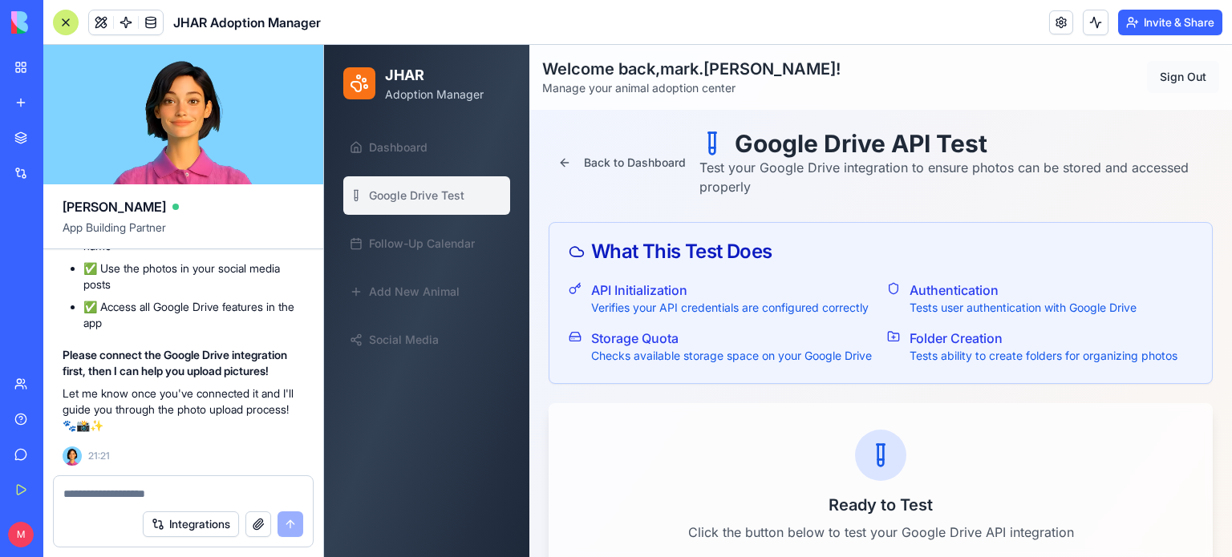
click at [1164, 78] on button "Sign Out" at bounding box center [1183, 77] width 72 height 32
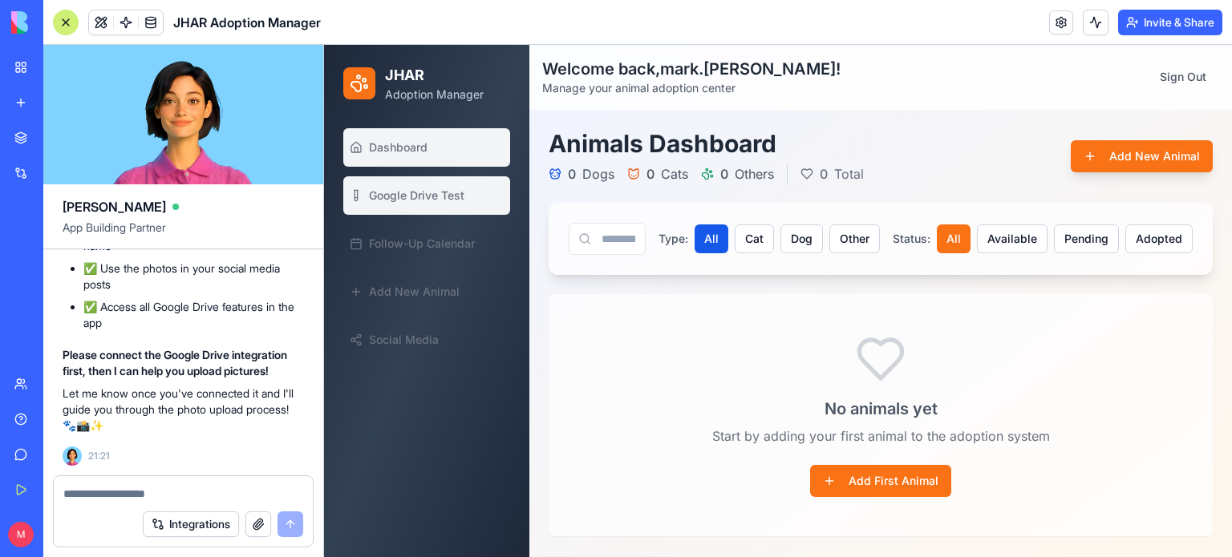
click at [424, 202] on span "Google Drive Test" at bounding box center [416, 196] width 95 height 16
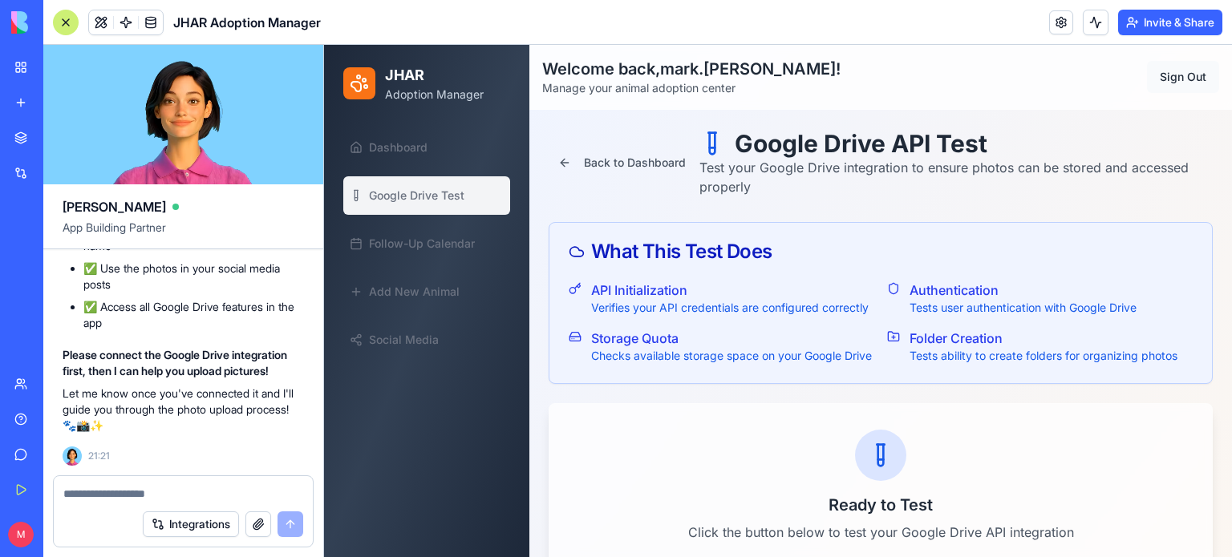
click at [1174, 77] on button "Sign Out" at bounding box center [1183, 77] width 72 height 32
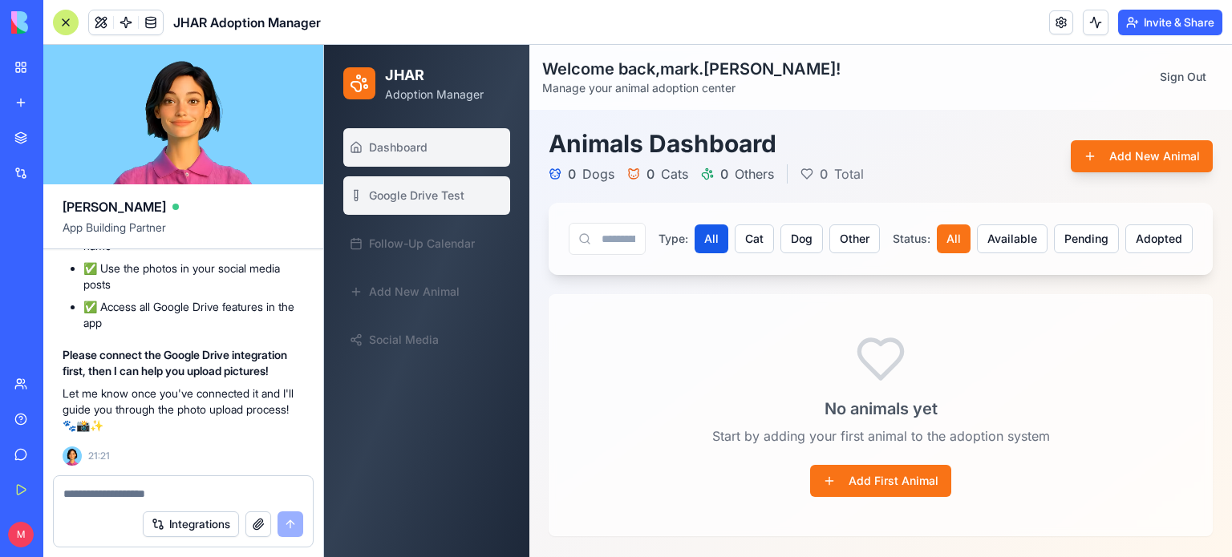
click at [435, 188] on span "Google Drive Test" at bounding box center [416, 196] width 95 height 16
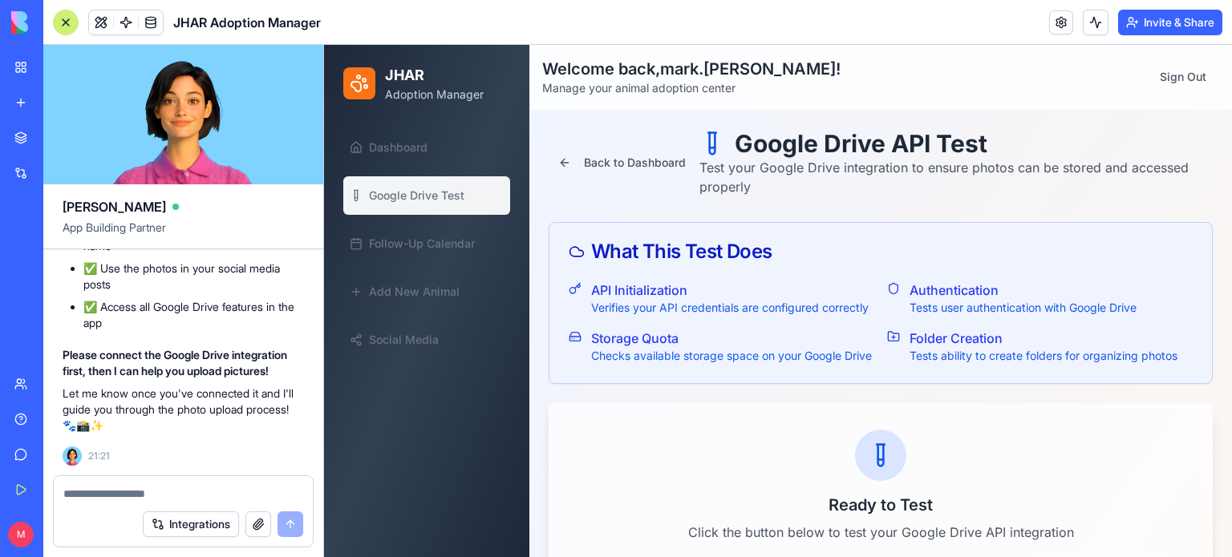
scroll to position [43421, 0]
click at [435, 200] on span "Google Drive Test" at bounding box center [416, 196] width 95 height 16
click at [103, 19] on button at bounding box center [101, 22] width 24 height 24
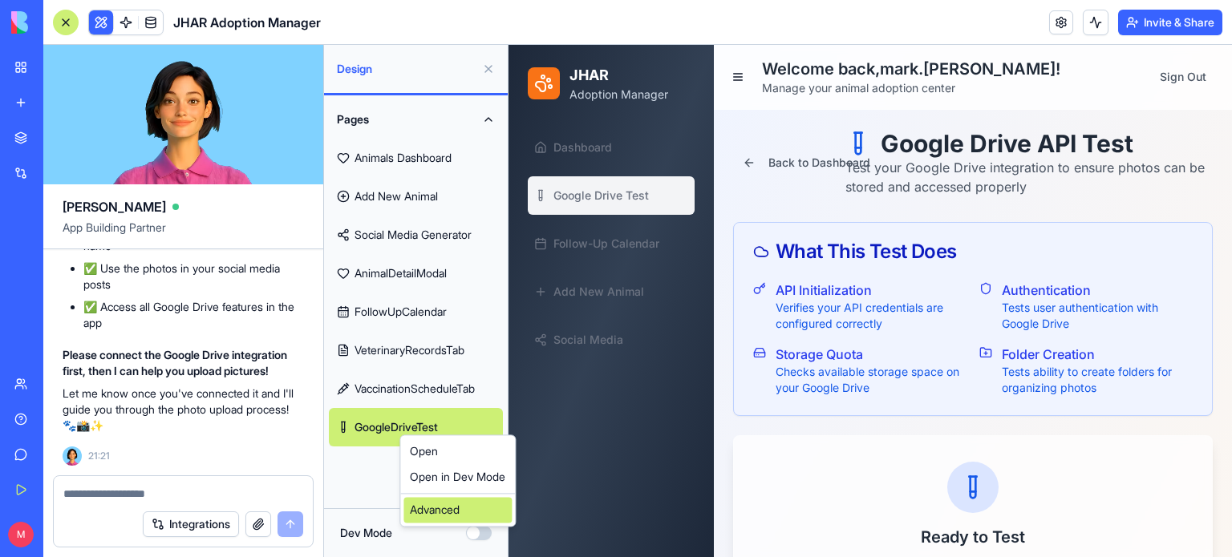
click at [456, 515] on div "Advanced" at bounding box center [457, 510] width 108 height 26
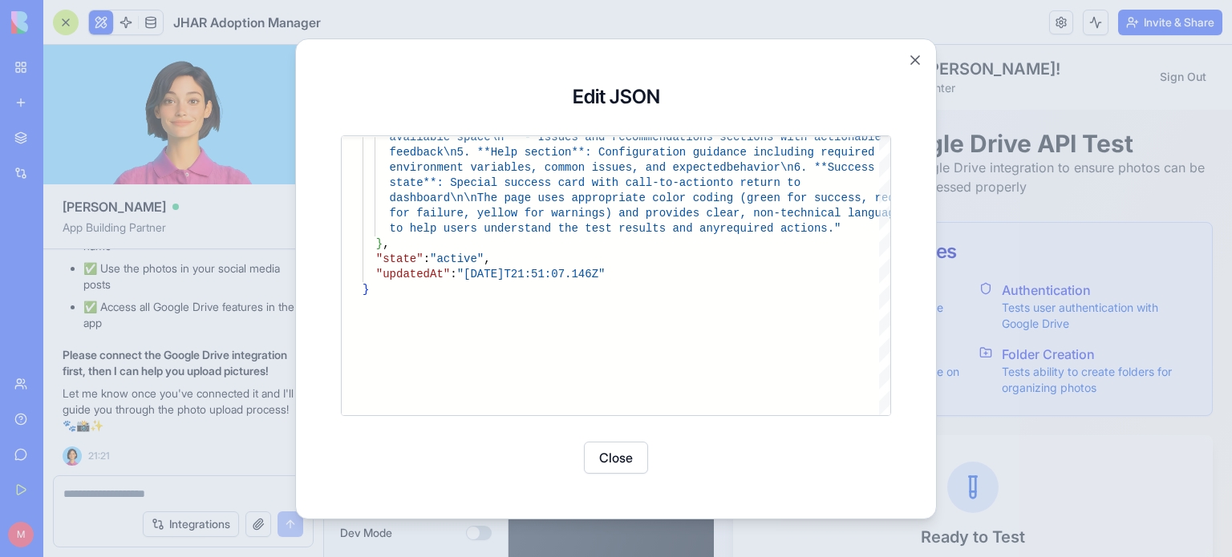
click at [619, 468] on button "Close" at bounding box center [616, 458] width 64 height 32
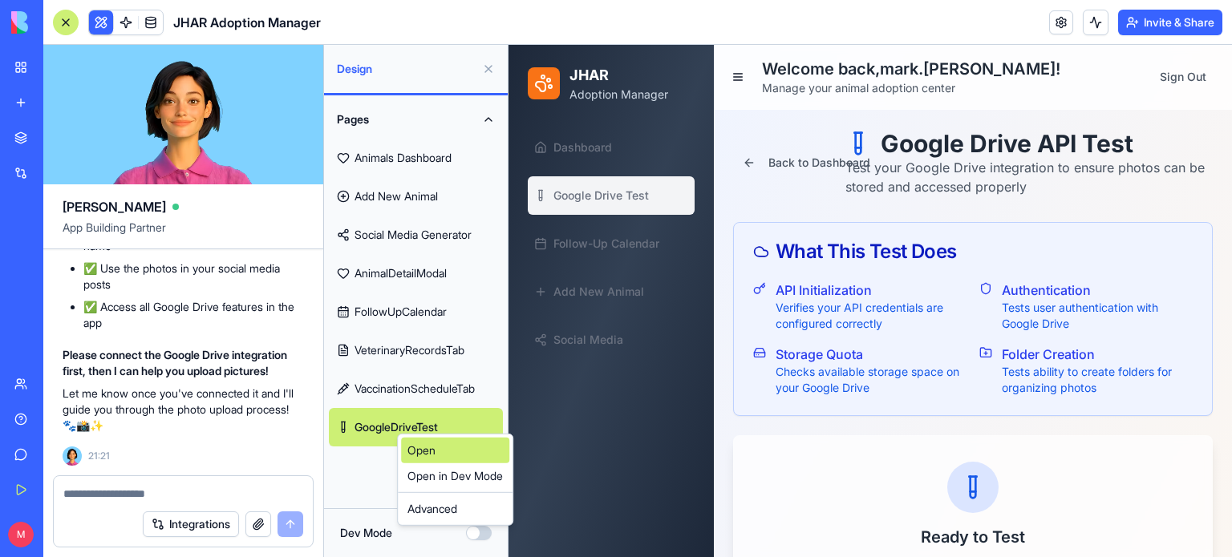
click at [415, 452] on link "Open" at bounding box center [455, 451] width 108 height 26
click at [731, 72] on button at bounding box center [738, 77] width 22 height 22
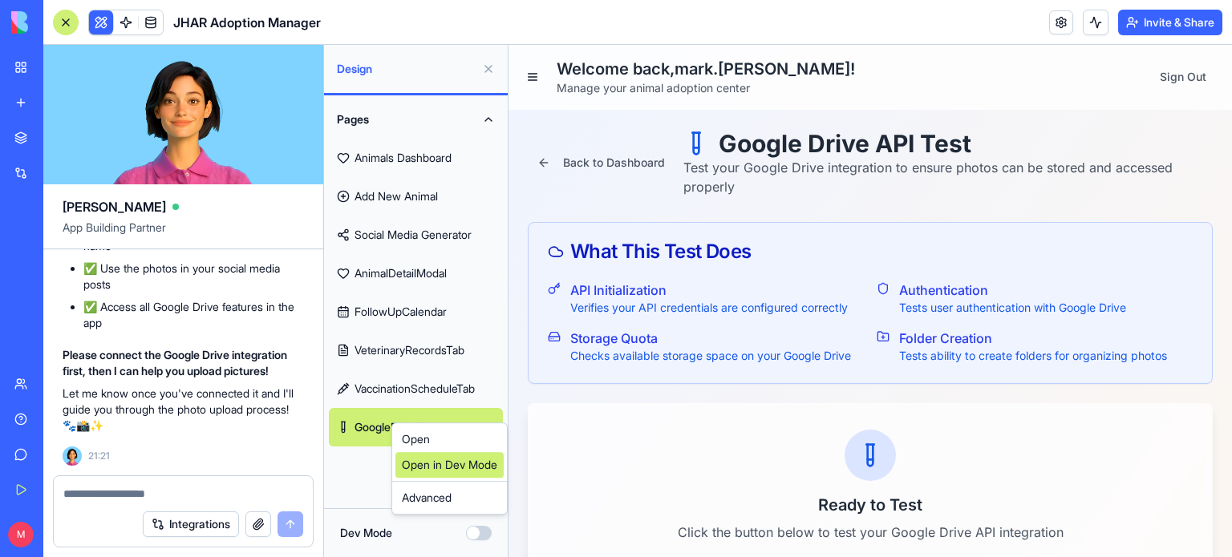
click at [417, 462] on link "Open in Dev Mode" at bounding box center [449, 465] width 108 height 26
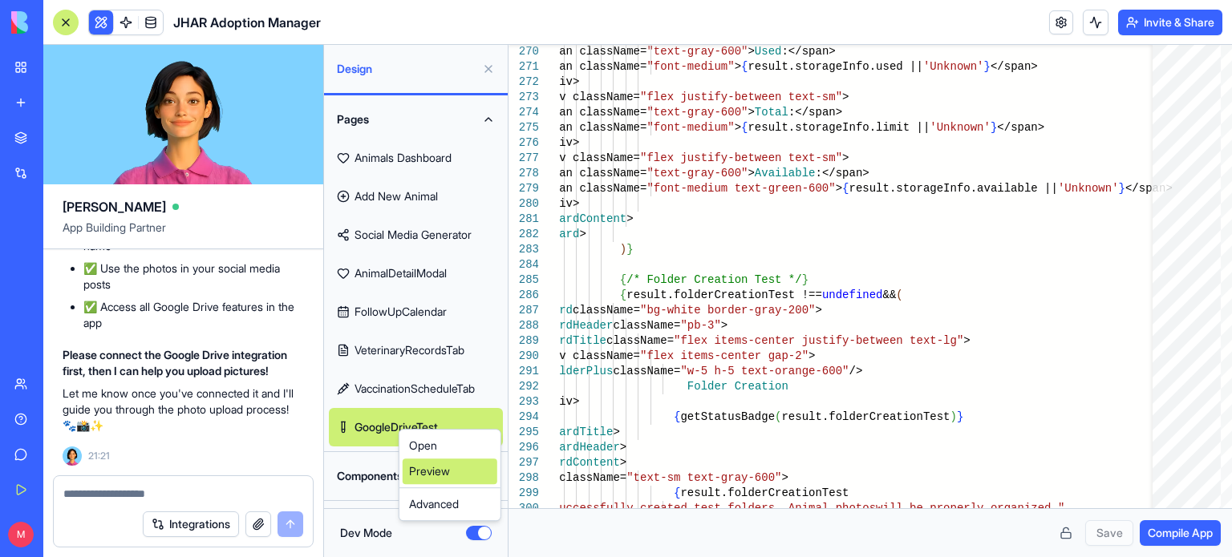
click at [423, 466] on link "Preview" at bounding box center [450, 472] width 95 height 26
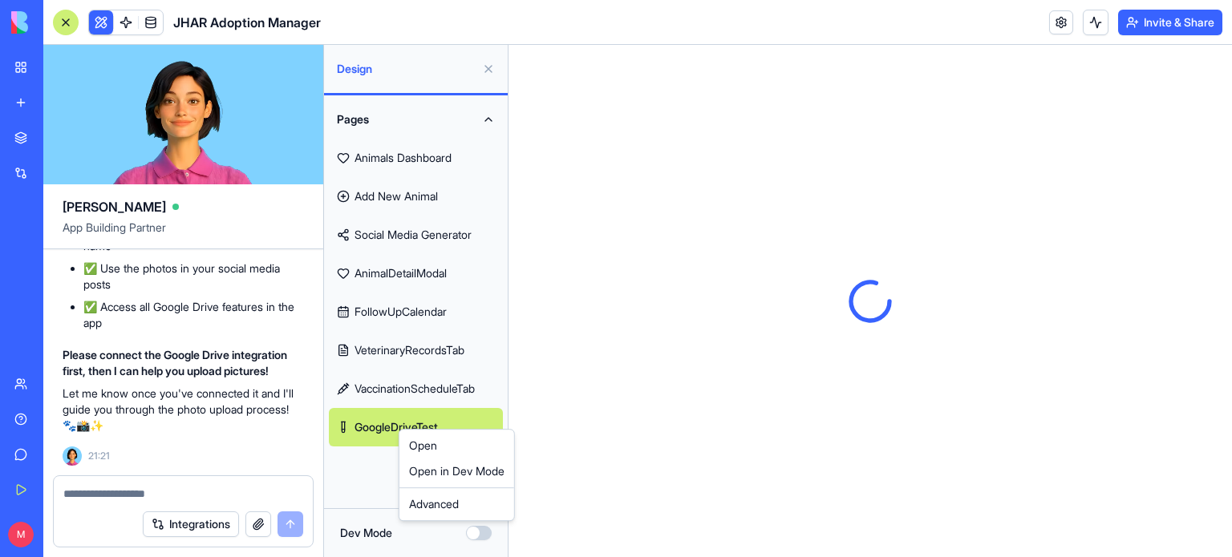
scroll to position [0, 0]
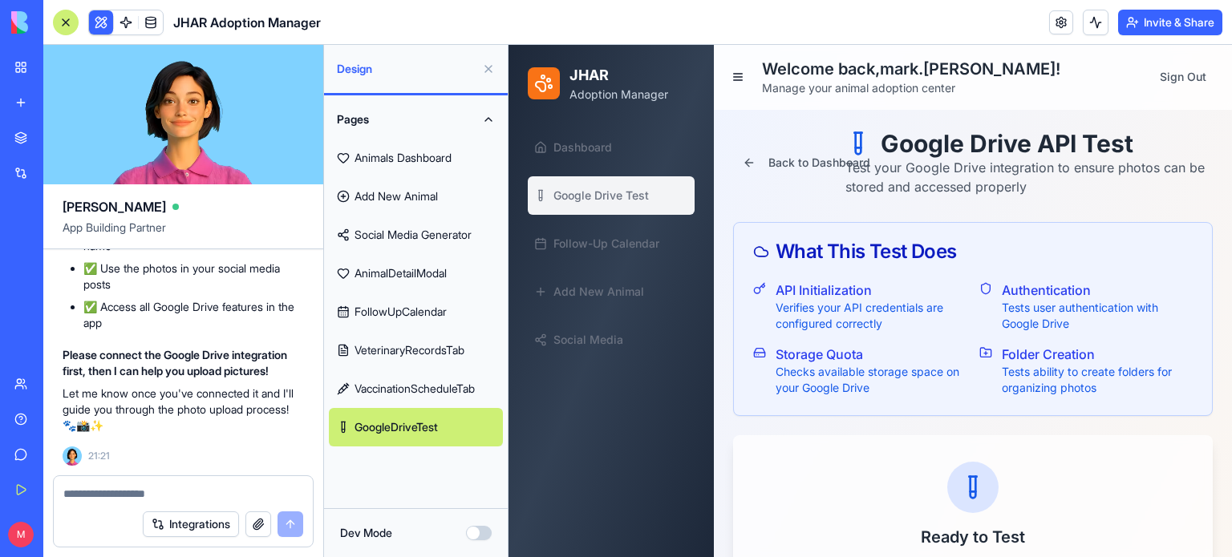
drag, startPoint x: 105, startPoint y: 148, endPoint x: 408, endPoint y: 429, distance: 413.7
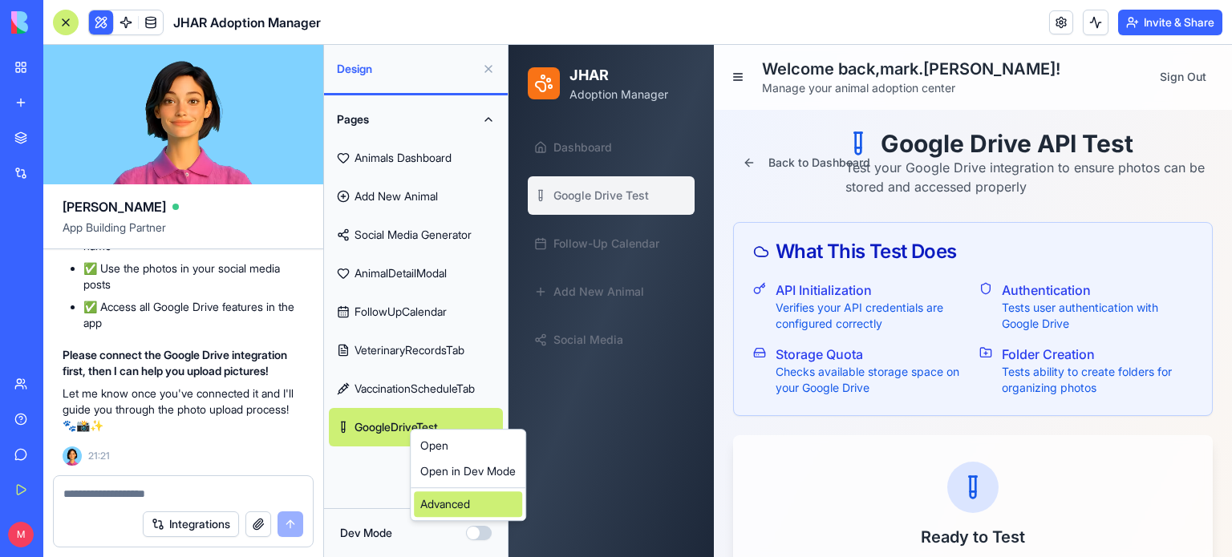
click at [444, 512] on div "Advanced" at bounding box center [468, 505] width 108 height 26
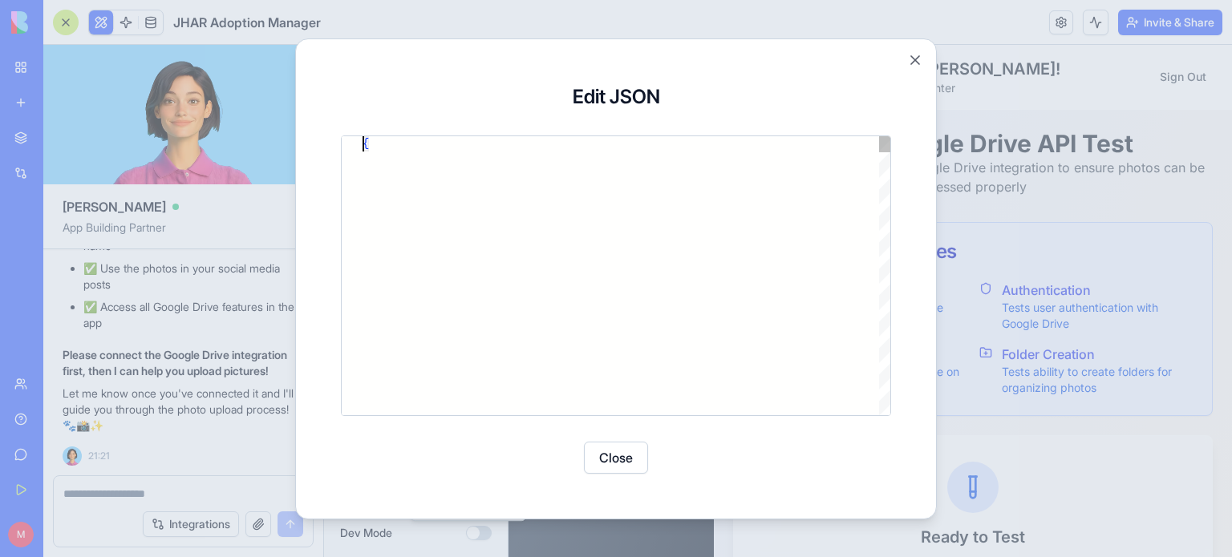
type textarea "**********"
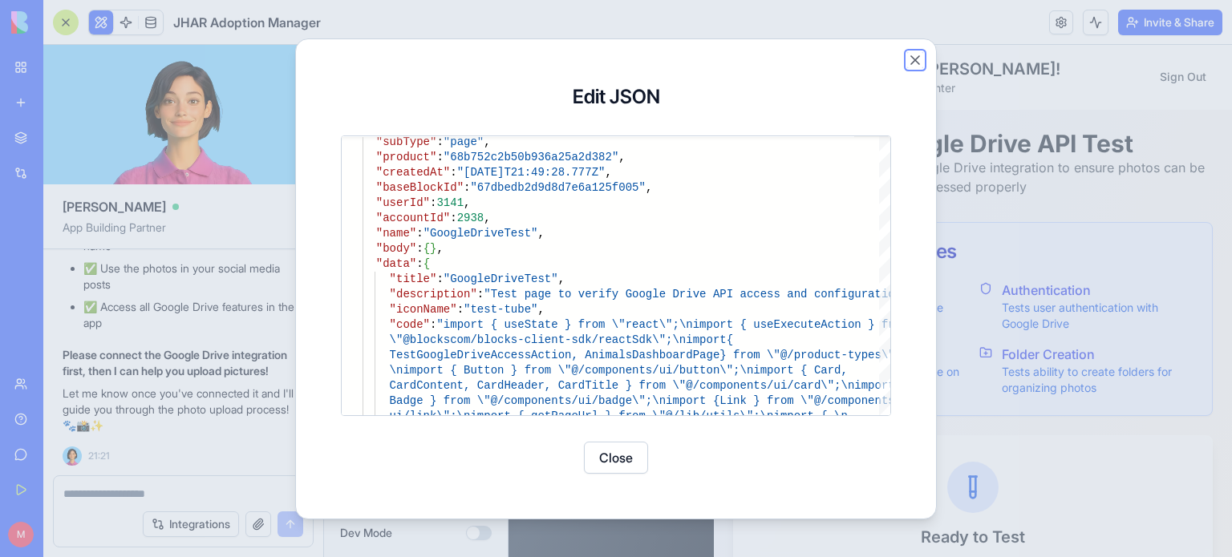
click at [918, 58] on button "Close" at bounding box center [915, 60] width 16 height 16
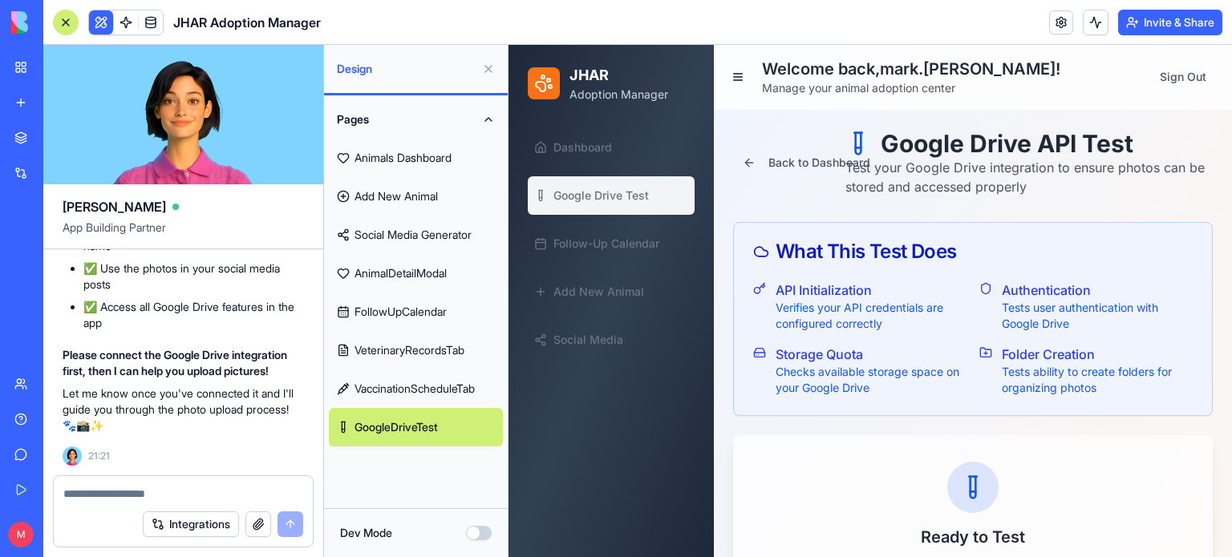
drag, startPoint x: 1335, startPoint y: 551, endPoint x: 826, endPoint y: 506, distance: 510.4
click at [826, 506] on div "Ready to Test Click the button below to test your Google Drive API integration" at bounding box center [972, 518] width 427 height 112
click at [1181, 70] on button "Sign Out" at bounding box center [1183, 77] width 72 height 32
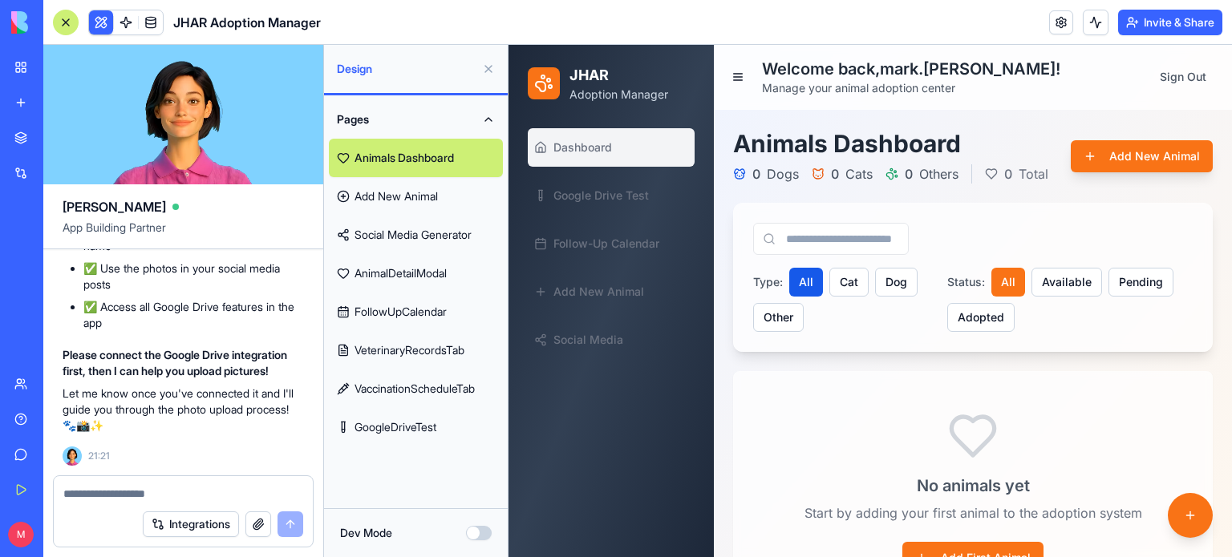
click at [1181, 70] on button "Sign Out" at bounding box center [1183, 77] width 72 height 32
click at [1181, 71] on button "Sign Out" at bounding box center [1183, 77] width 72 height 32
click at [403, 429] on html "BETA My Workspace New app Marketplace Integrations Recent [PERSON_NAME] Constru…" at bounding box center [616, 278] width 1232 height 557
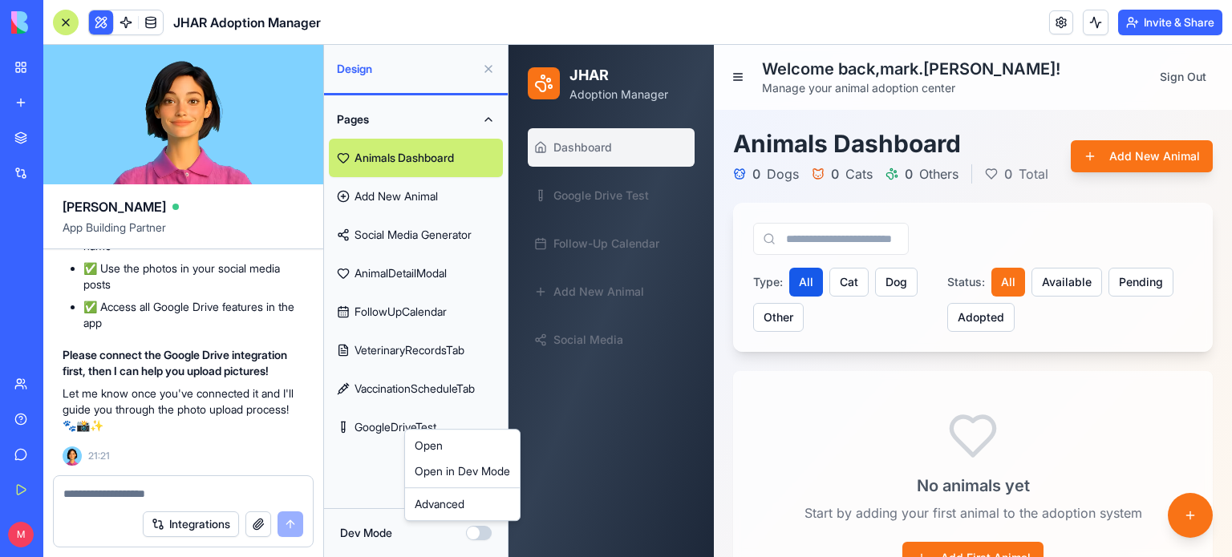
click at [375, 420] on html "BETA My Workspace New app Marketplace Integrations Recent [PERSON_NAME] Constru…" at bounding box center [616, 278] width 1232 height 557
click at [375, 420] on link "GoogleDriveTest" at bounding box center [416, 427] width 174 height 38
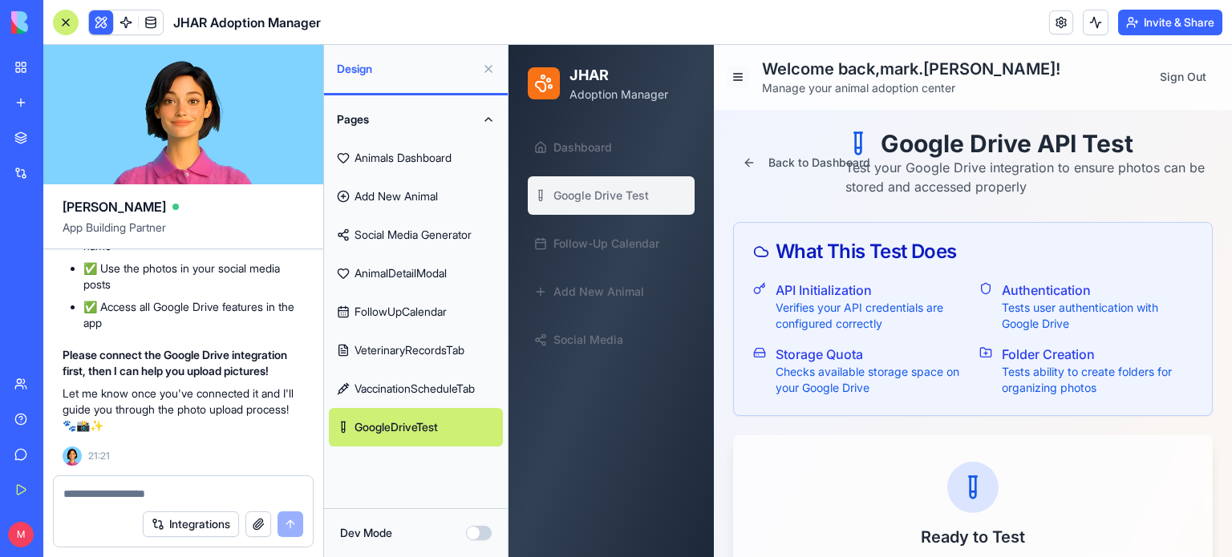
click at [739, 75] on button at bounding box center [738, 77] width 22 height 22
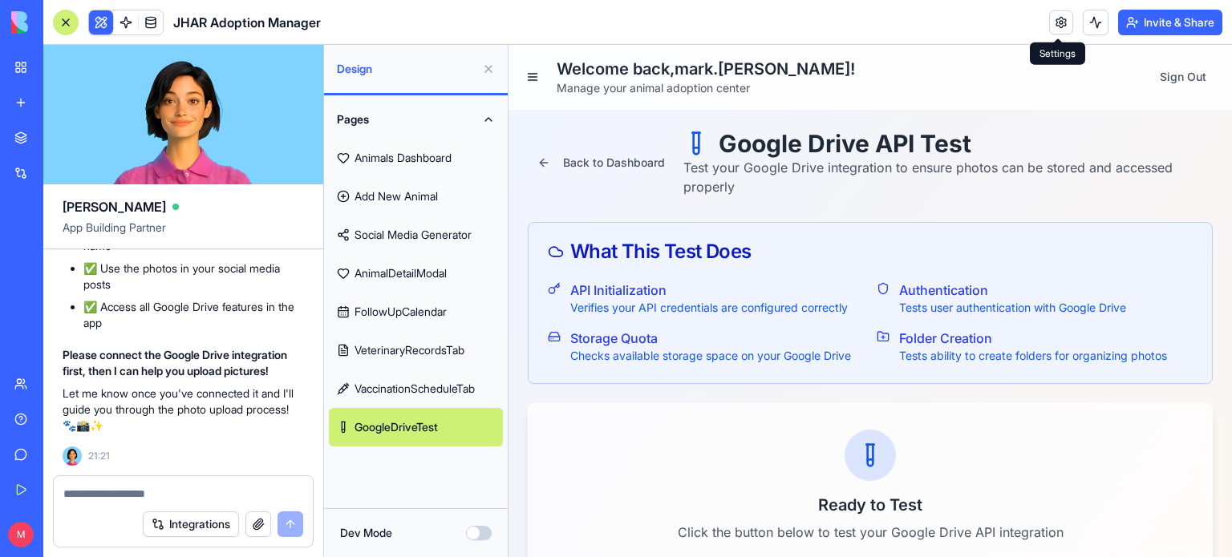
click at [1055, 20] on link at bounding box center [1061, 22] width 24 height 24
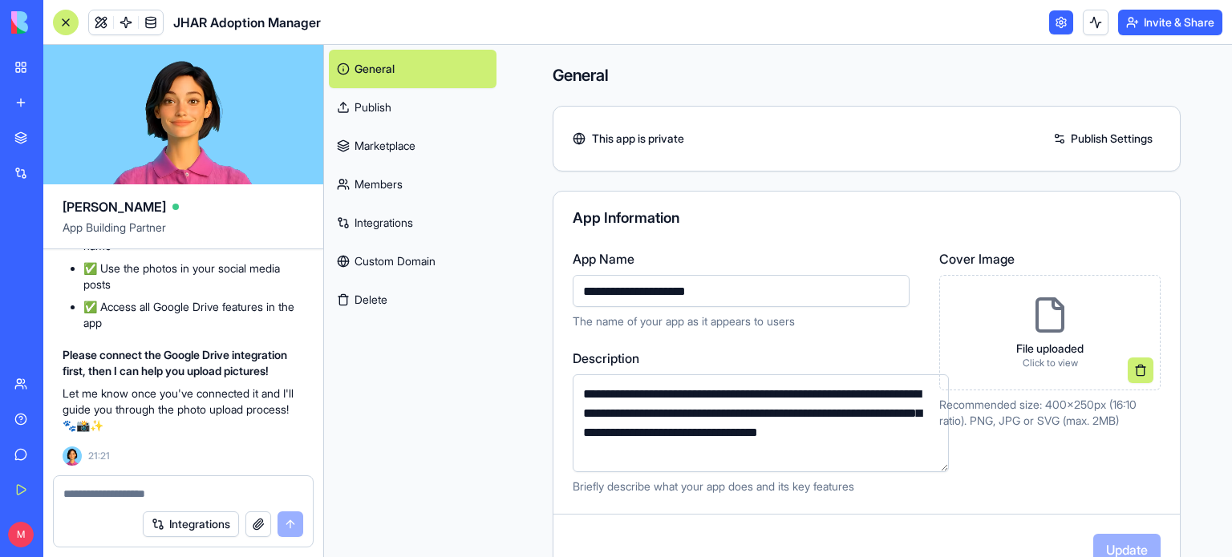
click at [402, 214] on link "Integrations" at bounding box center [413, 223] width 168 height 38
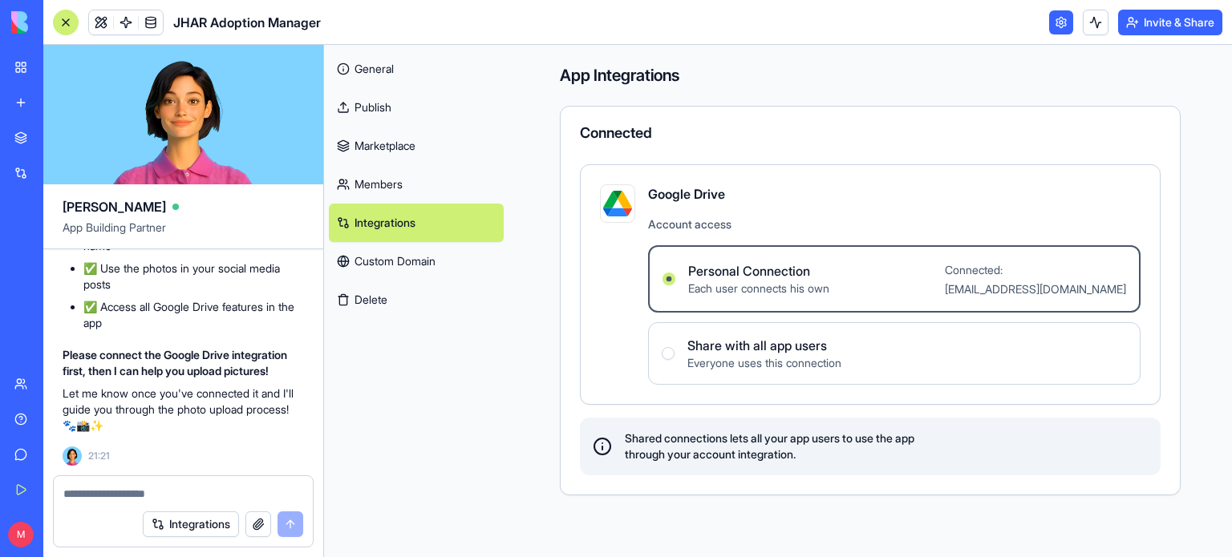
click at [623, 206] on img at bounding box center [617, 203] width 29 height 29
click at [614, 128] on div "Connected" at bounding box center [870, 133] width 581 height 14
click at [371, 221] on link "Integrations" at bounding box center [416, 223] width 175 height 38
click at [149, 497] on textarea at bounding box center [183, 494] width 241 height 16
type textarea "**********"
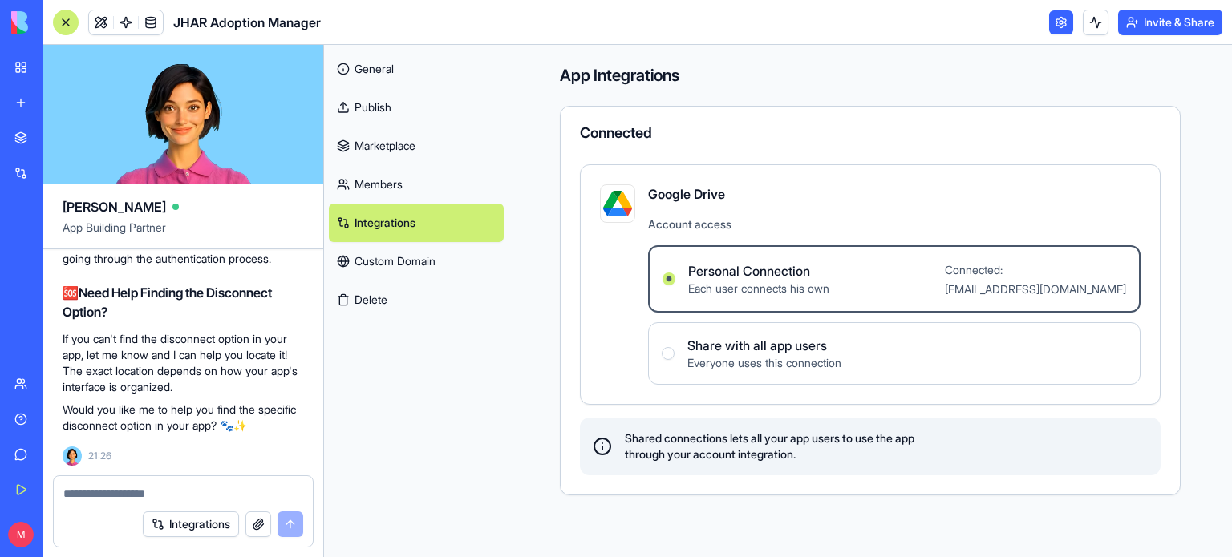
scroll to position [44887, 0]
click at [148, 501] on textarea at bounding box center [183, 494] width 241 height 16
type textarea "***"
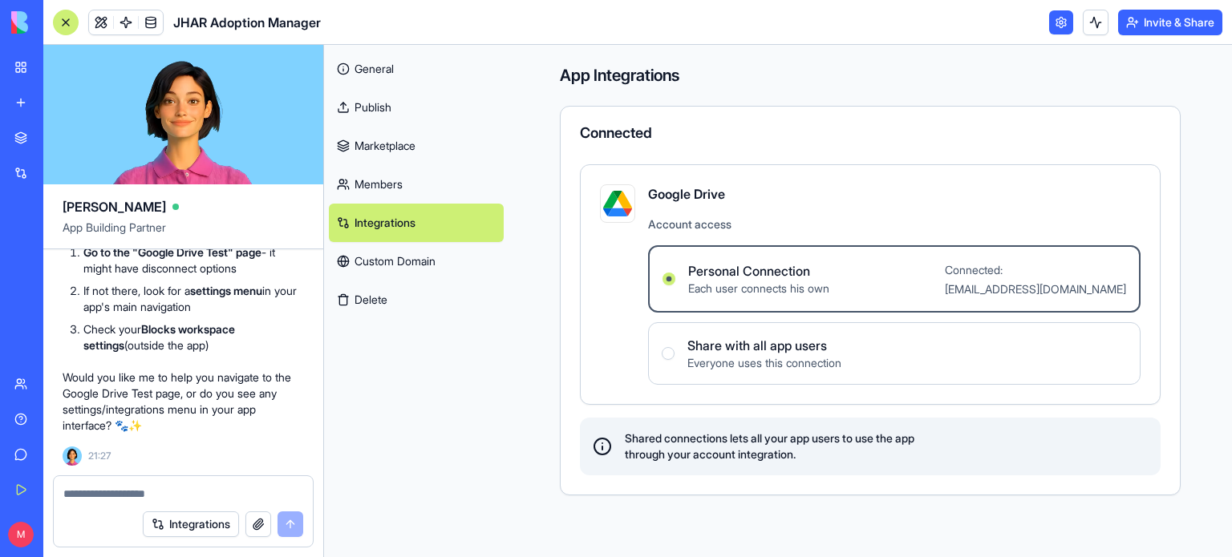
scroll to position [46199, 0]
click at [51, 89] on link "New app" at bounding box center [37, 103] width 64 height 32
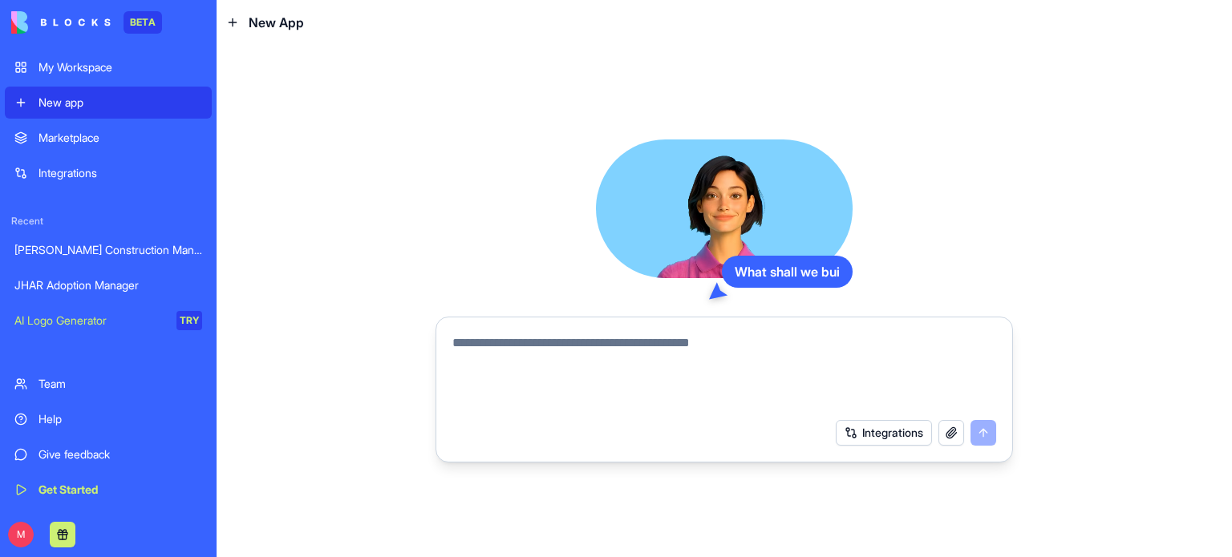
click at [71, 73] on div "My Workspace" at bounding box center [120, 67] width 164 height 16
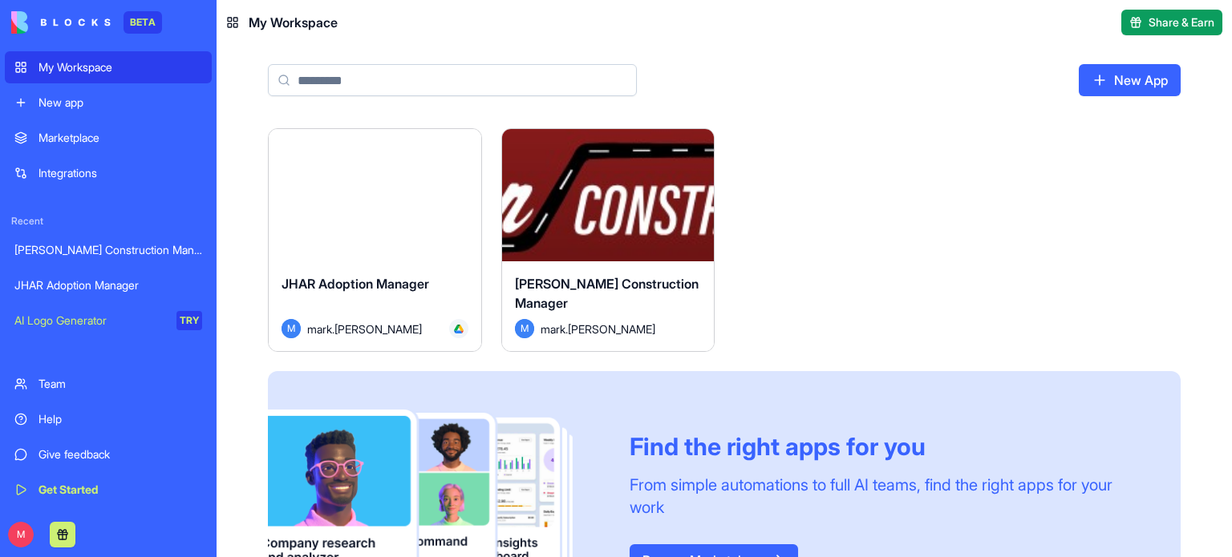
click at [457, 149] on html "BETA My Workspace New app Marketplace Integrations Recent [PERSON_NAME] Constru…" at bounding box center [616, 278] width 1232 height 557
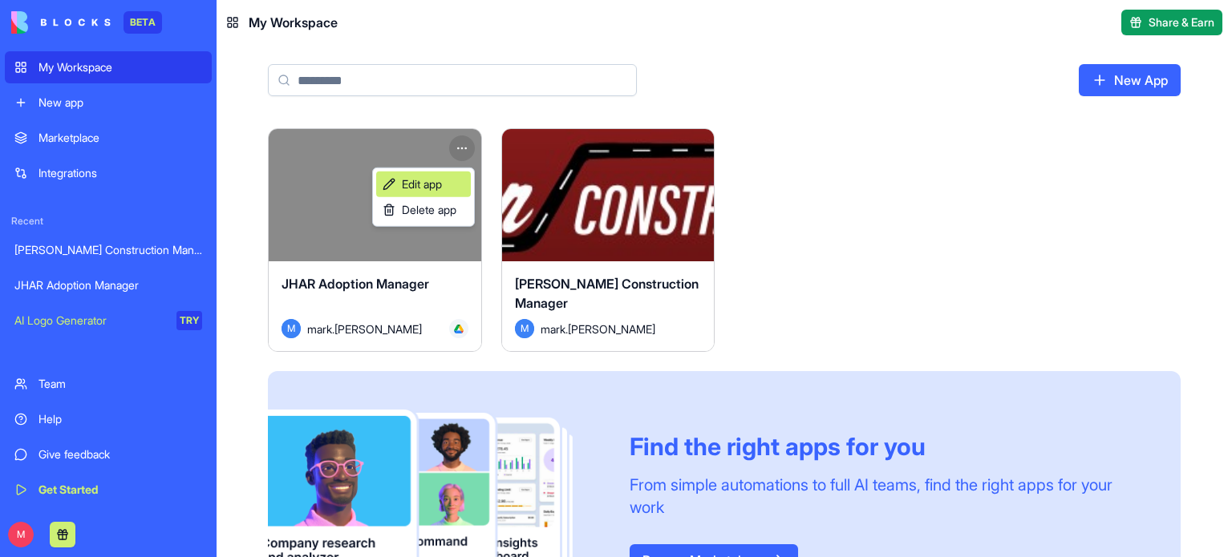
click at [427, 196] on link "Edit app" at bounding box center [423, 185] width 95 height 26
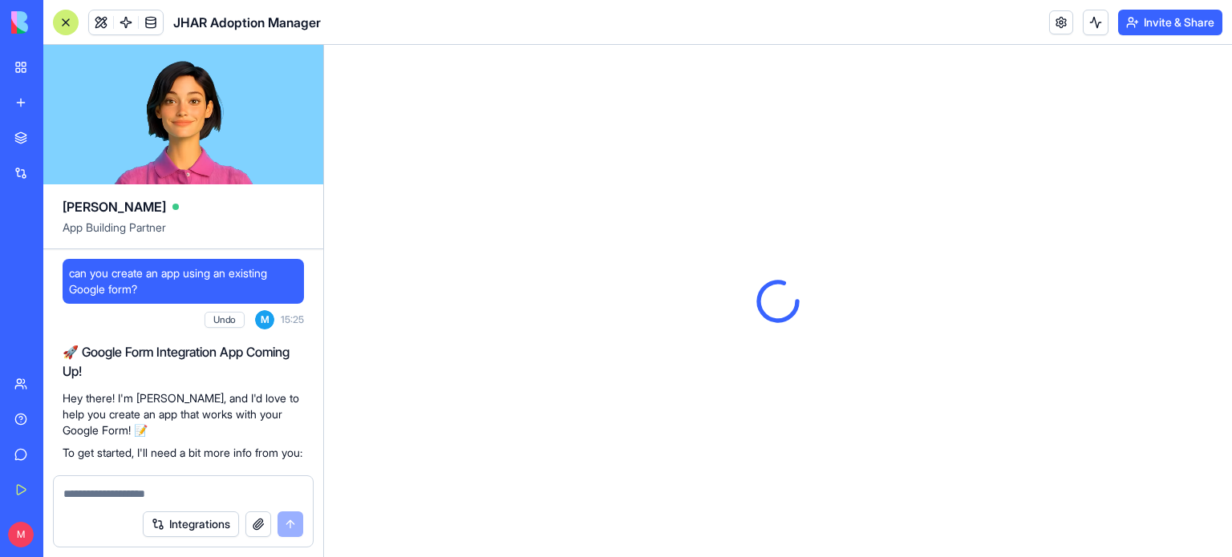
scroll to position [46263, 0]
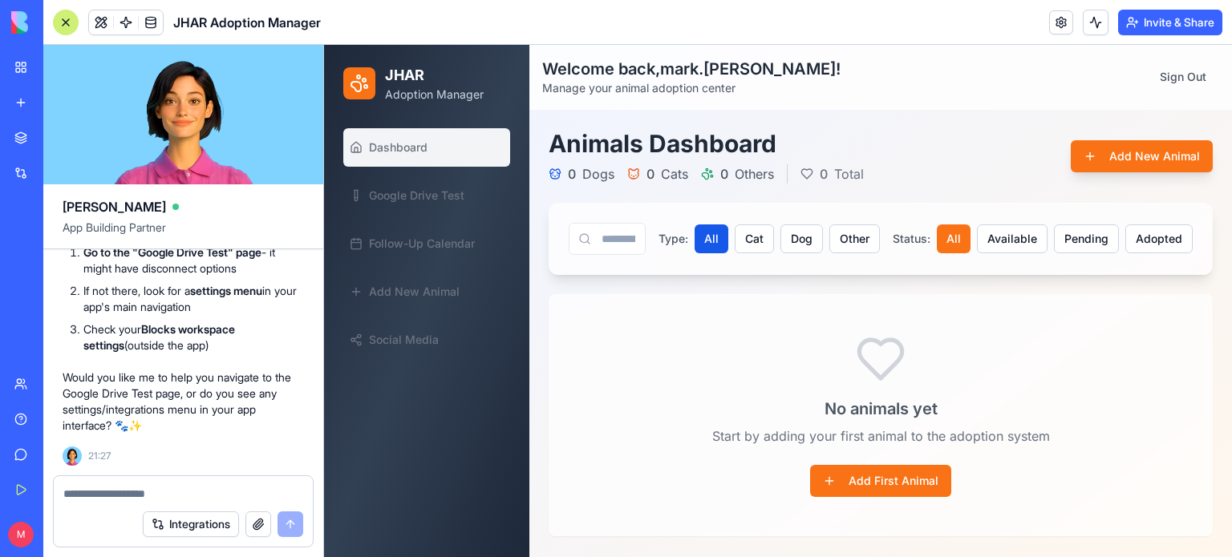
click at [427, 196] on span "Google Drive Test" at bounding box center [416, 196] width 95 height 16
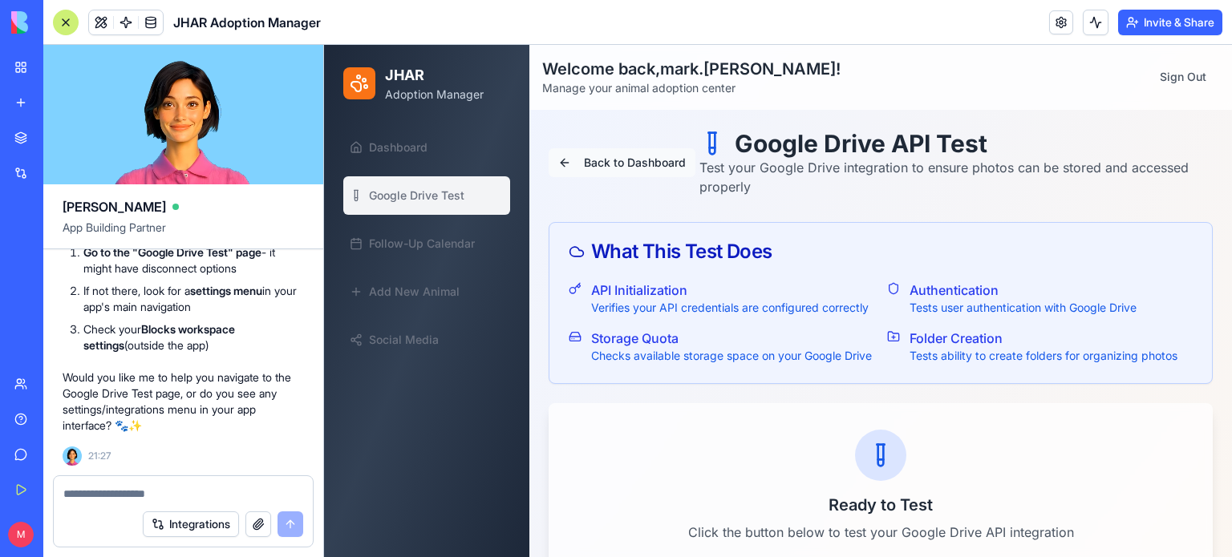
click at [605, 154] on button "Back to Dashboard" at bounding box center [622, 162] width 147 height 29
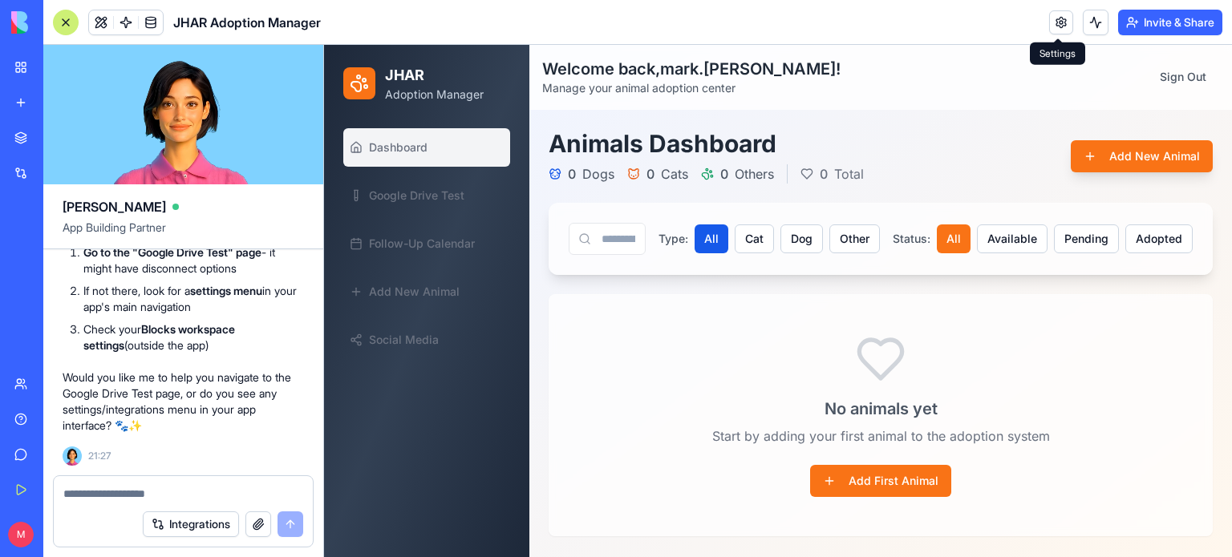
click at [1063, 23] on link at bounding box center [1061, 22] width 24 height 24
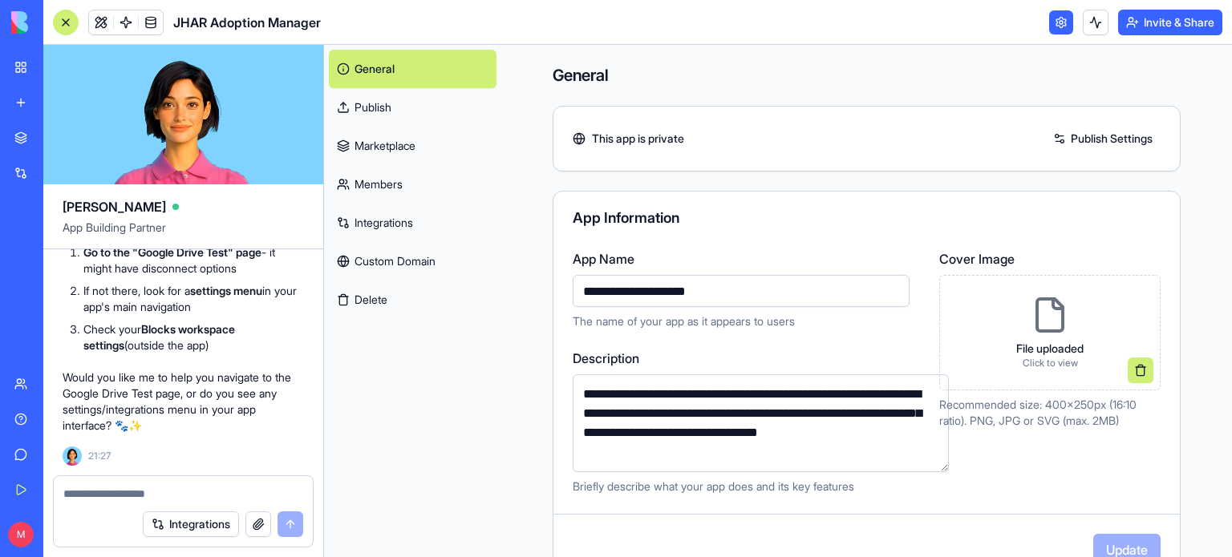
click at [398, 232] on link "Integrations" at bounding box center [413, 223] width 168 height 38
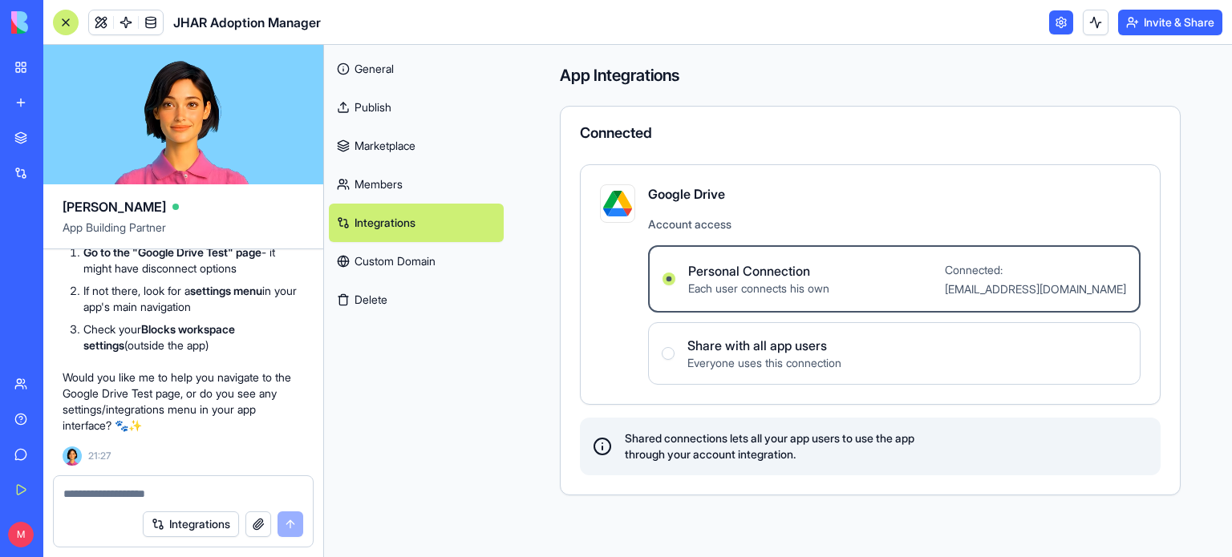
click at [638, 432] on span "Shared connections lets all your app users to use the app through your account …" at bounding box center [770, 447] width 290 height 32
click at [646, 349] on div "Google Drive Account access Personal Connection Each user connects his own Conn…" at bounding box center [870, 284] width 541 height 200
click at [383, 176] on link "Members" at bounding box center [416, 184] width 175 height 38
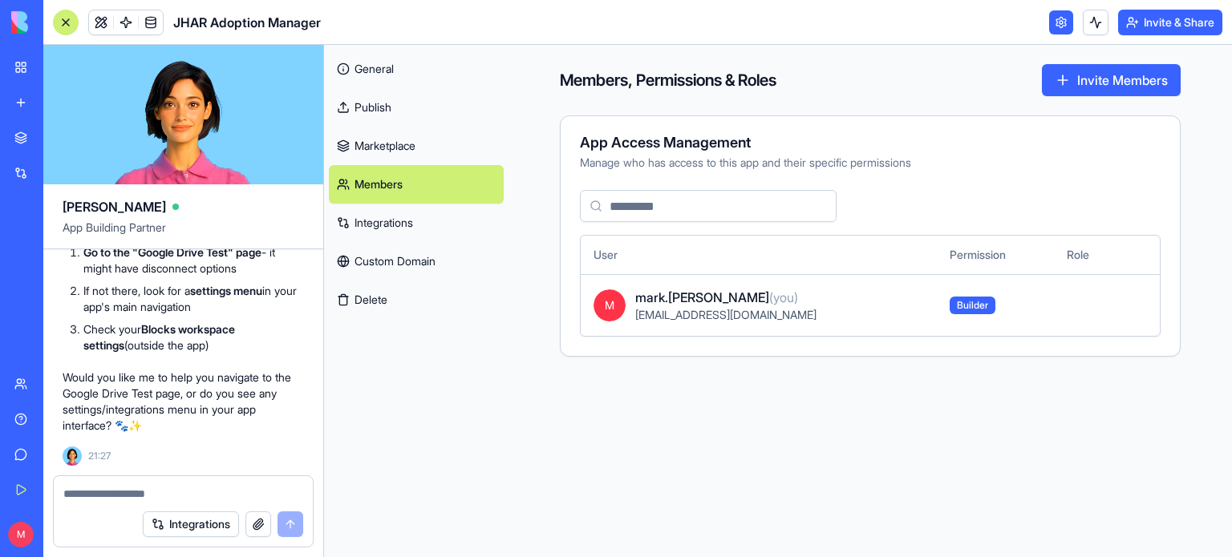
click at [381, 224] on link "Integrations" at bounding box center [416, 223] width 175 height 38
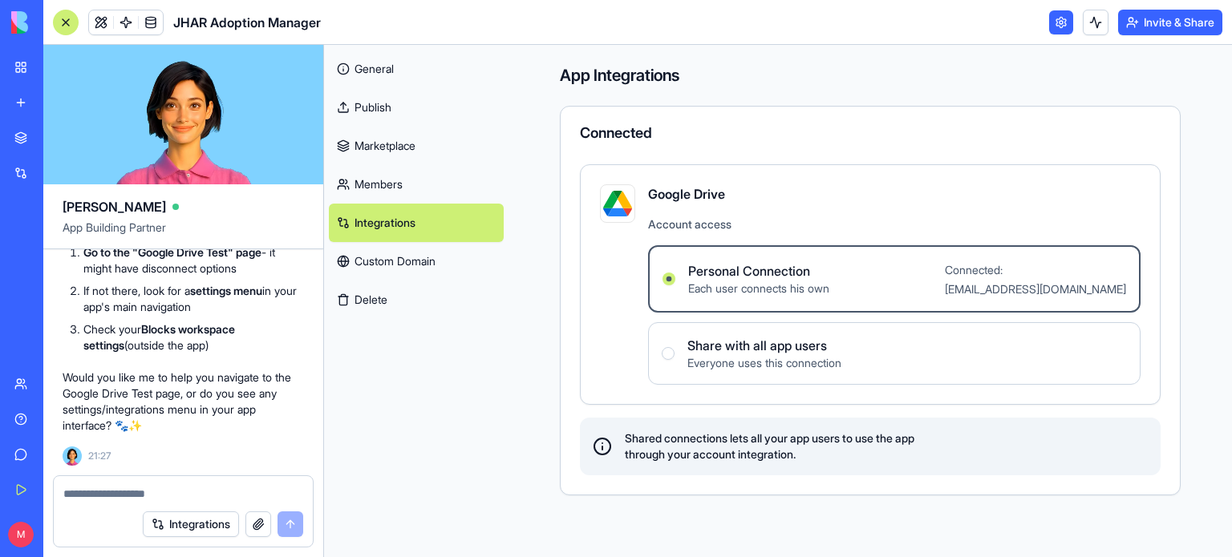
click at [696, 196] on span "Google Drive" at bounding box center [894, 193] width 492 height 19
click at [624, 217] on div at bounding box center [617, 203] width 35 height 38
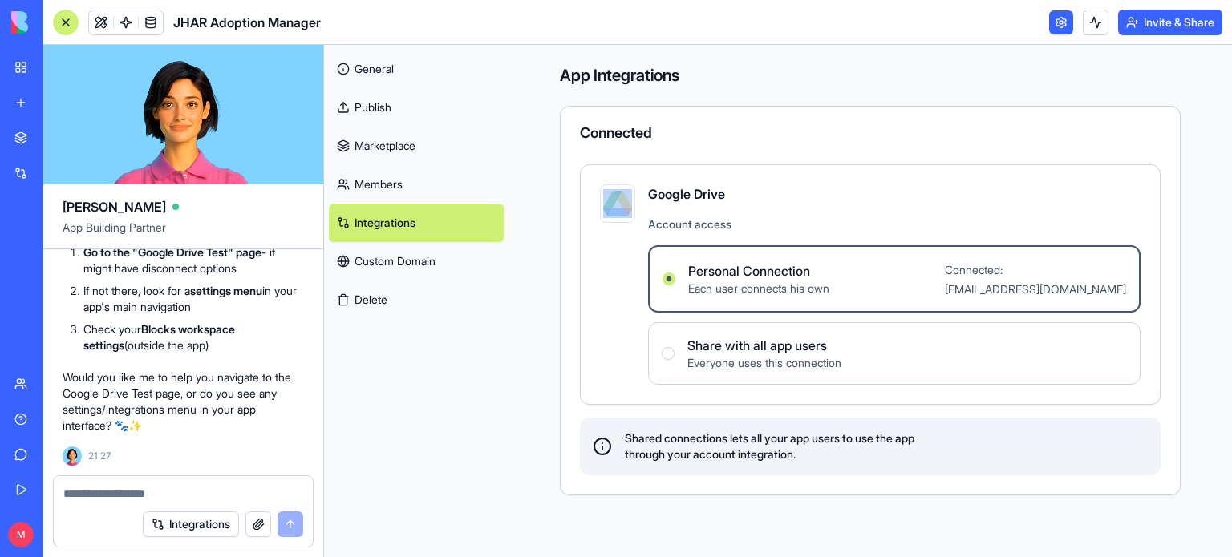
click at [624, 217] on div at bounding box center [617, 203] width 35 height 38
click at [601, 140] on div "Connected" at bounding box center [870, 133] width 581 height 14
click at [371, 65] on link "General" at bounding box center [416, 69] width 175 height 38
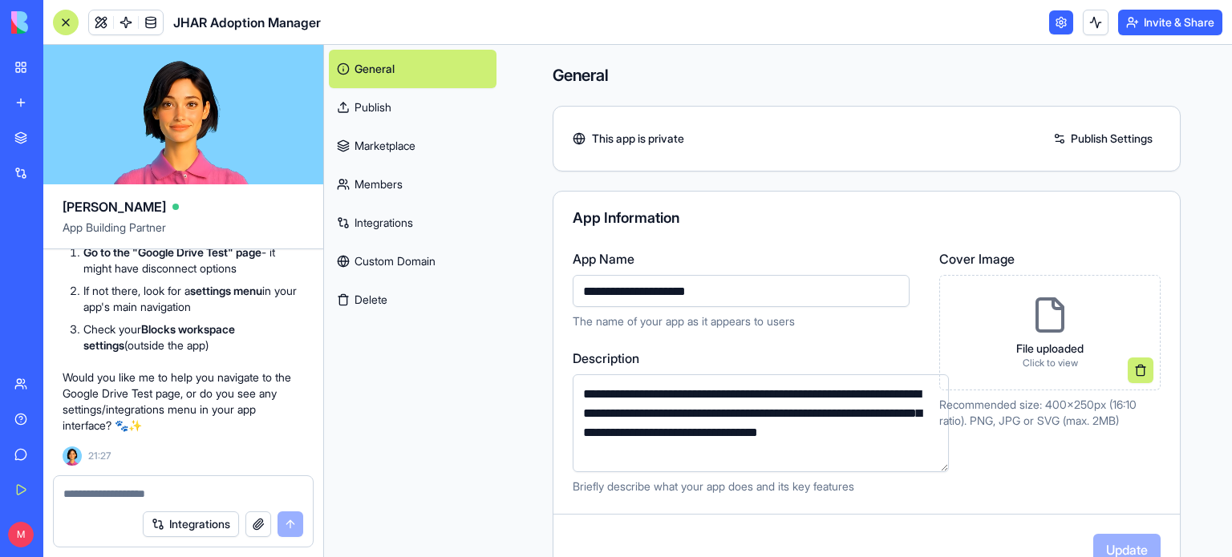
click at [1078, 137] on link "Publish Settings" at bounding box center [1102, 139] width 115 height 26
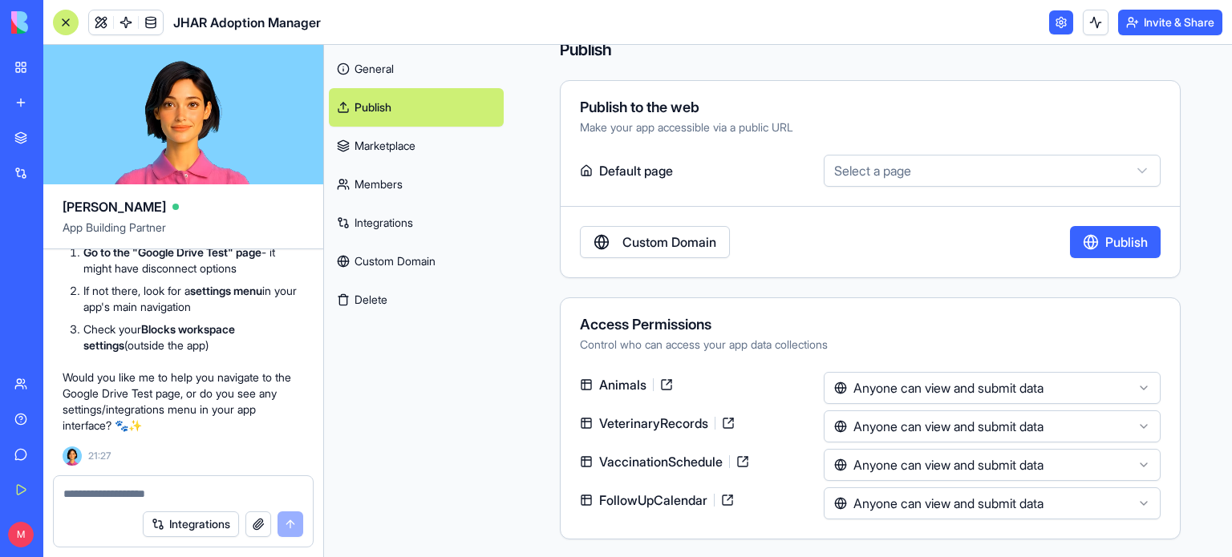
scroll to position [26, 0]
click at [379, 71] on link "General" at bounding box center [416, 69] width 175 height 38
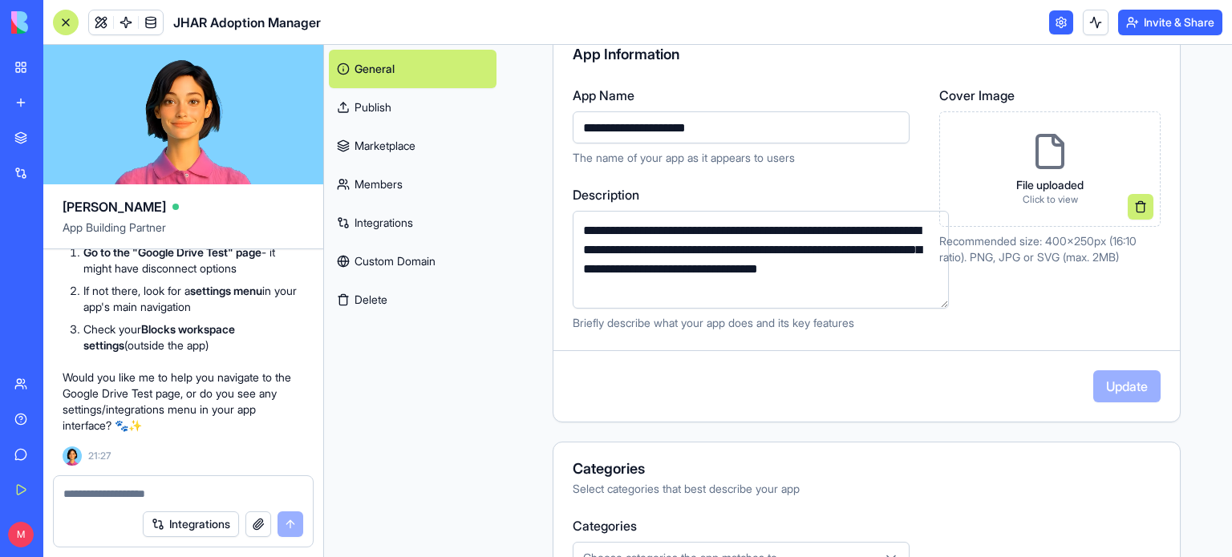
scroll to position [159, 0]
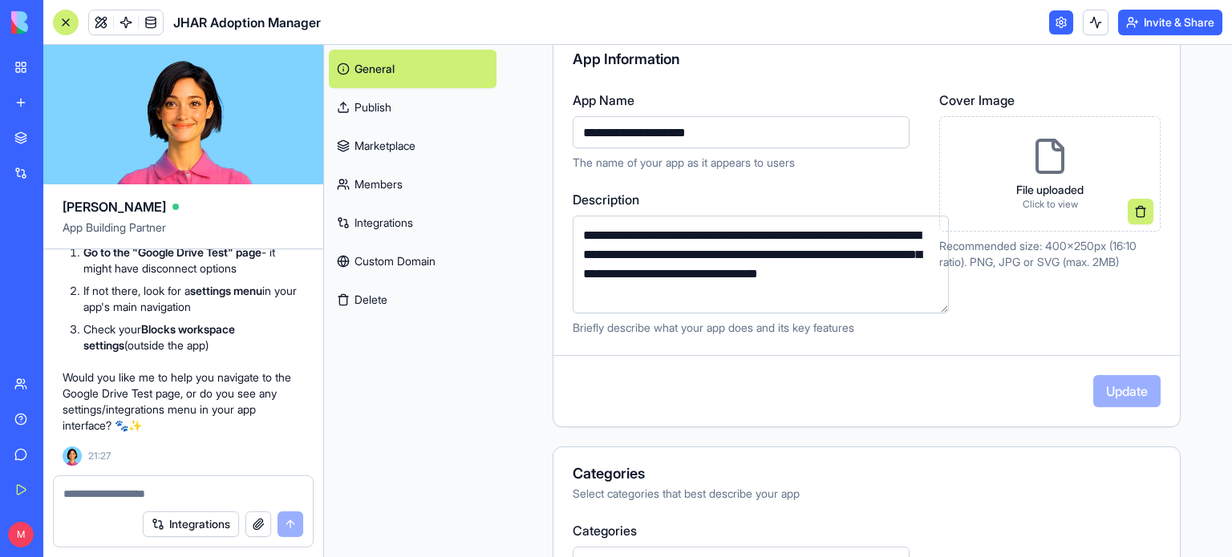
click at [371, 140] on link "Marketplace" at bounding box center [413, 146] width 168 height 38
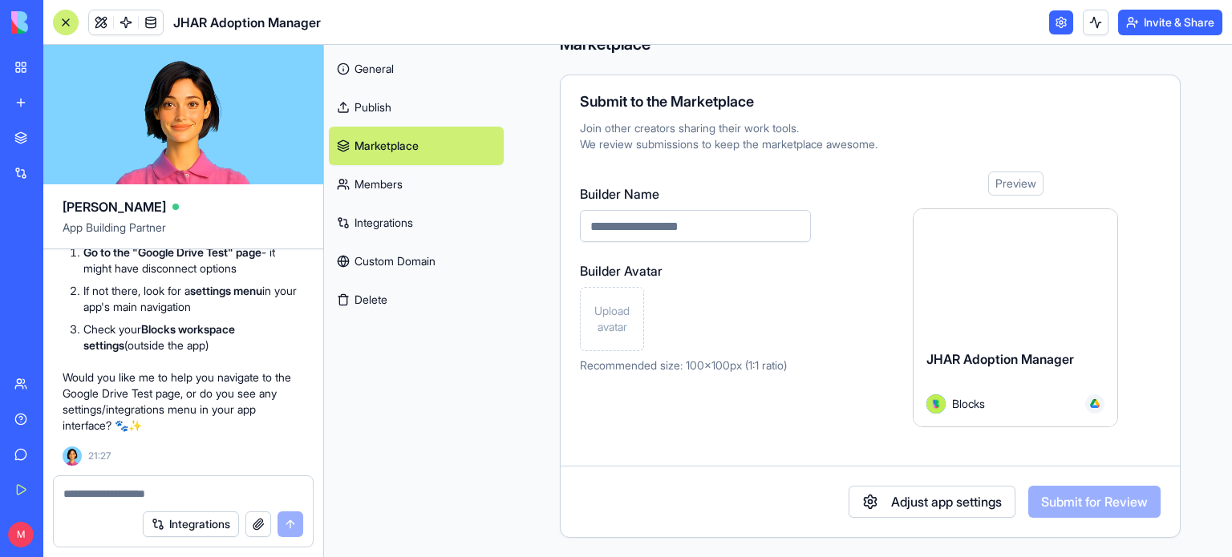
scroll to position [30, 0]
click at [905, 496] on button "Adjust app settings" at bounding box center [932, 504] width 167 height 32
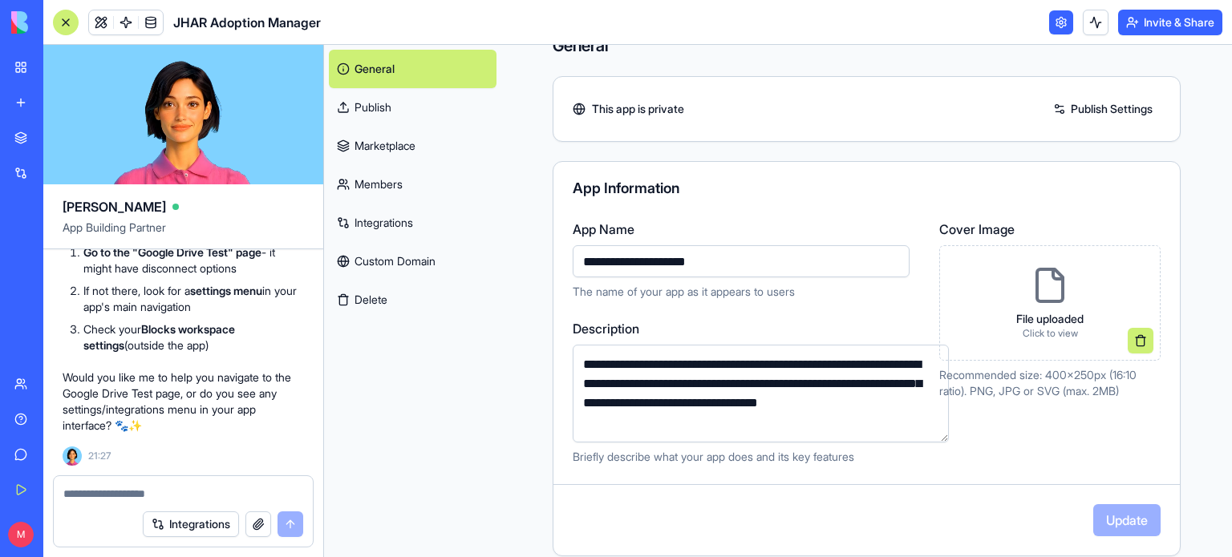
click at [375, 221] on link "Integrations" at bounding box center [413, 223] width 168 height 38
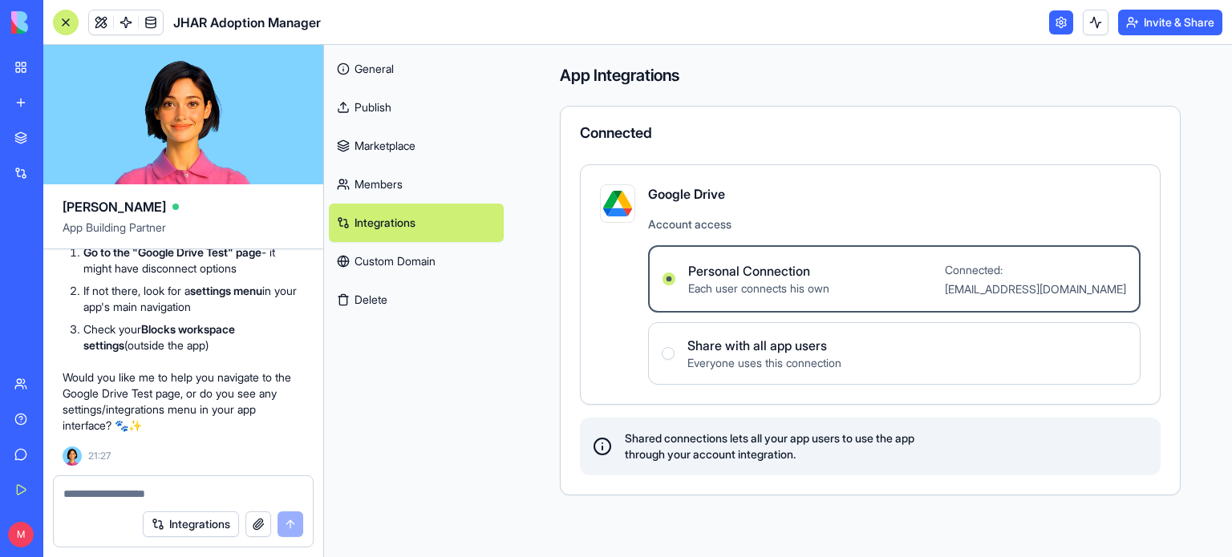
click at [379, 292] on button "Delete" at bounding box center [416, 300] width 175 height 38
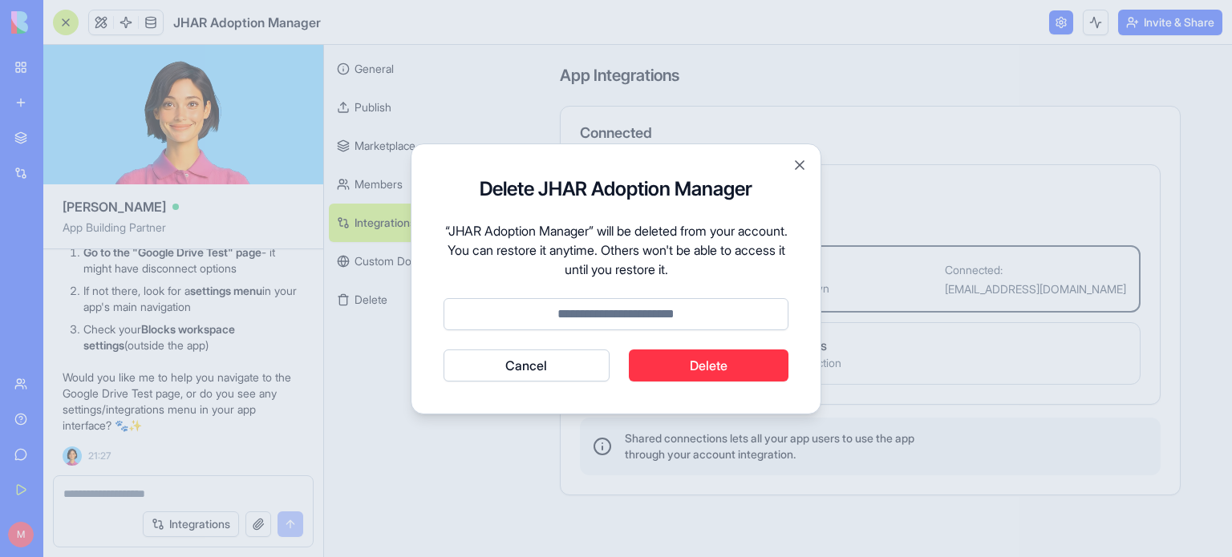
click at [539, 369] on button "Cancel" at bounding box center [527, 366] width 166 height 32
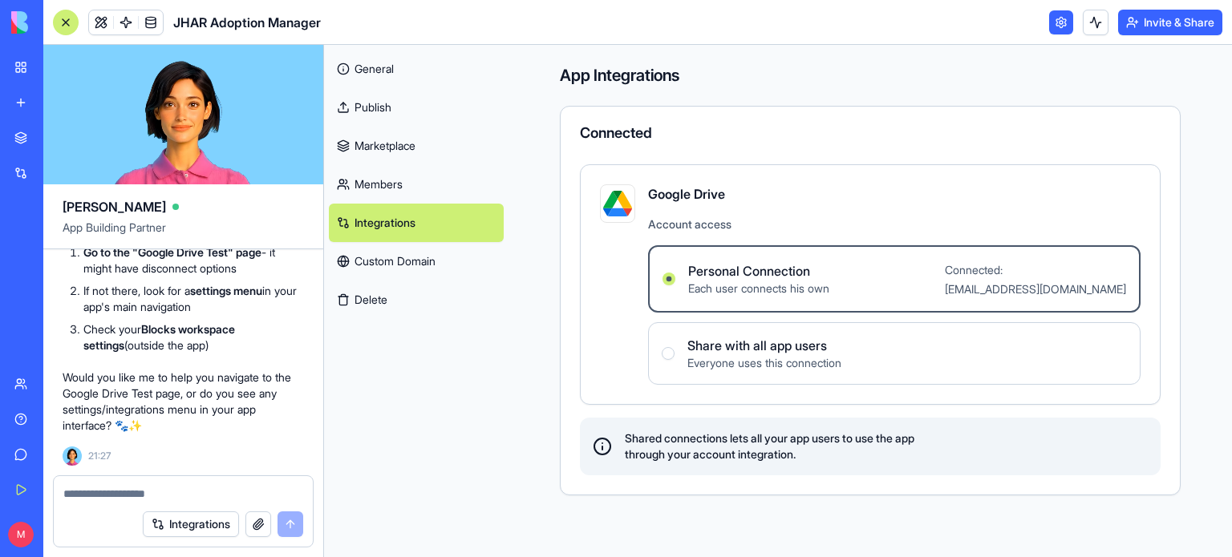
click at [747, 289] on span "Each user connects his own" at bounding box center [758, 289] width 141 height 16
click at [675, 286] on Connection "Personal Connection Each user connects his own Connected: [EMAIL_ADDRESS][DOMAI…" at bounding box center [668, 279] width 13 height 13
click at [741, 353] on span "Share with all app users" at bounding box center [764, 345] width 154 height 19
click at [674, 353] on users "Share with all app users Everyone uses this connection" at bounding box center [668, 353] width 13 height 13
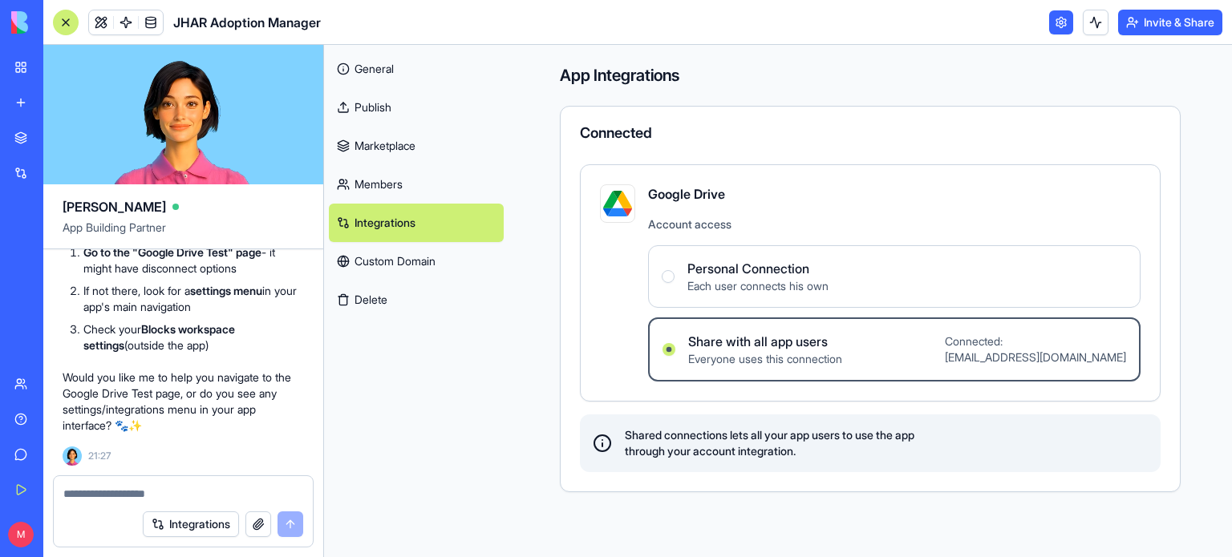
click at [634, 193] on div at bounding box center [617, 203] width 35 height 38
click at [607, 208] on img at bounding box center [617, 203] width 29 height 29
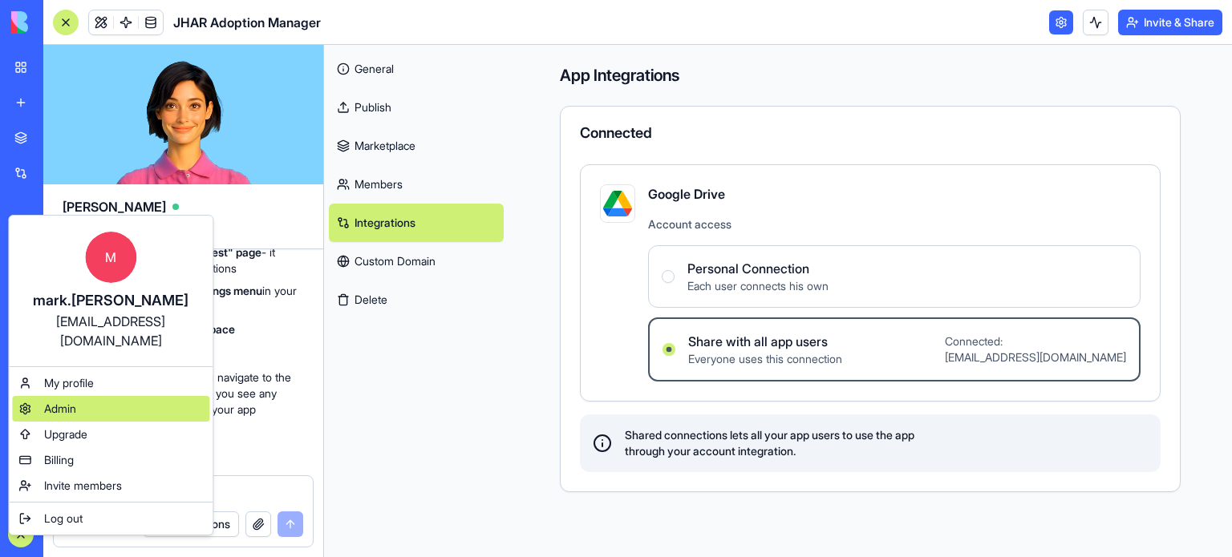
click at [59, 401] on span "Admin" at bounding box center [60, 409] width 32 height 16
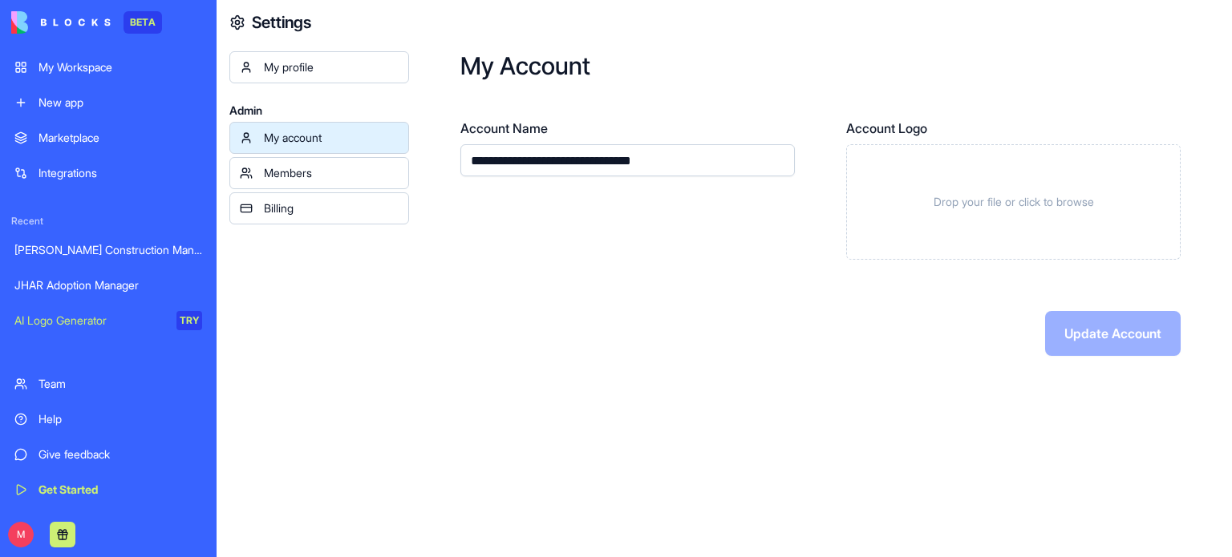
click at [321, 68] on div "My profile" at bounding box center [331, 67] width 135 height 16
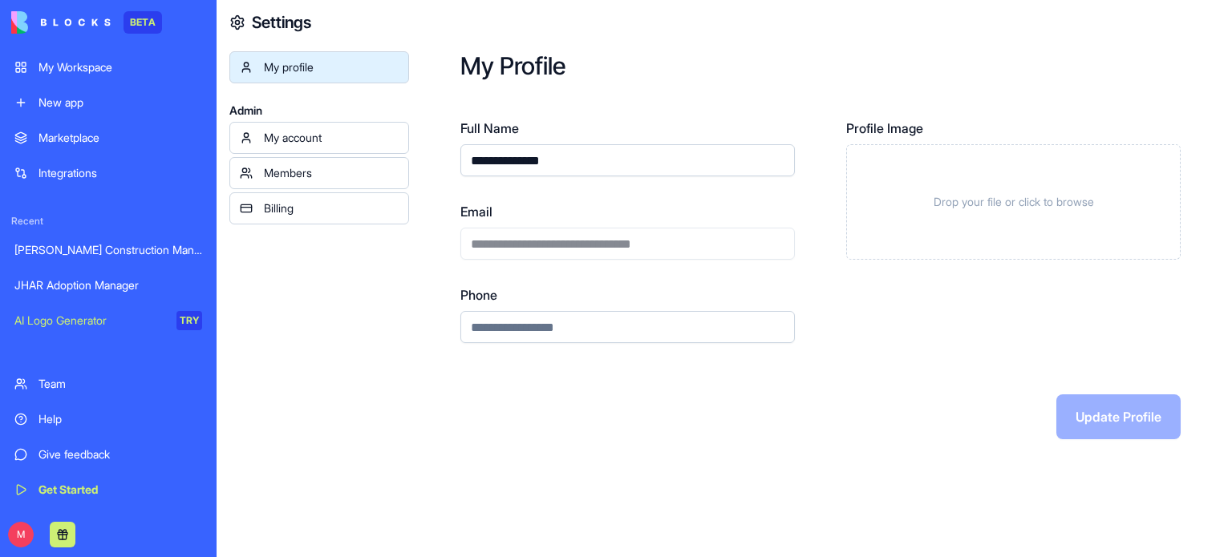
click at [309, 140] on div "My account" at bounding box center [331, 138] width 135 height 16
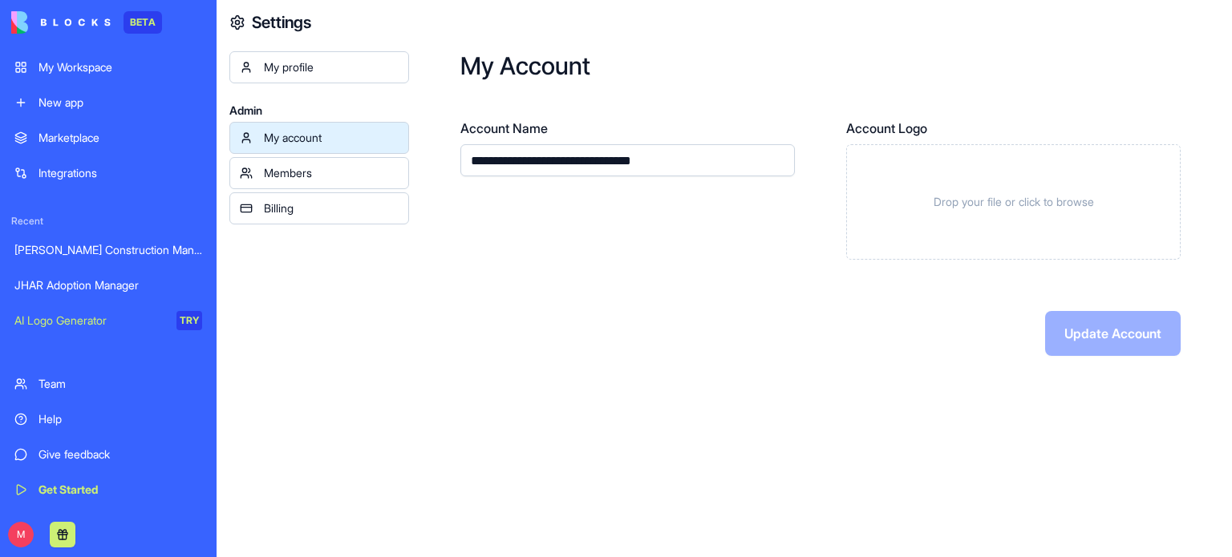
click at [305, 179] on div "Members" at bounding box center [331, 173] width 135 height 16
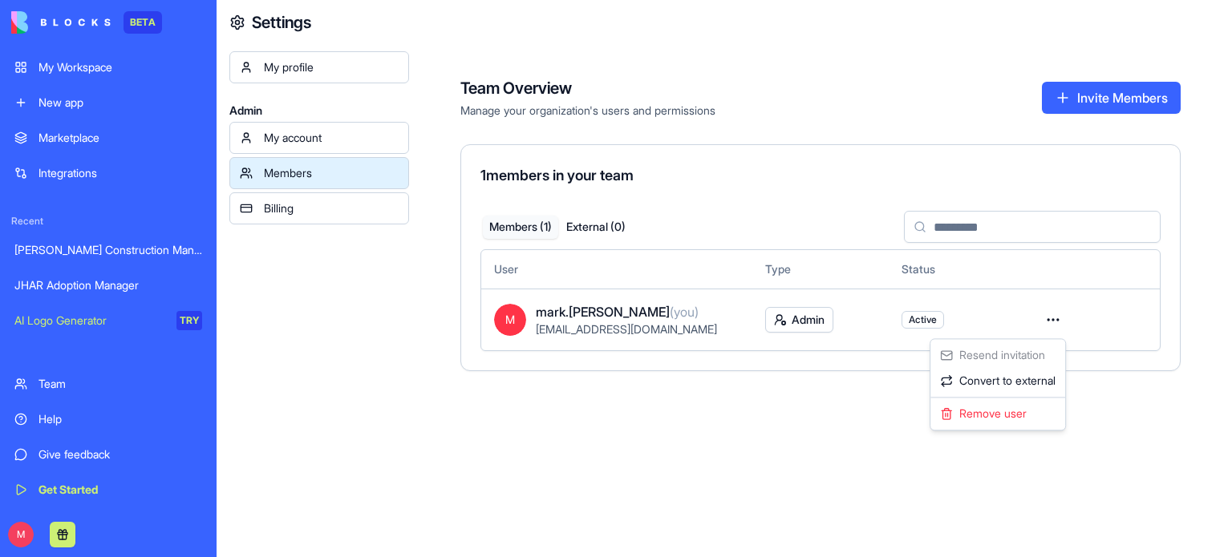
click at [1055, 319] on html "BETA My Workspace New app Marketplace Integrations Recent [PERSON_NAME] Constru…" at bounding box center [616, 278] width 1232 height 557
click at [66, 535] on html "BETA My Workspace New app Marketplace Integrations Recent [PERSON_NAME] Constru…" at bounding box center [616, 278] width 1232 height 557
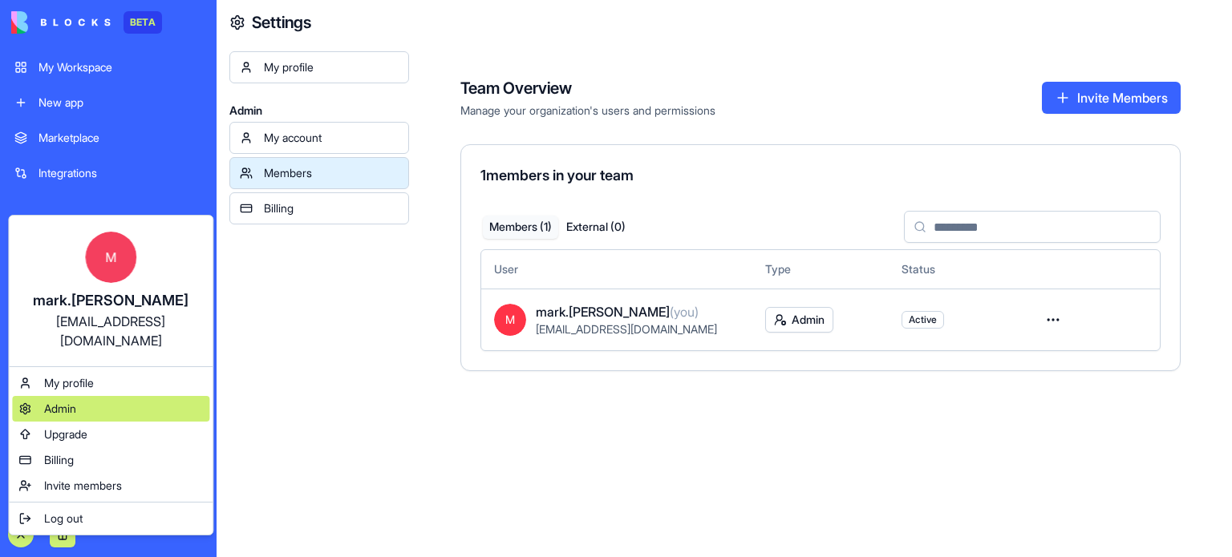
click at [67, 401] on span "Admin" at bounding box center [60, 409] width 32 height 16
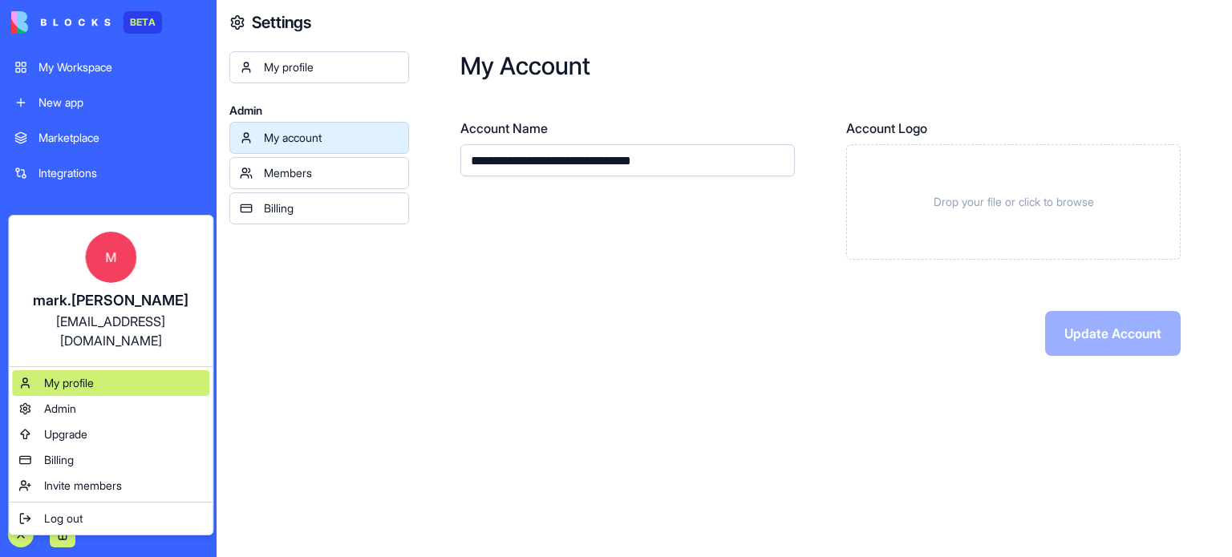
click at [59, 375] on span "My profile" at bounding box center [69, 383] width 50 height 16
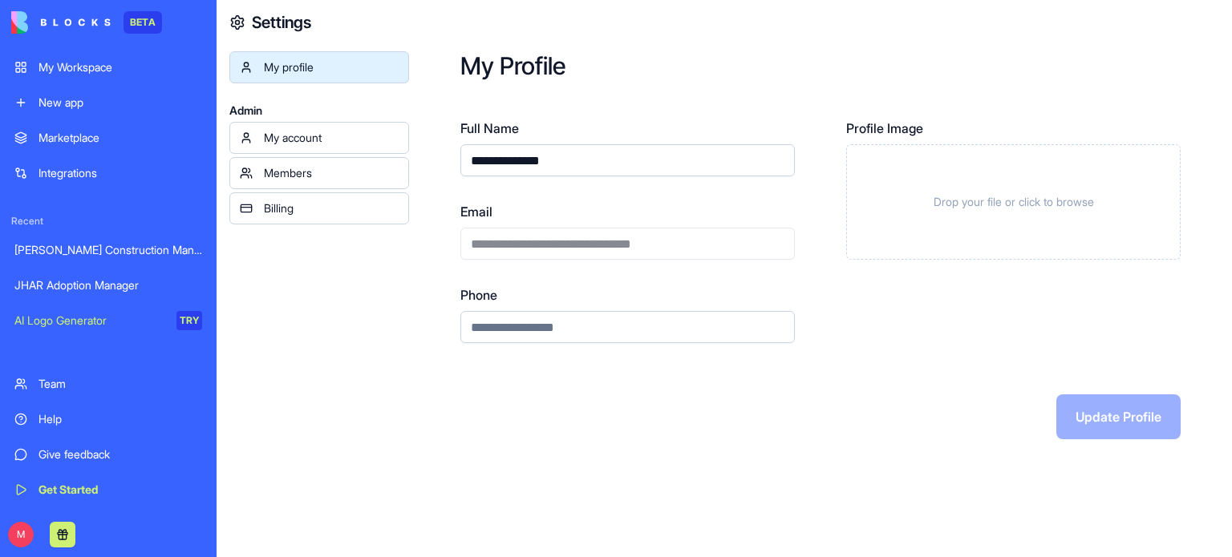
click at [72, 285] on div "JHAR Adoption Manager" at bounding box center [108, 285] width 188 height 16
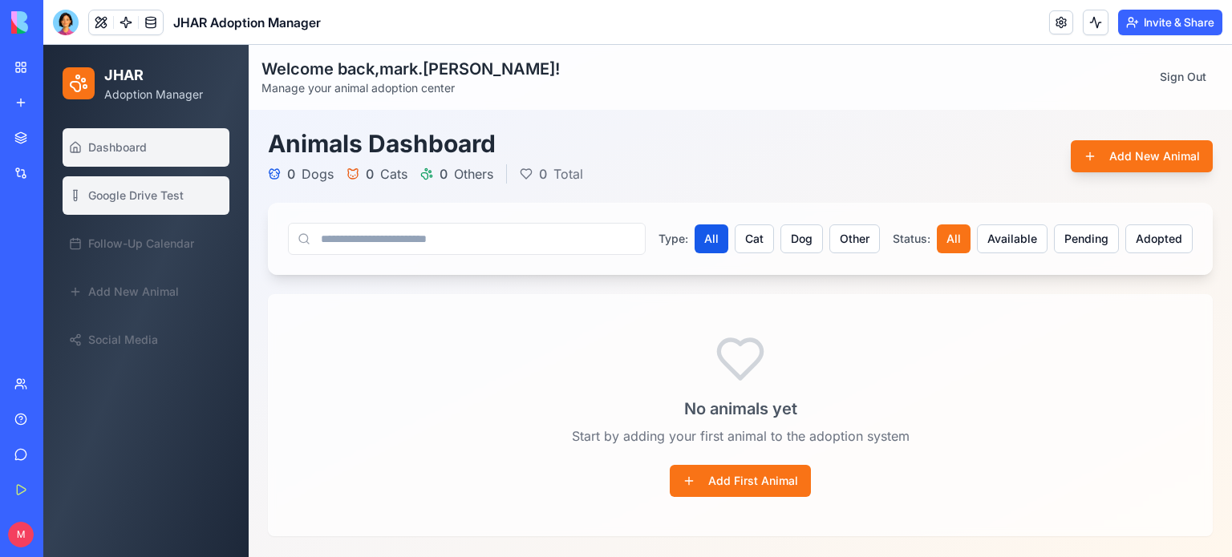
click at [147, 196] on span "Google Drive Test" at bounding box center [135, 196] width 95 height 16
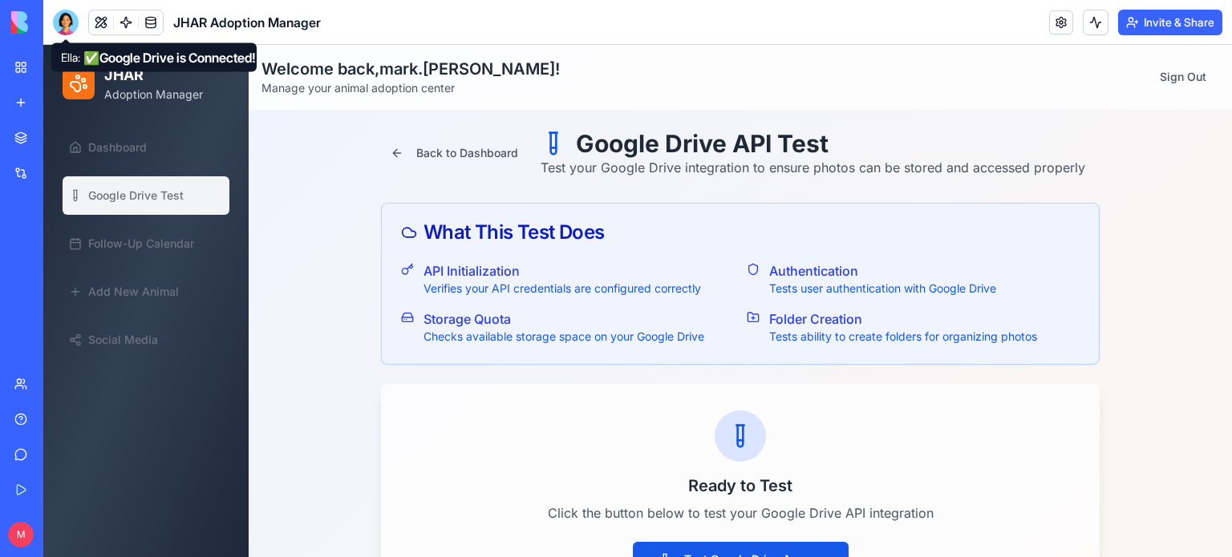
click at [65, 18] on div at bounding box center [66, 23] width 26 height 26
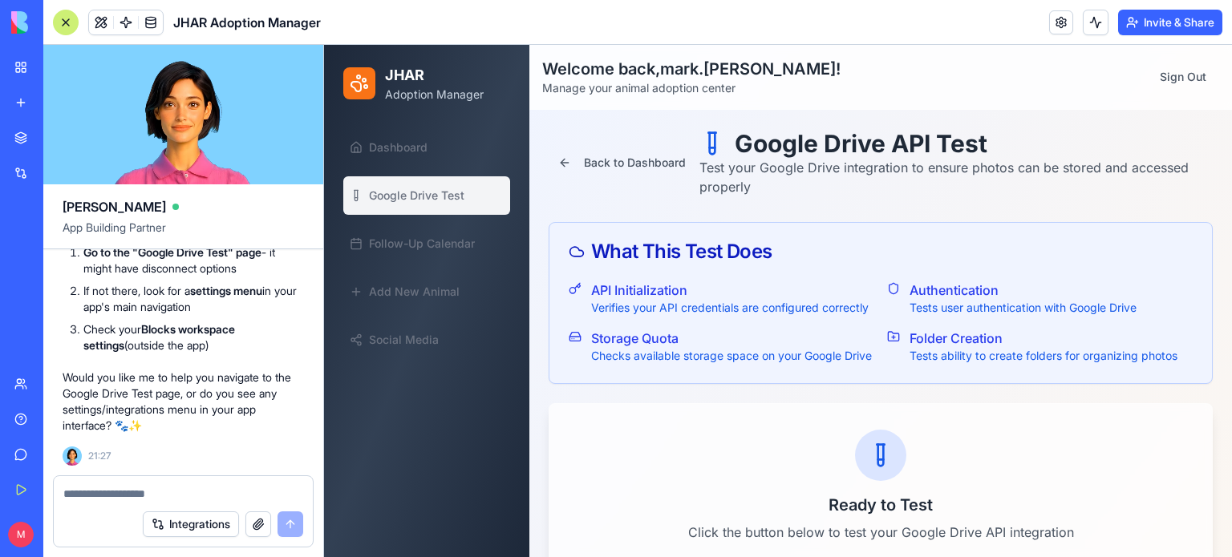
click at [105, 483] on div at bounding box center [183, 489] width 259 height 26
click at [114, 497] on textarea at bounding box center [183, 494] width 240 height 16
type textarea "**********"
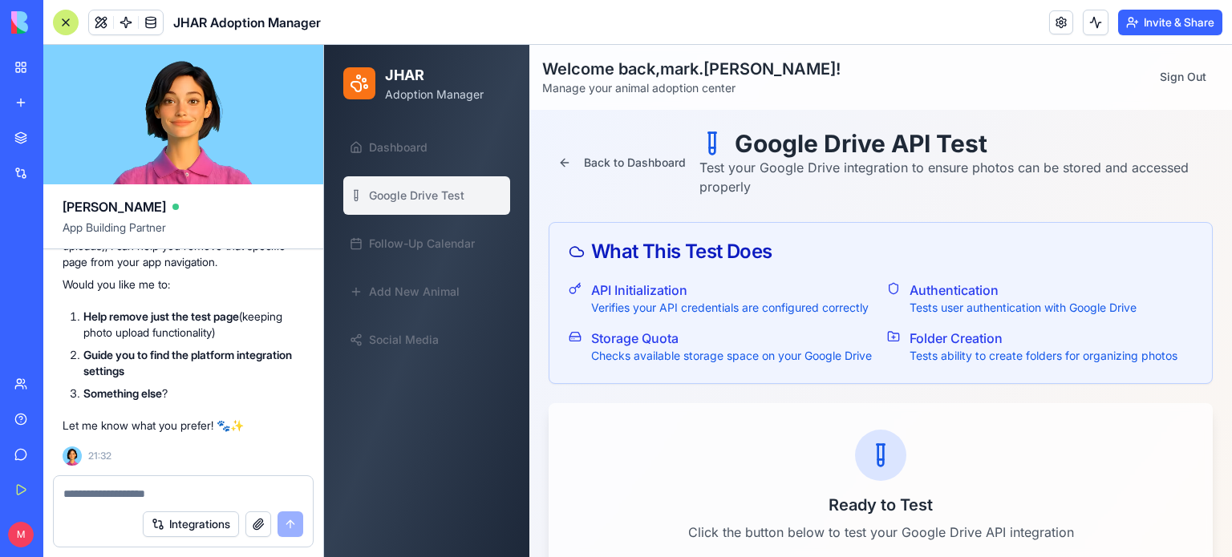
scroll to position [46782, 0]
click at [38, 168] on link "Integrations" at bounding box center [37, 173] width 64 height 32
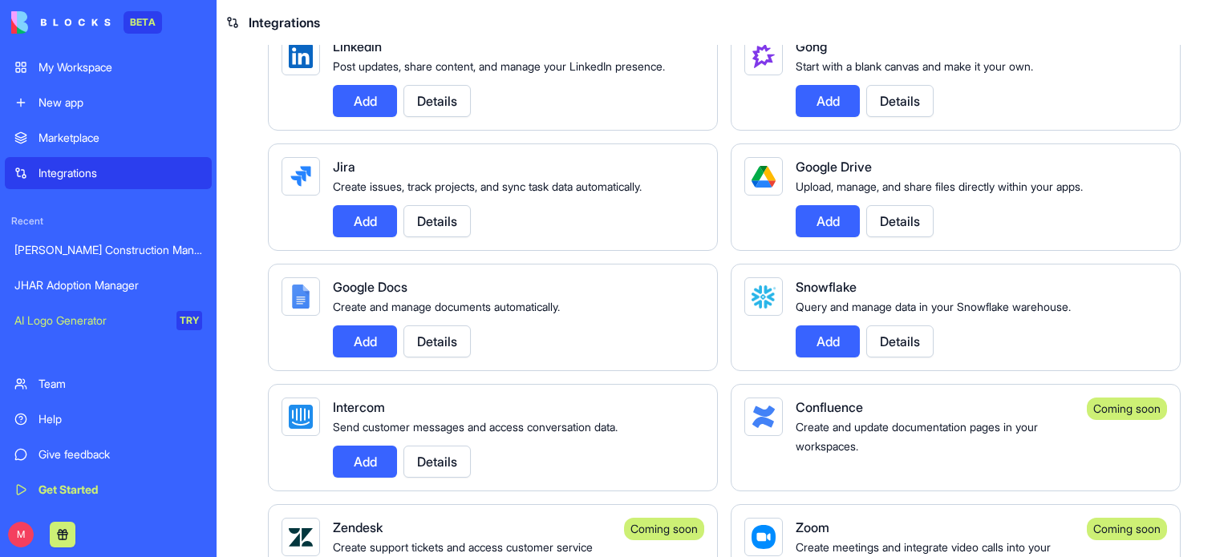
scroll to position [897, 0]
click at [900, 238] on button "Details" at bounding box center [899, 222] width 67 height 32
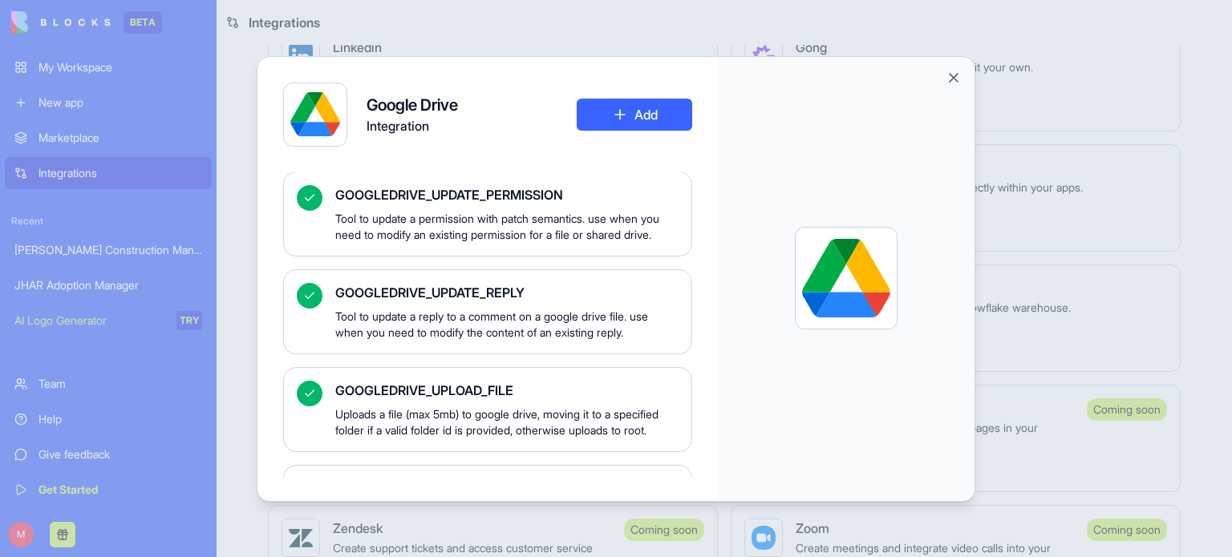
scroll to position [5573, 0]
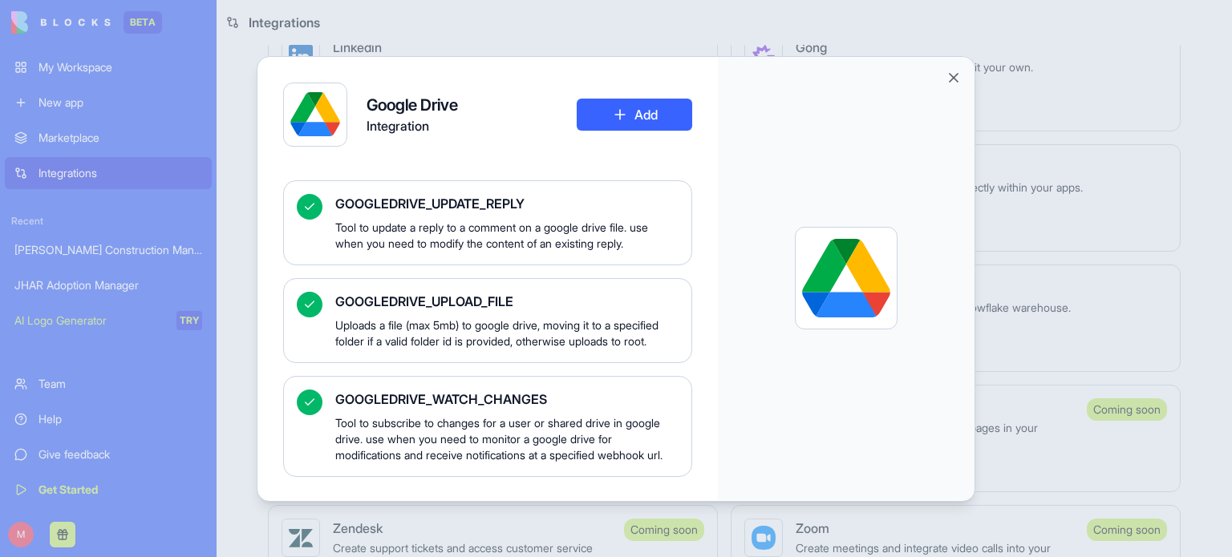
click at [291, 119] on div at bounding box center [315, 115] width 50 height 50
click at [849, 286] on div at bounding box center [846, 278] width 88 height 88
click at [634, 115] on button "Add" at bounding box center [634, 115] width 115 height 32
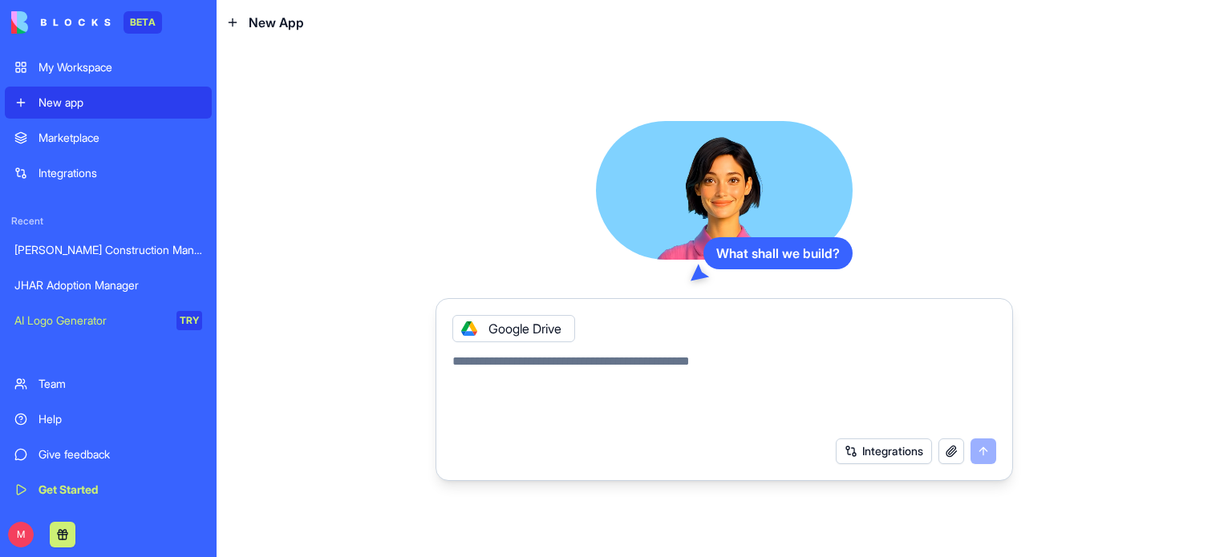
click at [77, 284] on div "JHAR Adoption Manager" at bounding box center [108, 285] width 188 height 16
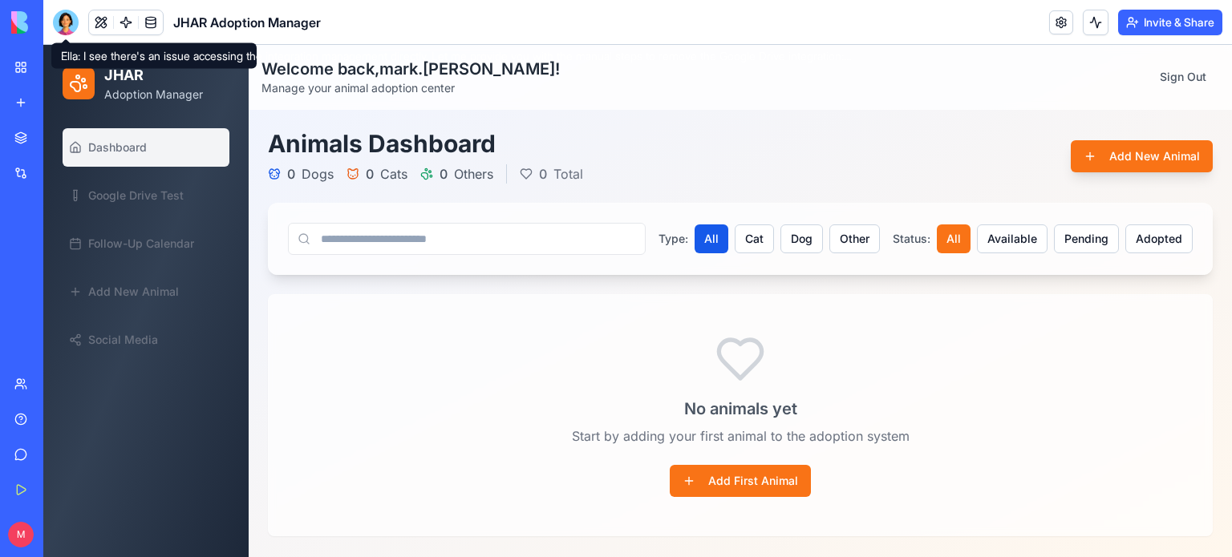
click at [66, 20] on div at bounding box center [66, 23] width 26 height 26
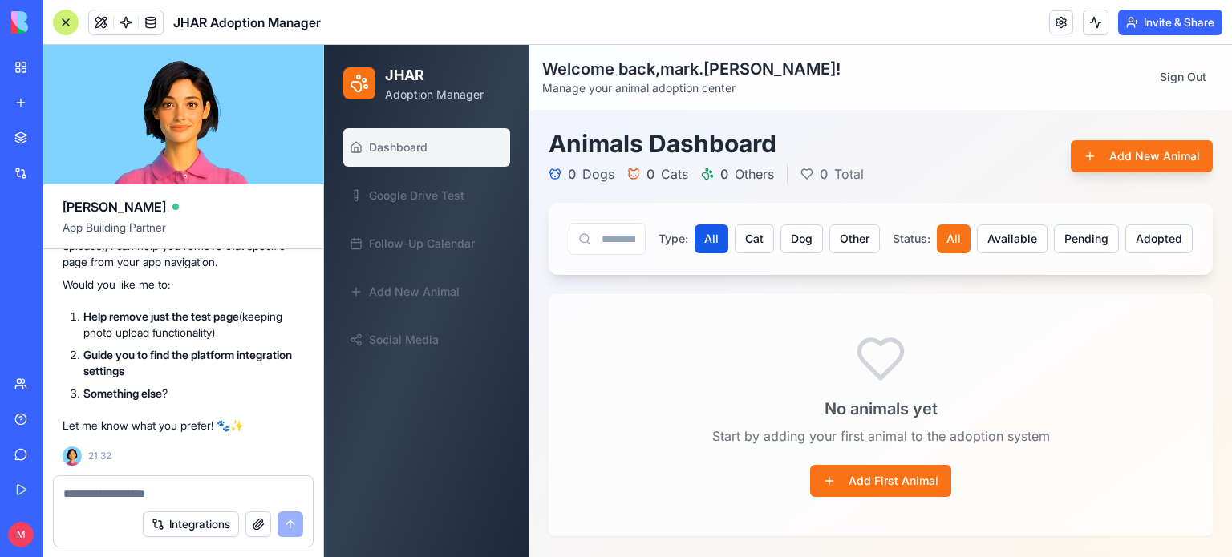
scroll to position [47594, 0]
click at [107, 494] on textarea at bounding box center [183, 494] width 240 height 16
type textarea "**********"
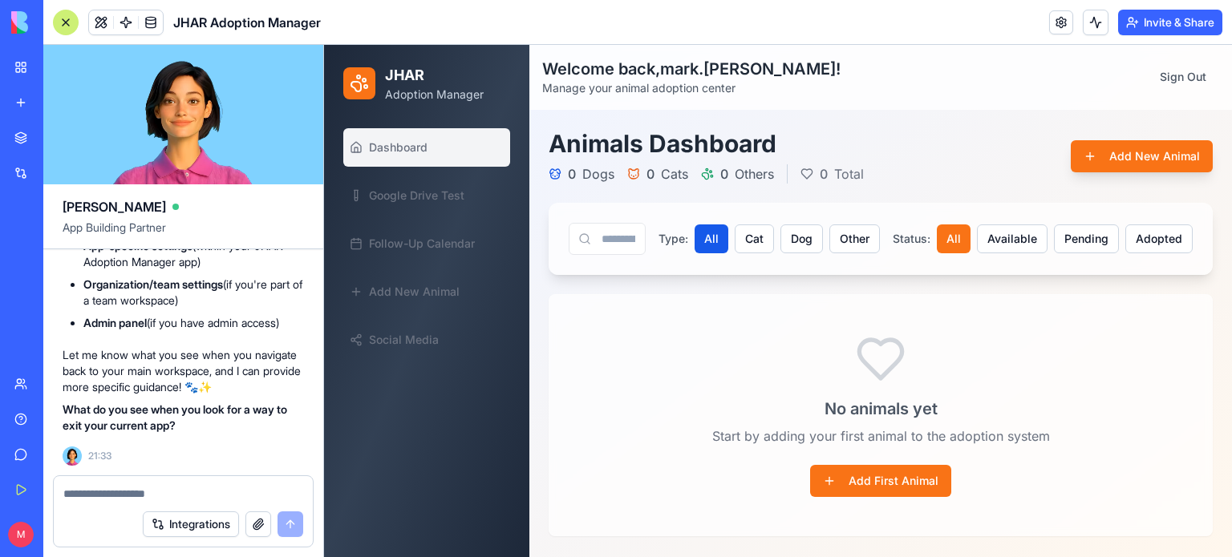
scroll to position [48476, 0]
click at [454, 198] on span "Google Drive Test" at bounding box center [416, 196] width 95 height 16
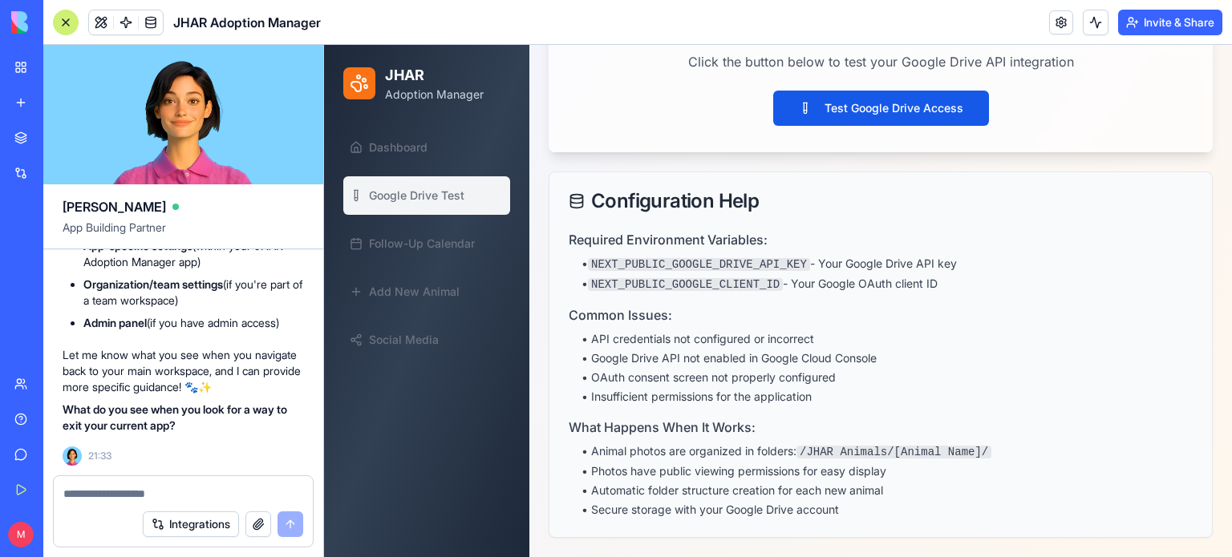
scroll to position [48727, 0]
click at [67, 25] on div at bounding box center [66, 23] width 26 height 26
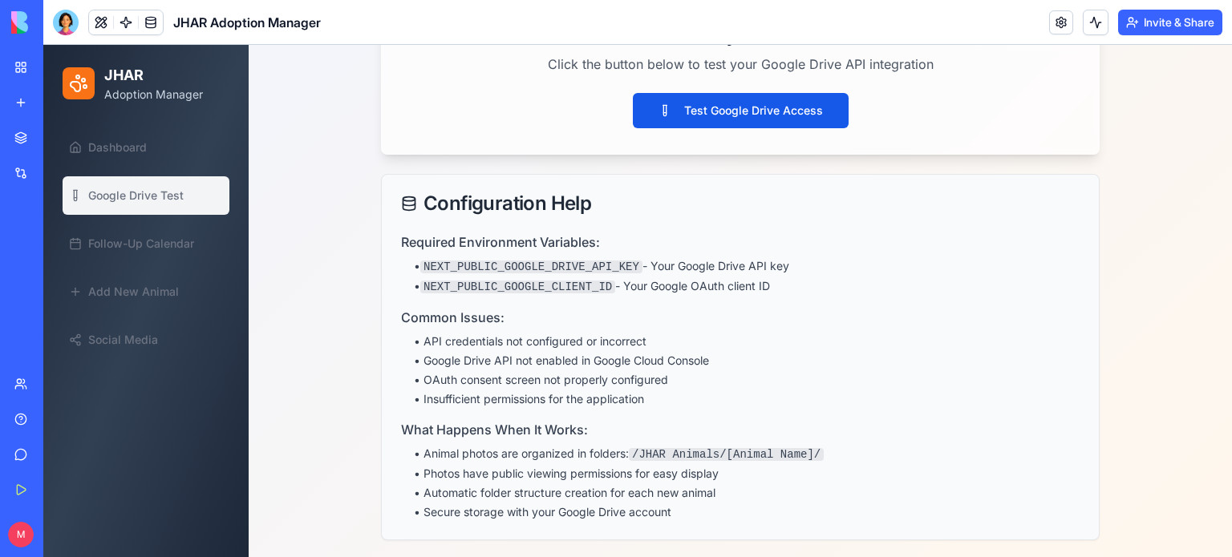
click at [58, 68] on div "My Workspace" at bounding box center [48, 67] width 21 height 16
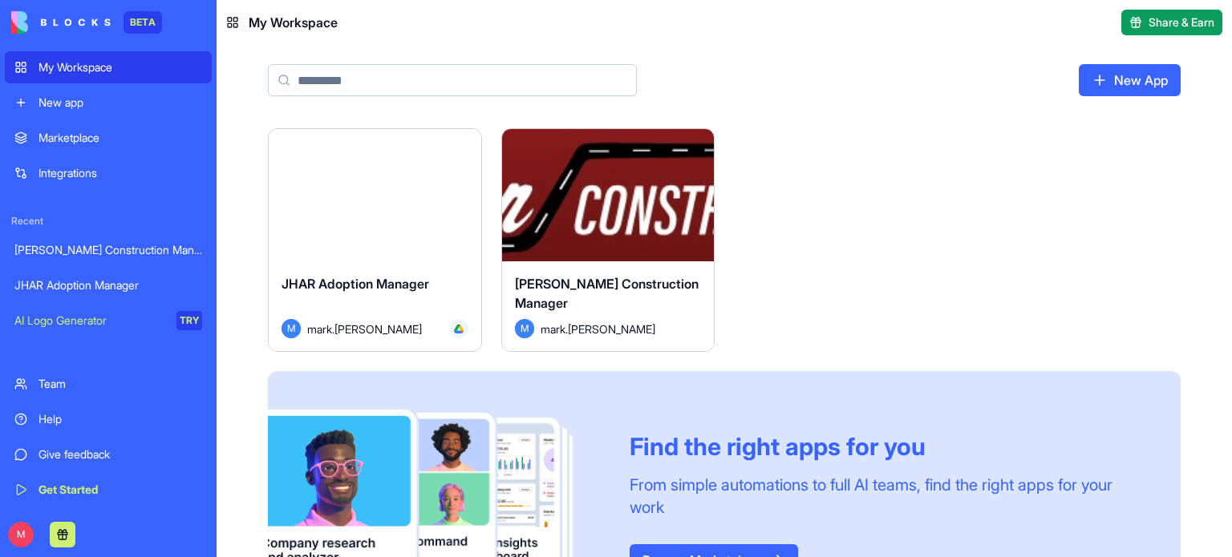
click at [98, 291] on div "JHAR Adoption Manager" at bounding box center [108, 285] width 188 height 16
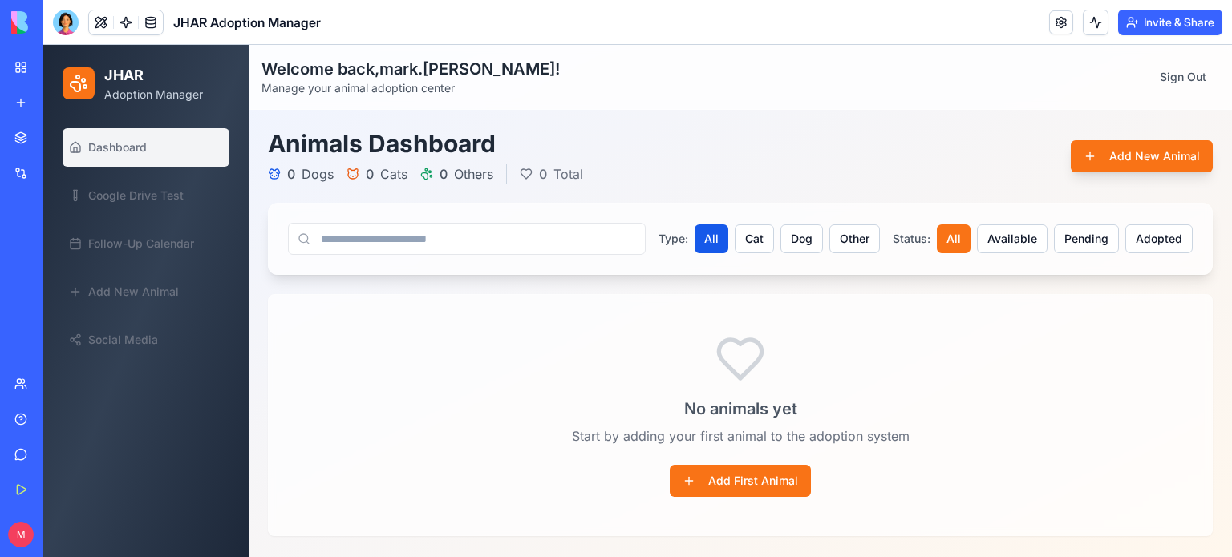
click at [223, 160] on link "Dashboard" at bounding box center [146, 147] width 167 height 38
click at [175, 195] on span "Google Drive Test" at bounding box center [135, 196] width 95 height 16
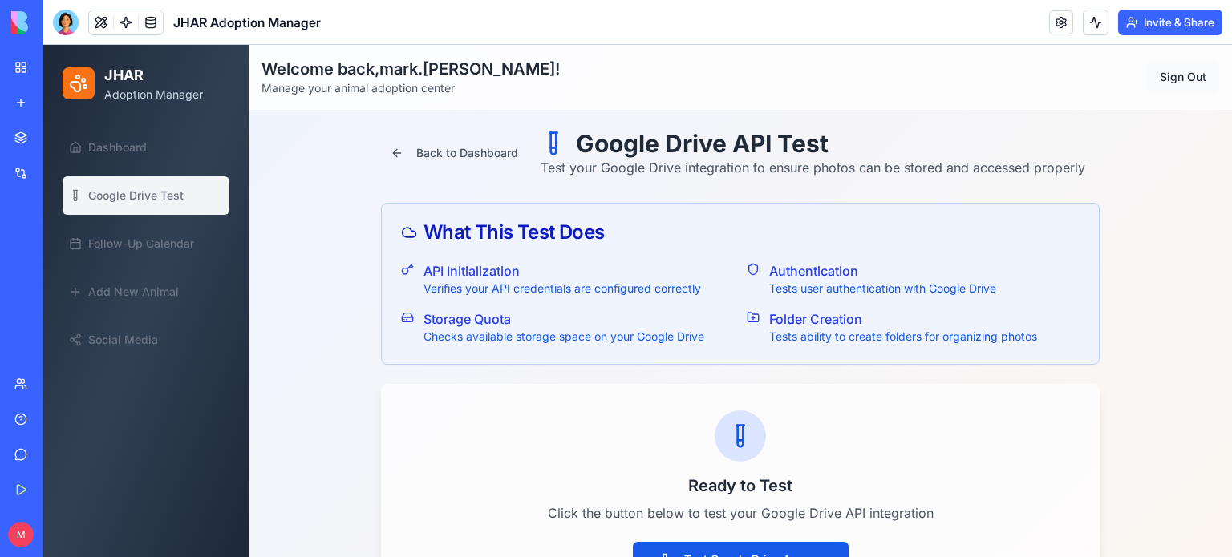
click at [1173, 71] on button "Sign Out" at bounding box center [1183, 77] width 72 height 32
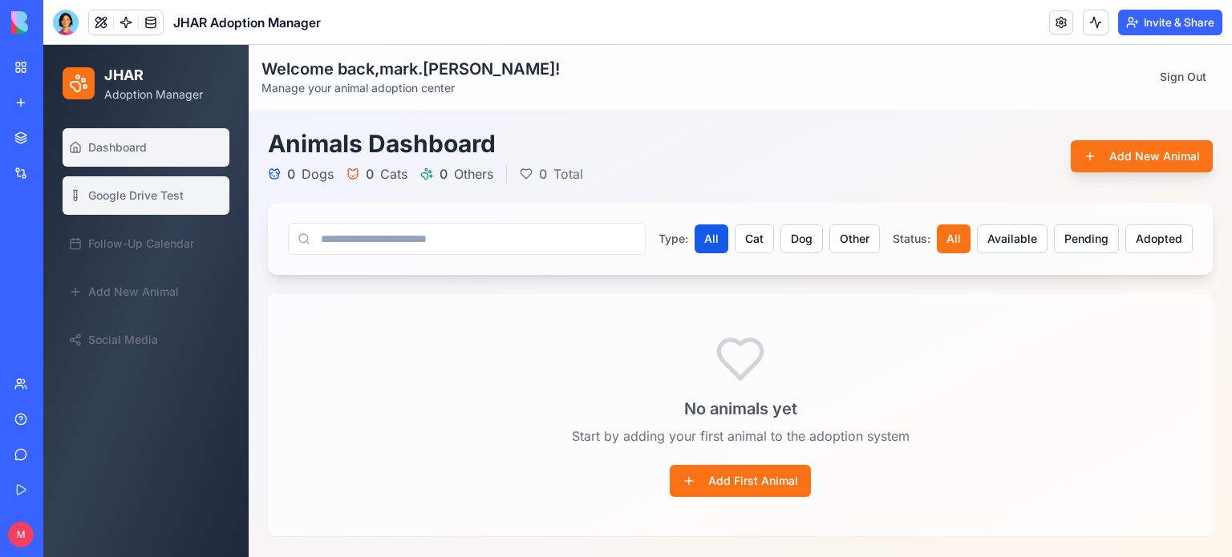
click at [140, 200] on span "Google Drive Test" at bounding box center [135, 196] width 95 height 16
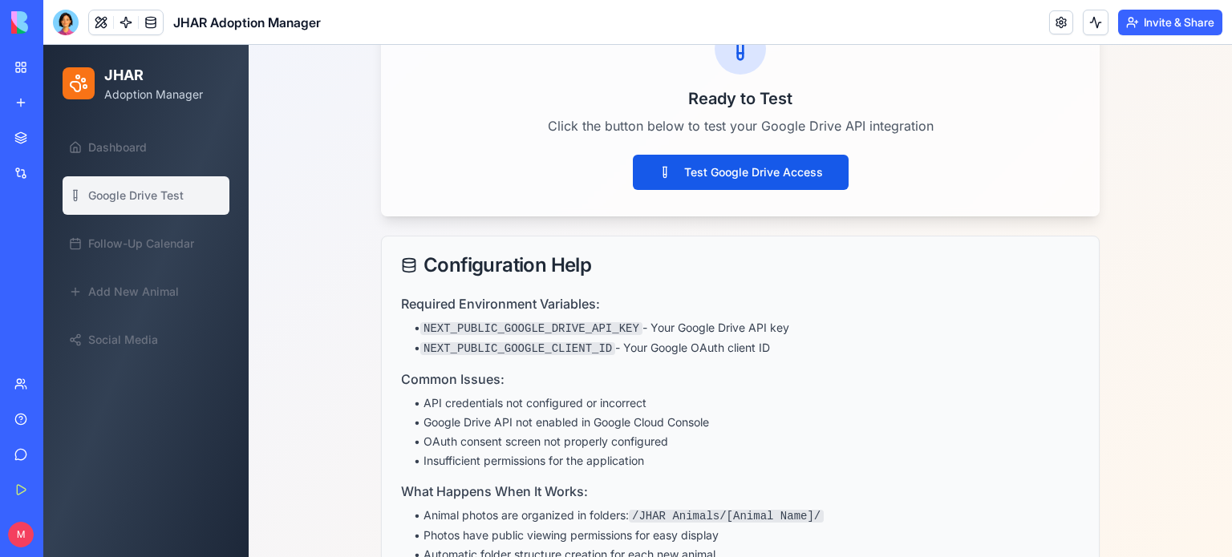
scroll to position [388, 0]
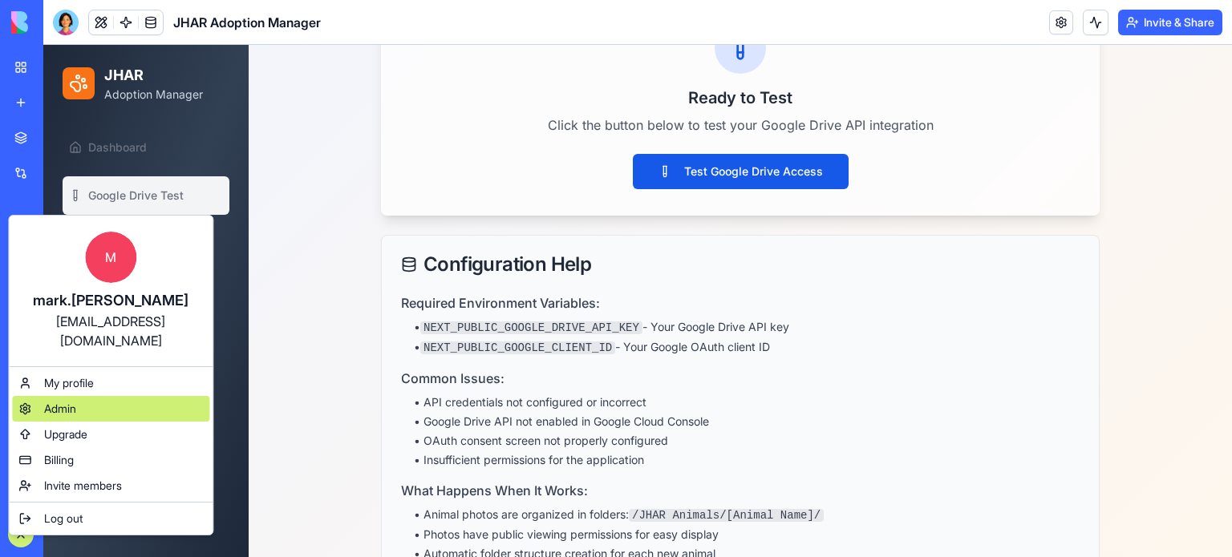
click at [66, 401] on span "Admin" at bounding box center [60, 409] width 32 height 16
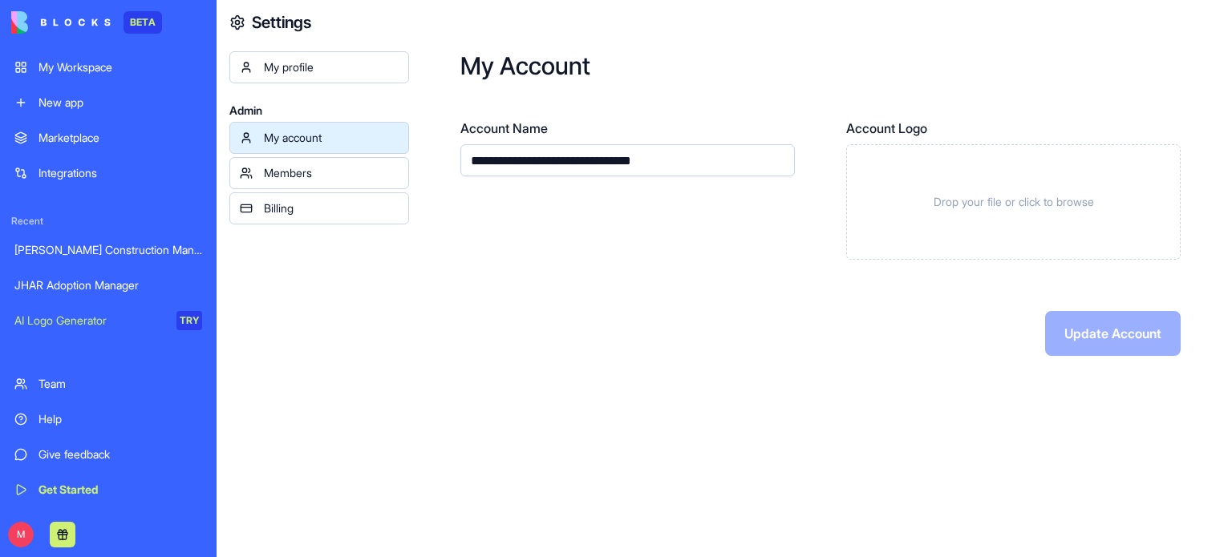
click at [67, 158] on link "Integrations" at bounding box center [108, 173] width 207 height 32
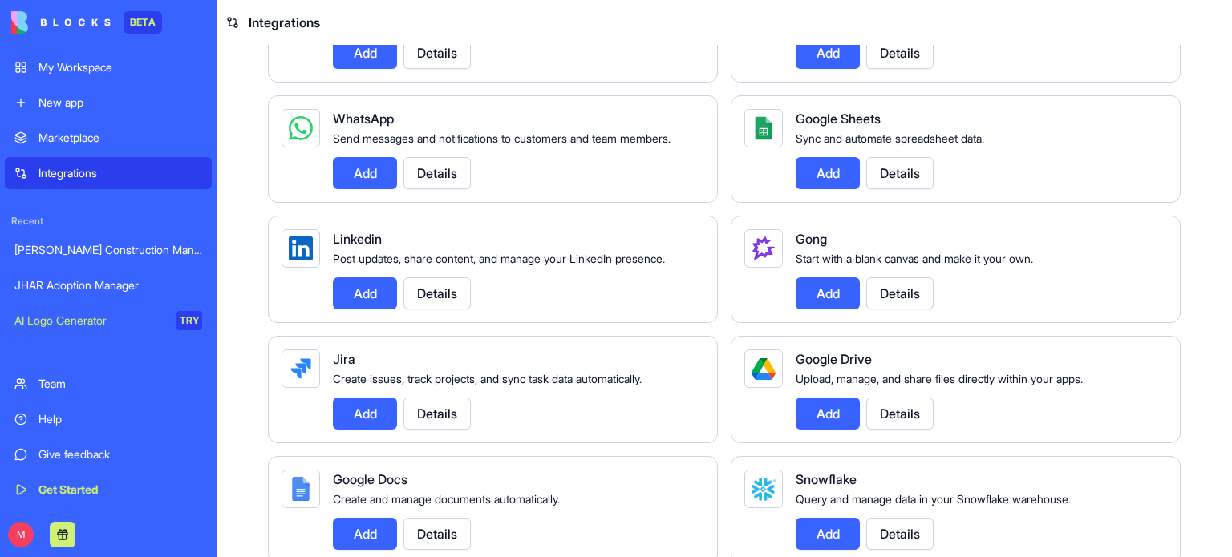
scroll to position [706, 0]
click at [863, 385] on span "Upload, manage, and share files directly within your apps." at bounding box center [939, 378] width 287 height 14
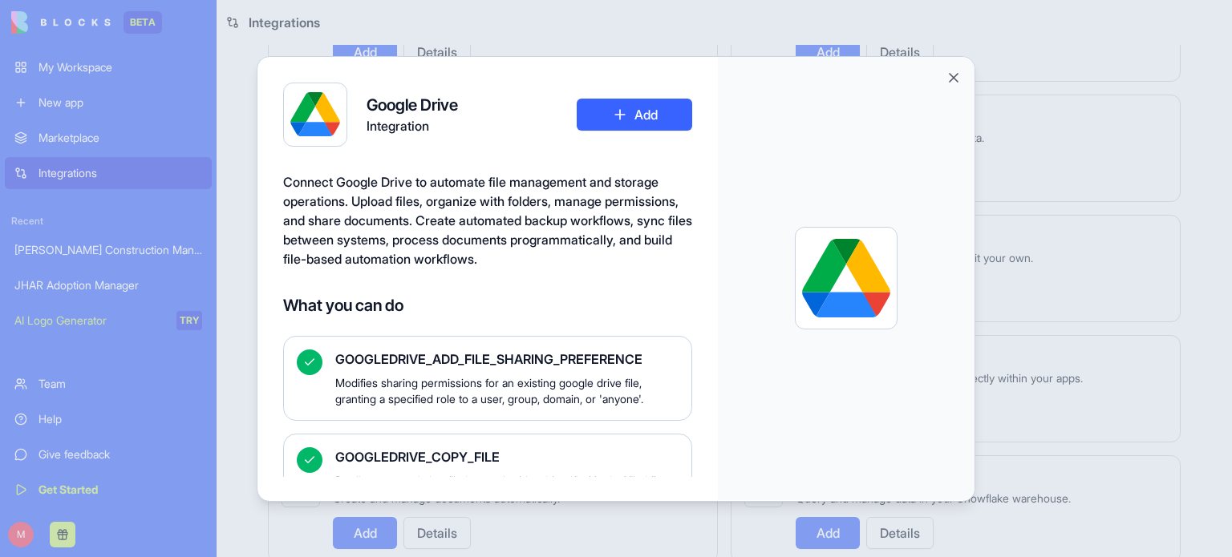
click at [312, 359] on icon at bounding box center [310, 362] width 9 height 6
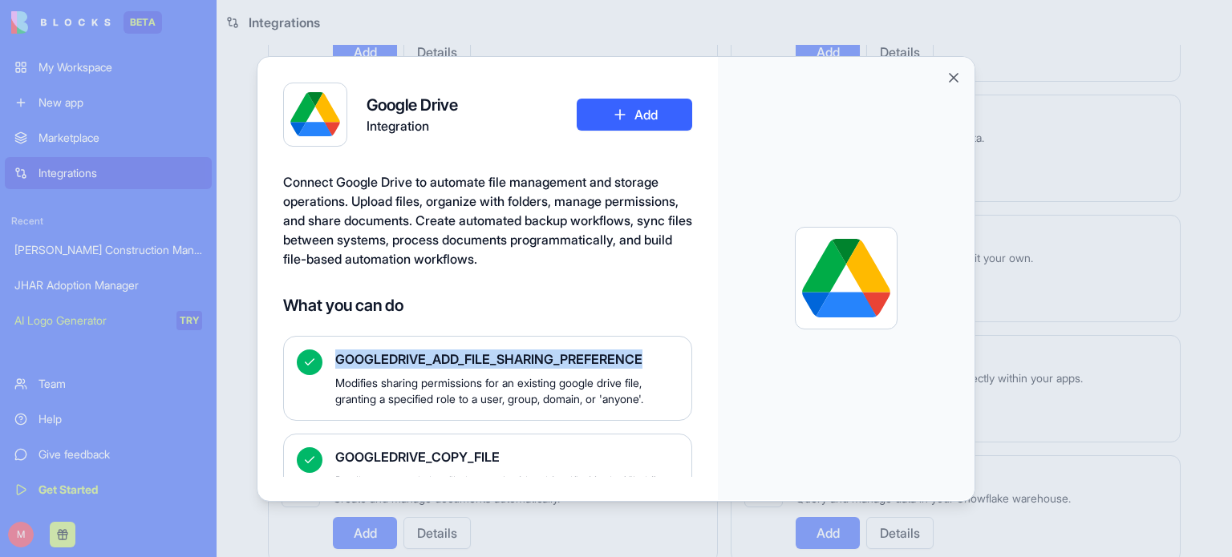
click at [312, 359] on icon at bounding box center [310, 362] width 9 height 6
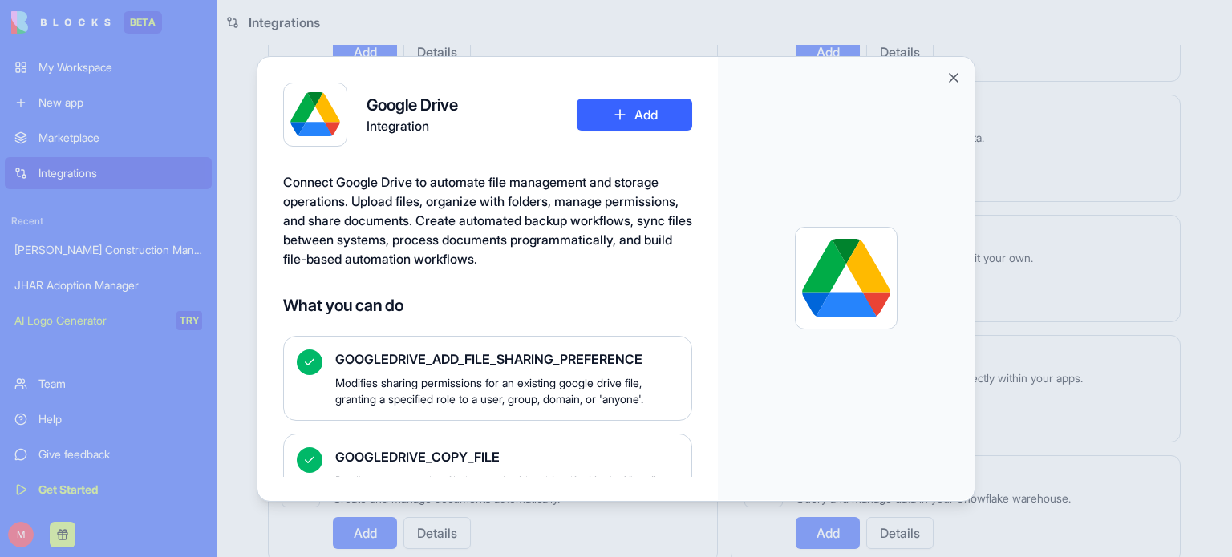
click at [312, 359] on icon at bounding box center [310, 362] width 9 height 6
click at [311, 460] on icon at bounding box center [309, 460] width 13 height 13
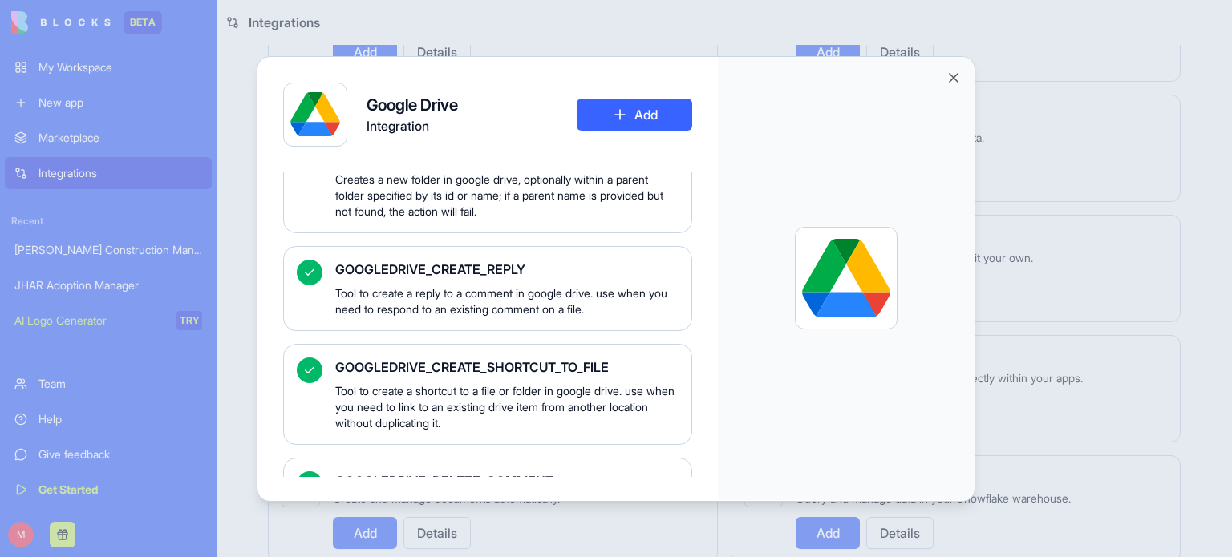
scroll to position [821, 0]
click at [317, 389] on div "GOOGLEDRIVE_CREATE_SHORTCUT_TO_FILE Tool to create a shortcut to a file or fold…" at bounding box center [487, 396] width 409 height 101
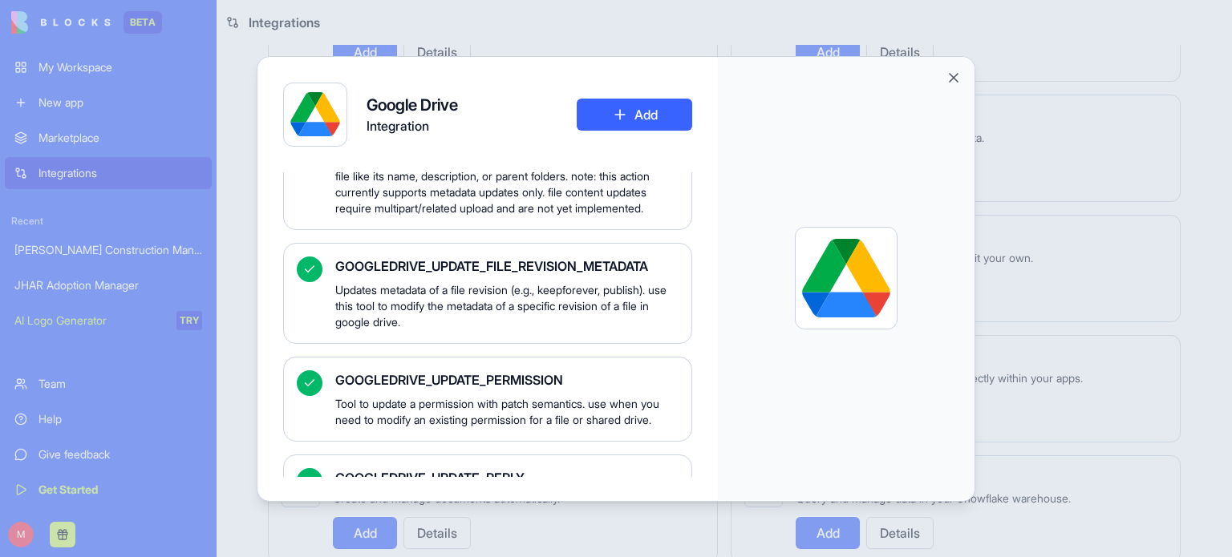
scroll to position [5573, 0]
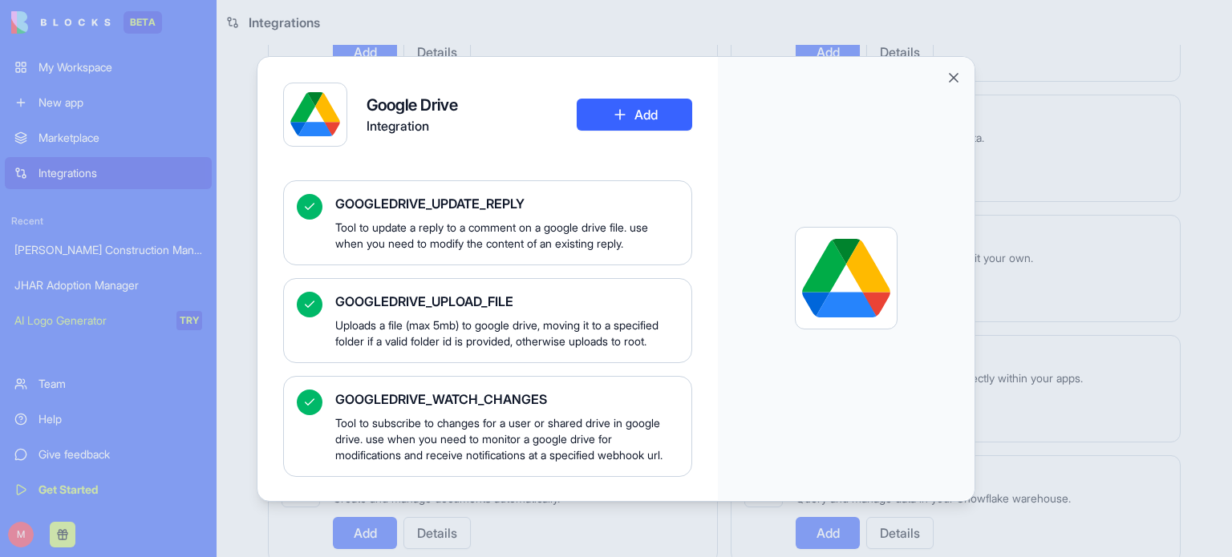
click at [311, 396] on icon at bounding box center [309, 402] width 13 height 13
click at [311, 292] on div at bounding box center [310, 305] width 26 height 26
click at [340, 91] on div at bounding box center [315, 115] width 64 height 64
click at [849, 292] on div at bounding box center [846, 278] width 88 height 88
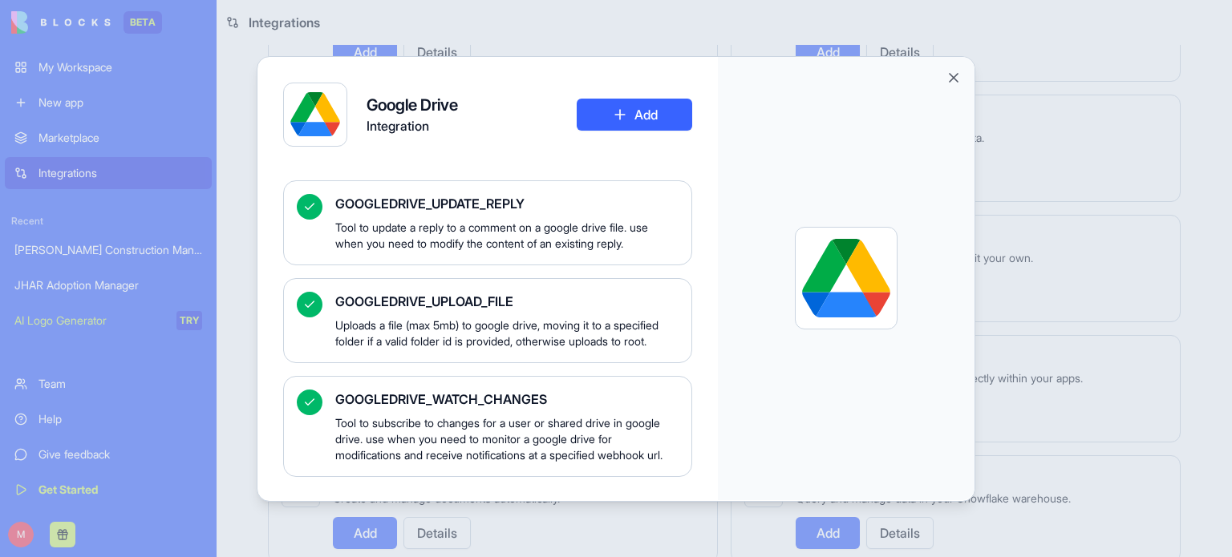
click at [849, 292] on div at bounding box center [846, 278] width 88 height 88
click at [953, 78] on button "Close" at bounding box center [954, 78] width 16 height 16
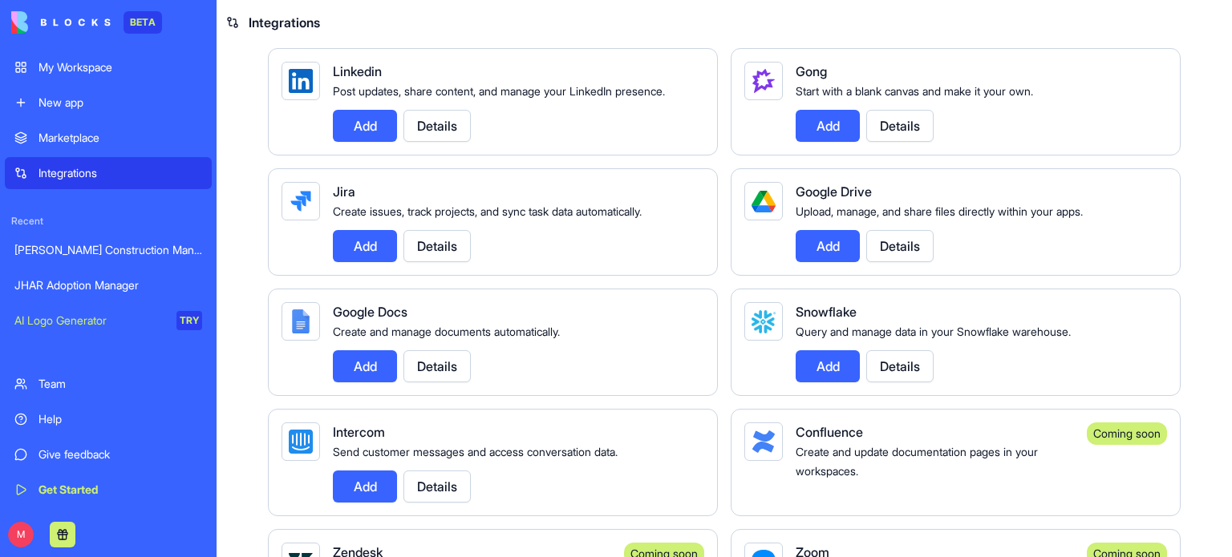
scroll to position [873, 0]
drag, startPoint x: 1017, startPoint y: 273, endPoint x: 1063, endPoint y: 299, distance: 53.1
click at [1063, 262] on div "Add Details" at bounding box center [975, 246] width 358 height 32
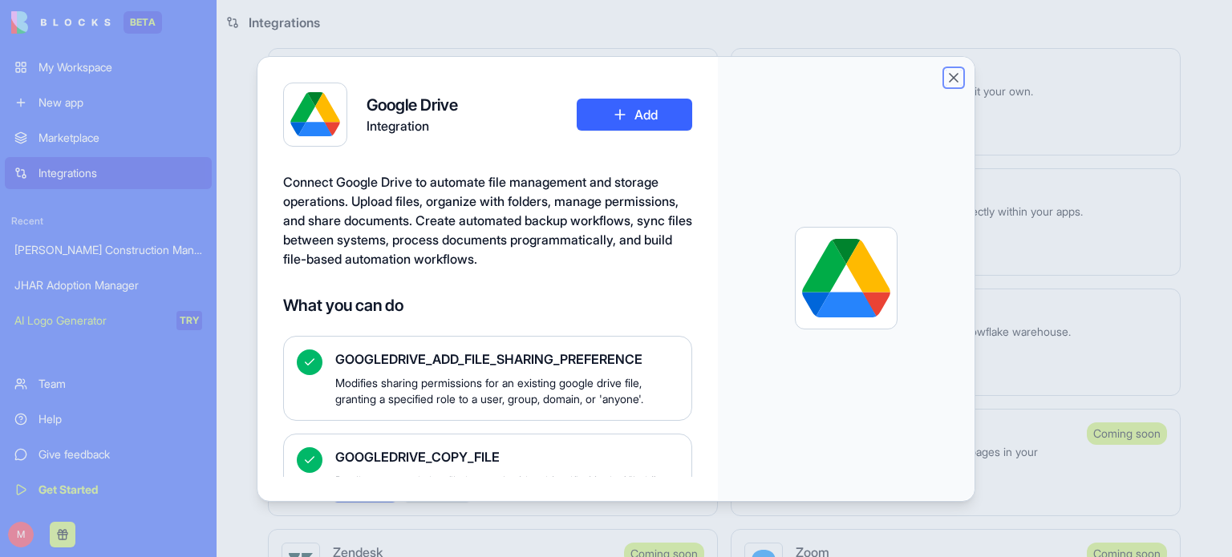
click at [949, 79] on button "Close" at bounding box center [954, 78] width 16 height 16
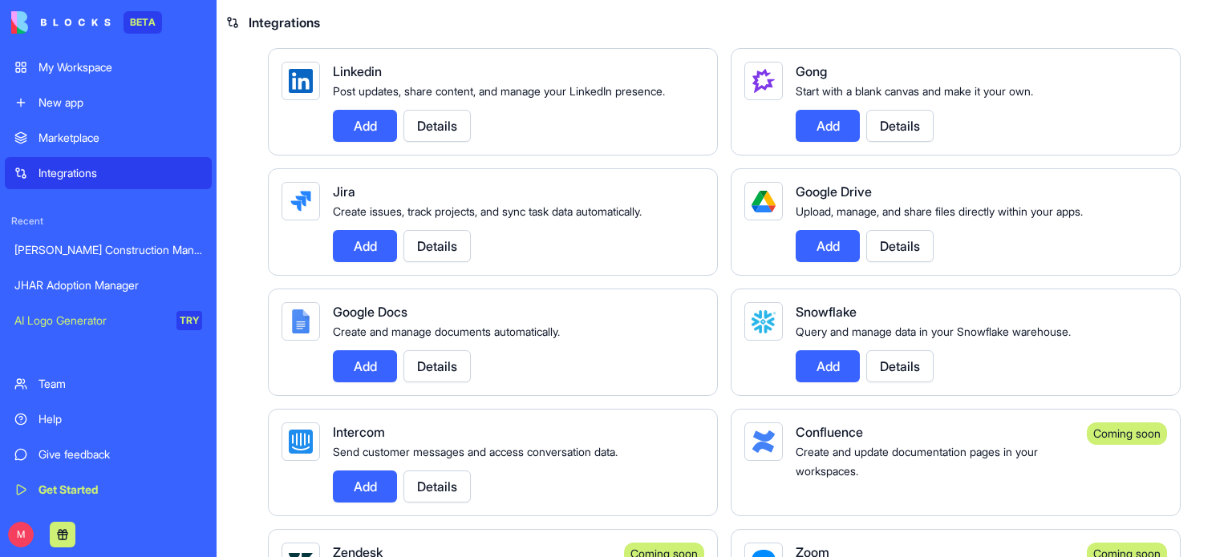
click at [71, 169] on div "Integrations" at bounding box center [120, 173] width 164 height 16
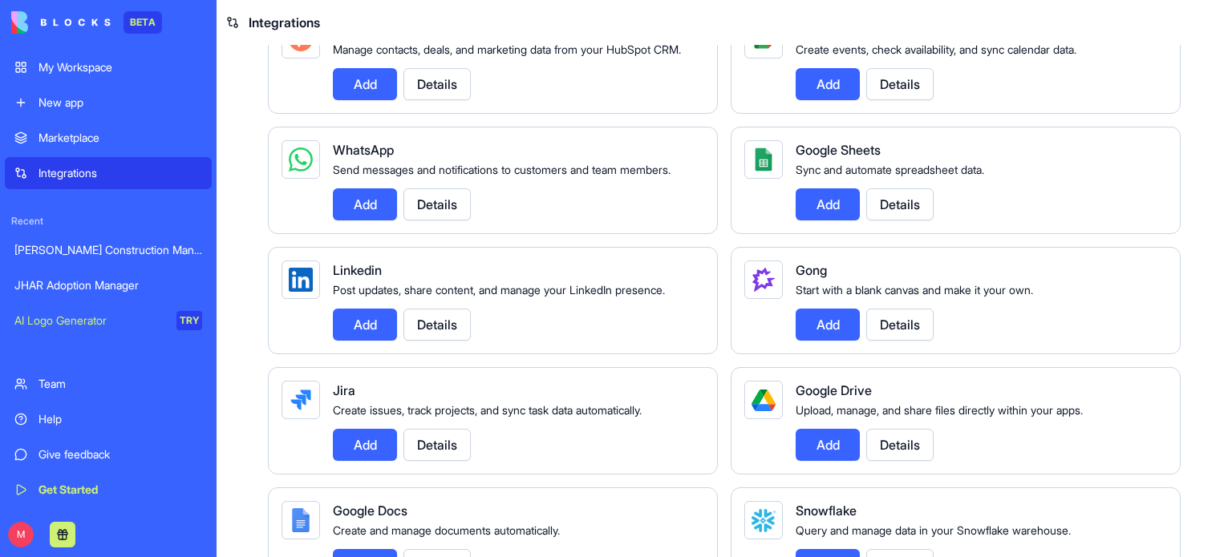
scroll to position [645, 0]
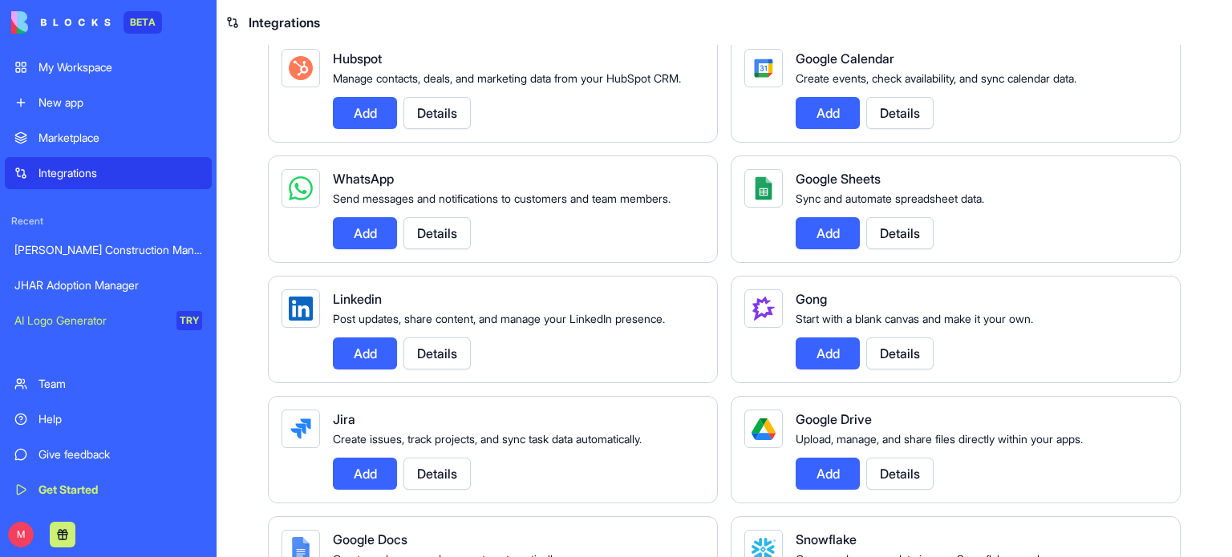
click at [54, 170] on div "Integrations" at bounding box center [120, 173] width 164 height 16
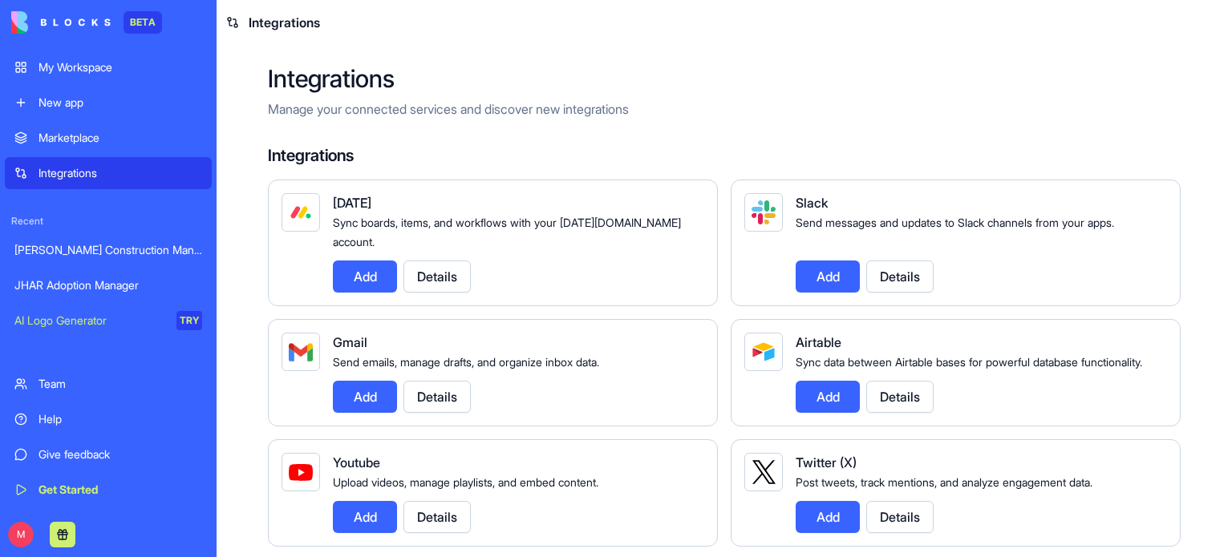
click at [67, 284] on div "JHAR Adoption Manager" at bounding box center [108, 285] width 188 height 16
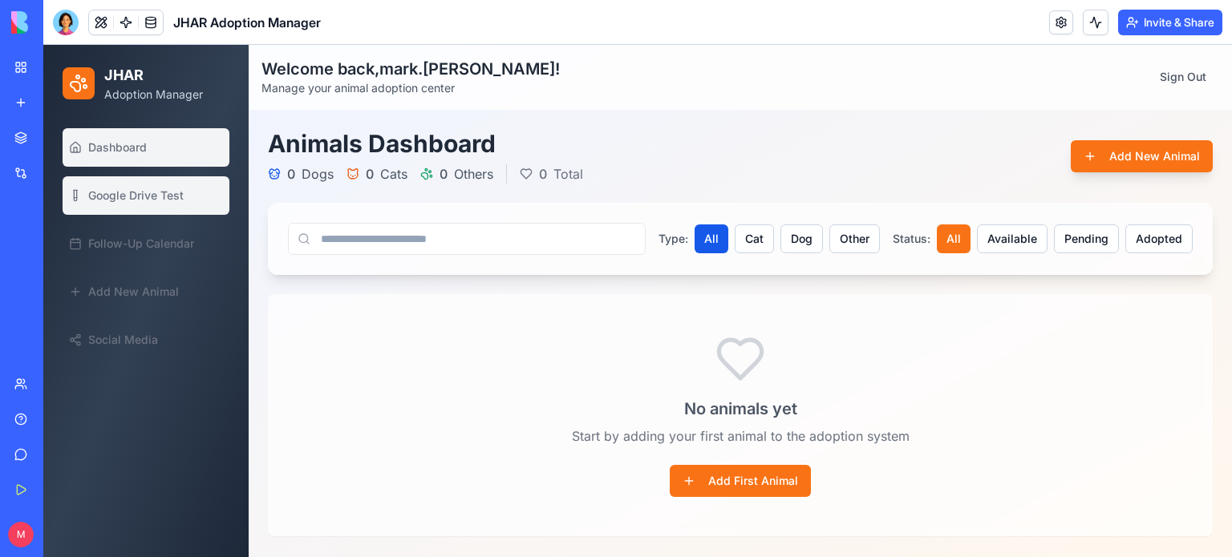
click at [149, 192] on span "Google Drive Test" at bounding box center [135, 196] width 95 height 16
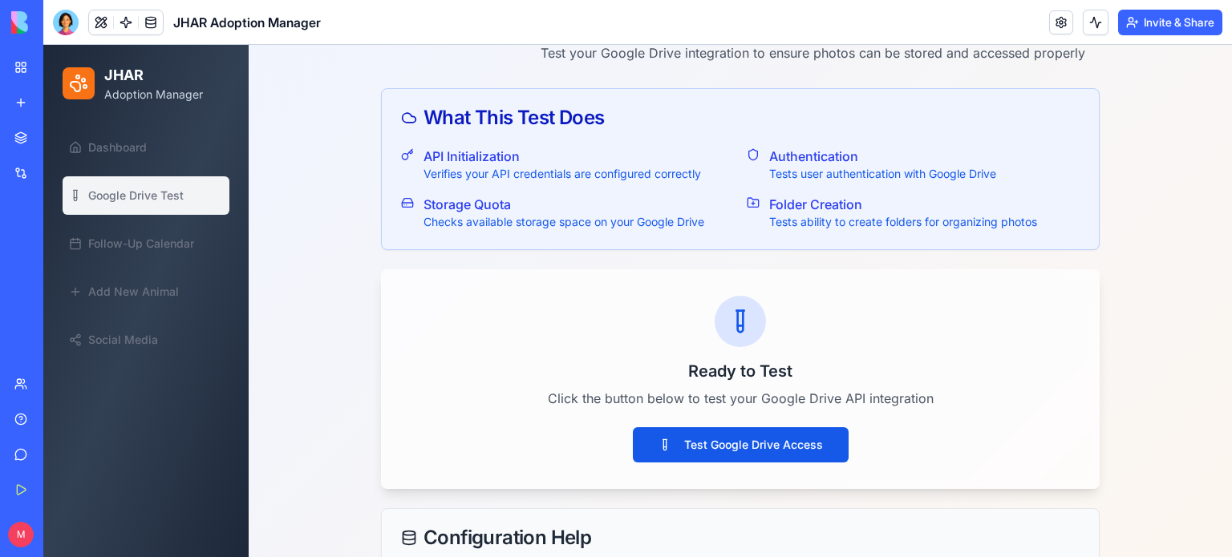
scroll to position [115, 0]
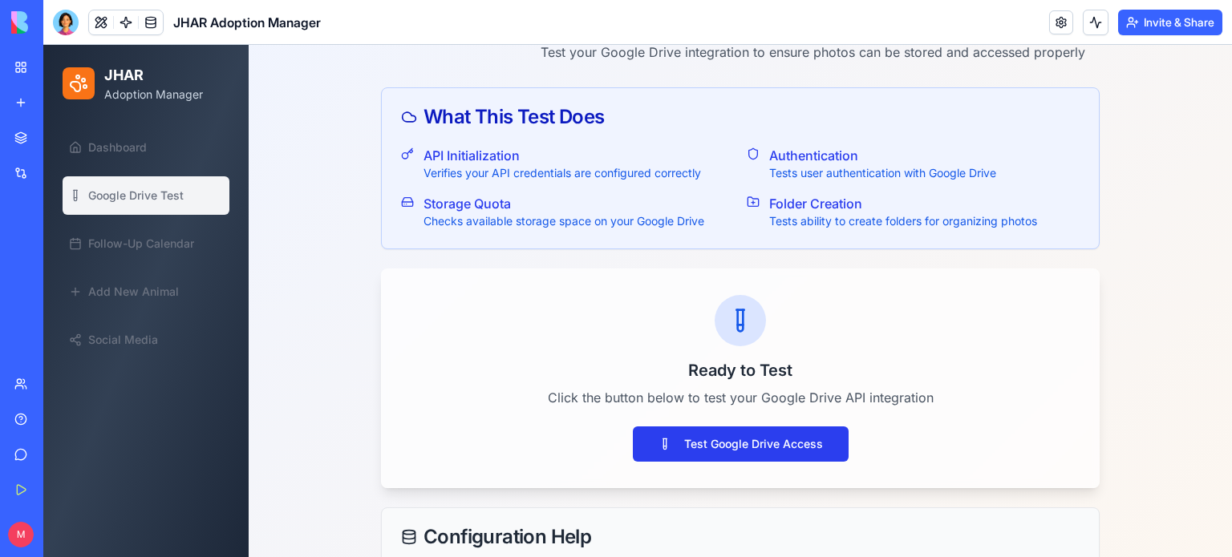
click at [744, 439] on button "Test Google Drive Access" at bounding box center [741, 444] width 216 height 35
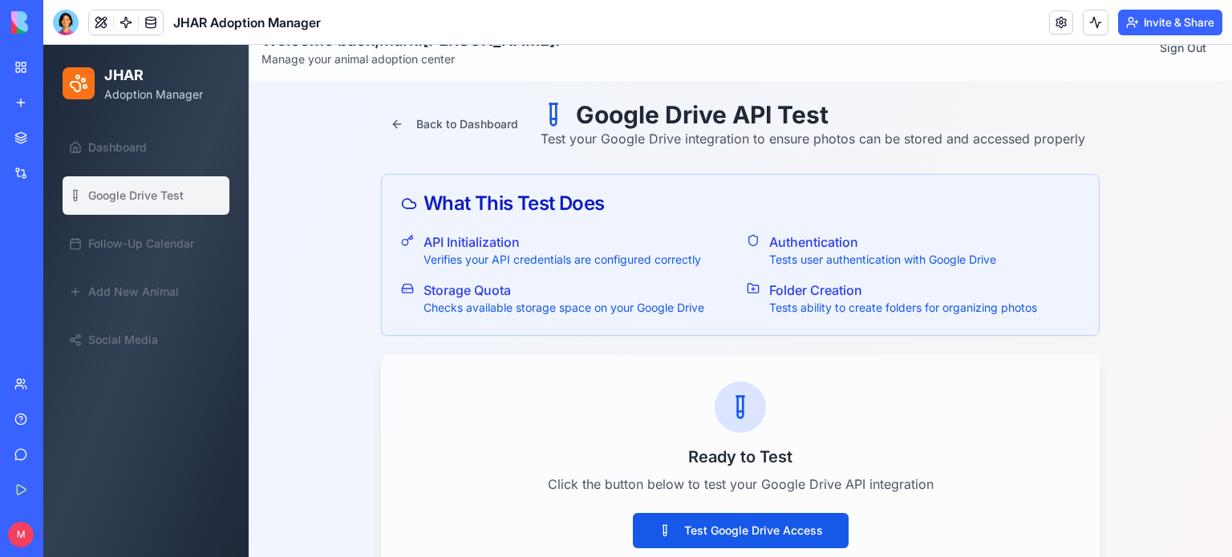
scroll to position [32, 0]
